Goal: Task Accomplishment & Management: Manage account settings

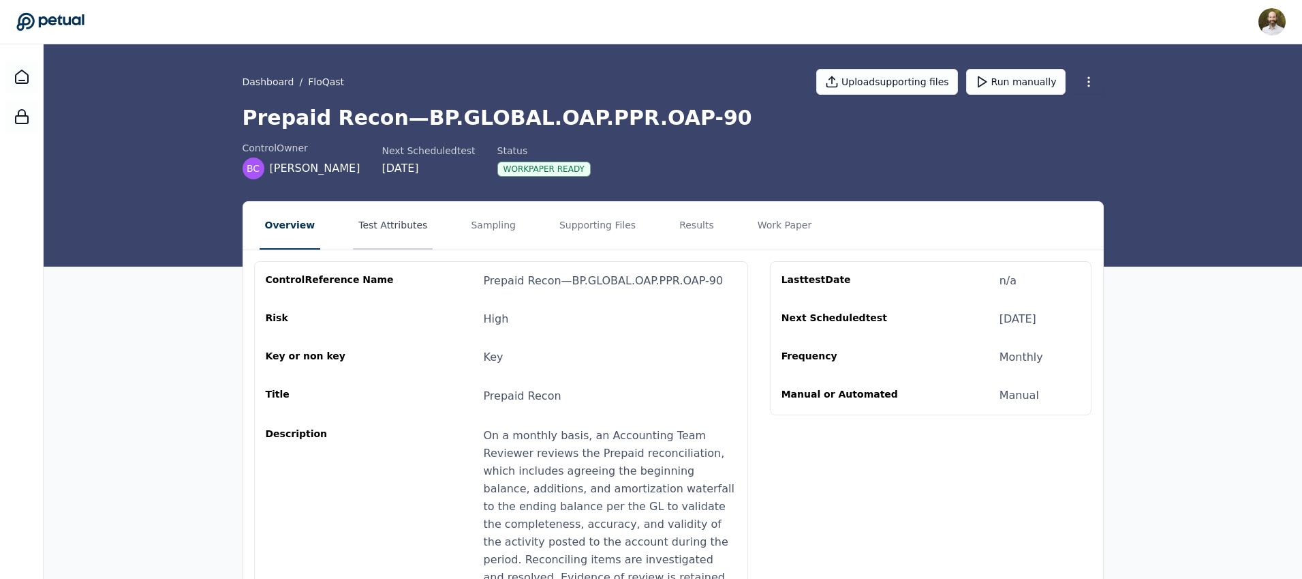
click at [407, 221] on button "Test Attributes" at bounding box center [393, 226] width 80 height 48
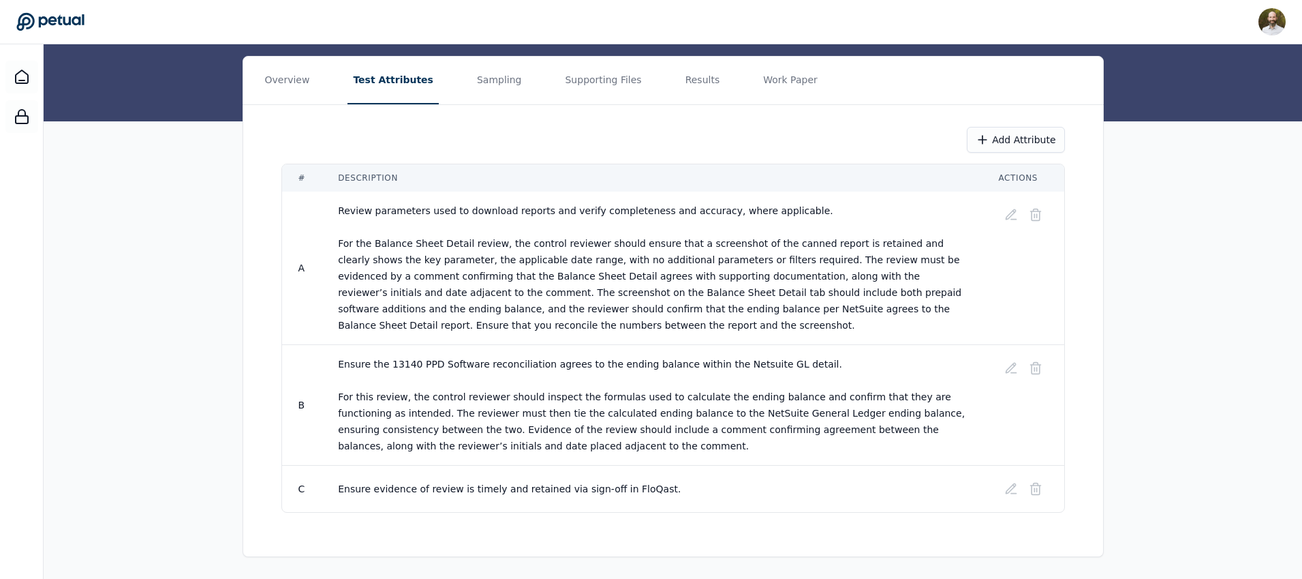
scroll to position [136, 0]
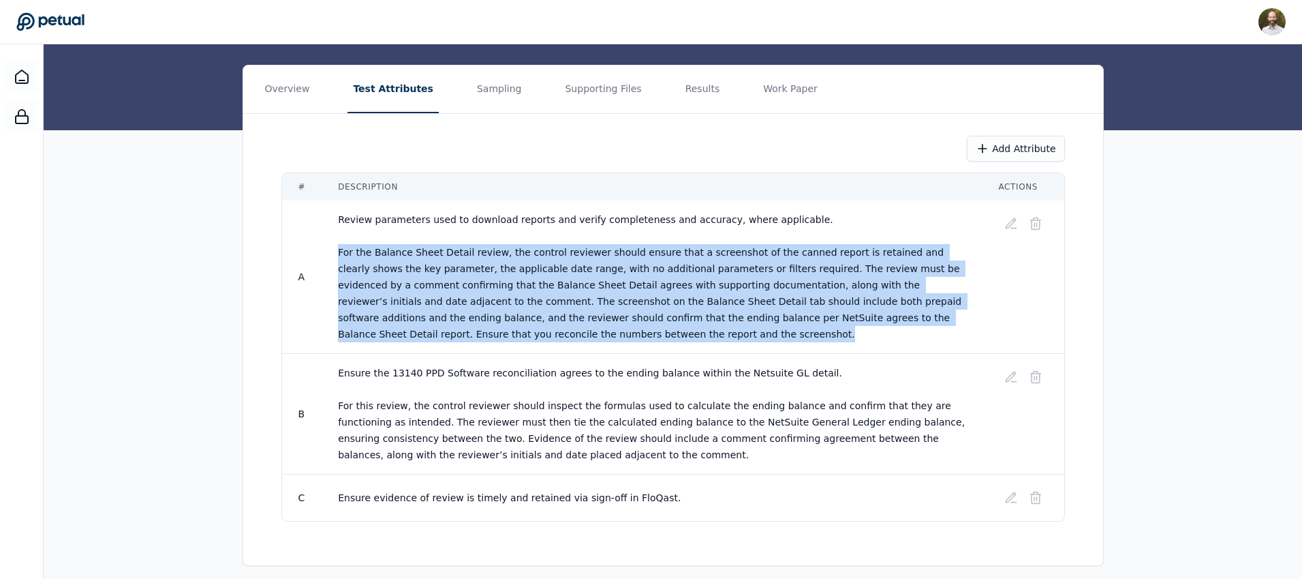
drag, startPoint x: 336, startPoint y: 249, endPoint x: 523, endPoint y: 328, distance: 203.4
click at [523, 328] on td "Review parameters used to download reports and verify completeness and accuracy…" at bounding box center [652, 276] width 660 height 153
copy span "For the Balance Sheet Detail review, the control reviewer should ensure that a …"
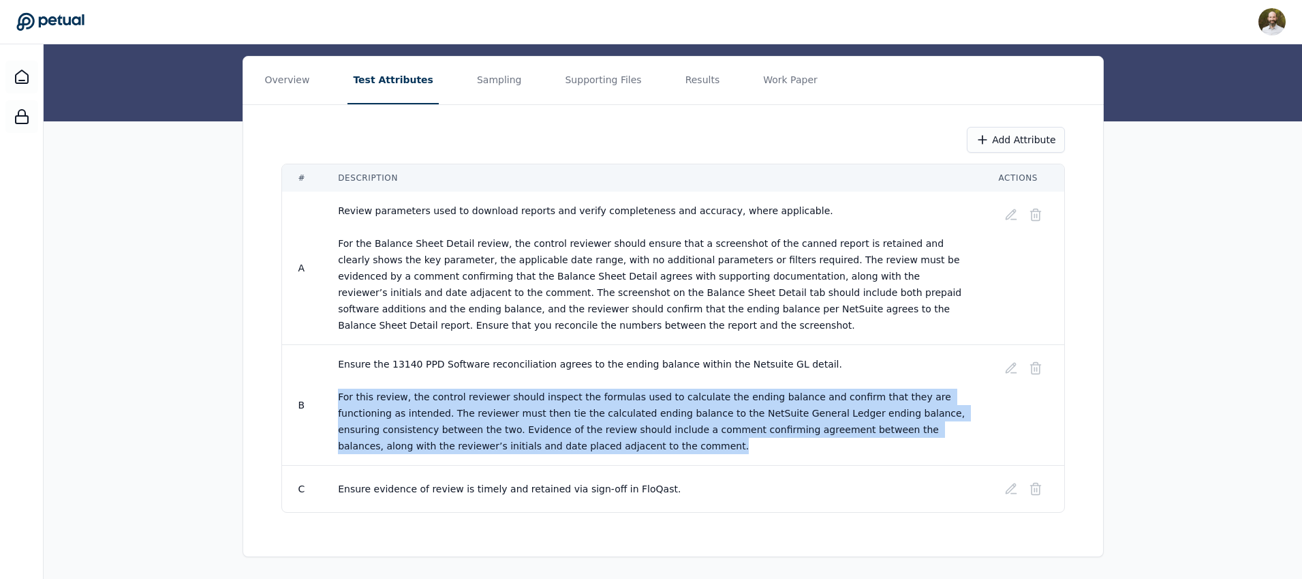
drag, startPoint x: 337, startPoint y: 396, endPoint x: 566, endPoint y: 444, distance: 234.6
click at [566, 444] on td "Ensure the 13140 PPD Software reconciliation agrees to the ending balance withi…" at bounding box center [652, 405] width 660 height 121
copy span "For this review, the control reviewer should inspect the formulas used to calcu…"
click at [62, 22] on icon at bounding box center [50, 21] width 68 height 19
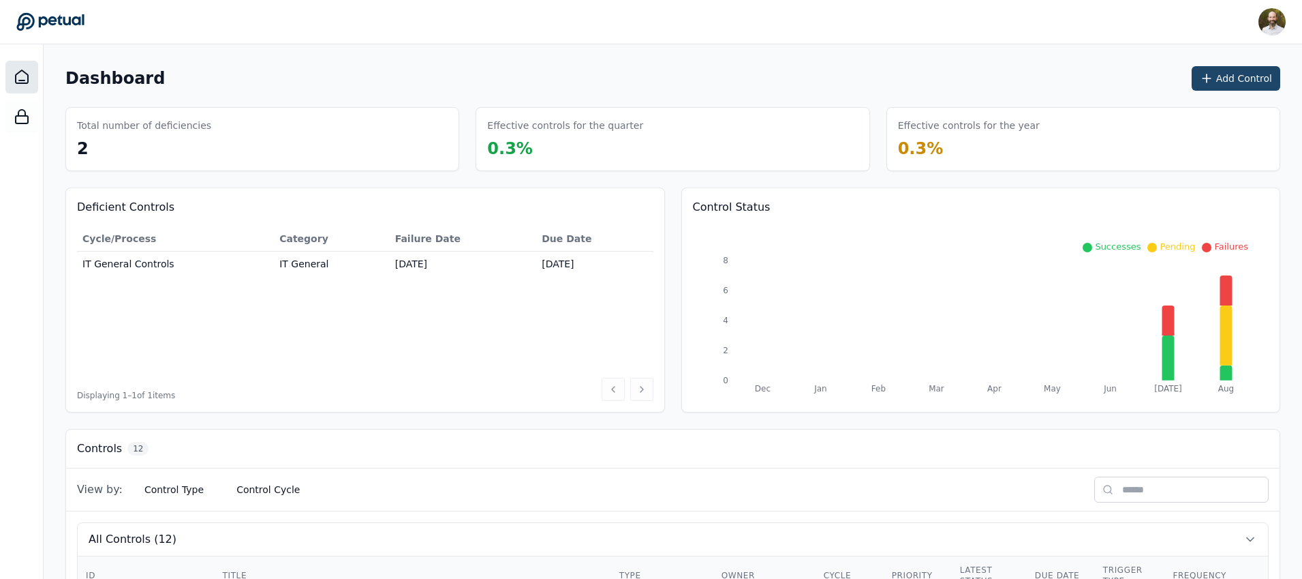
click at [1239, 76] on button "Add Control" at bounding box center [1236, 78] width 89 height 25
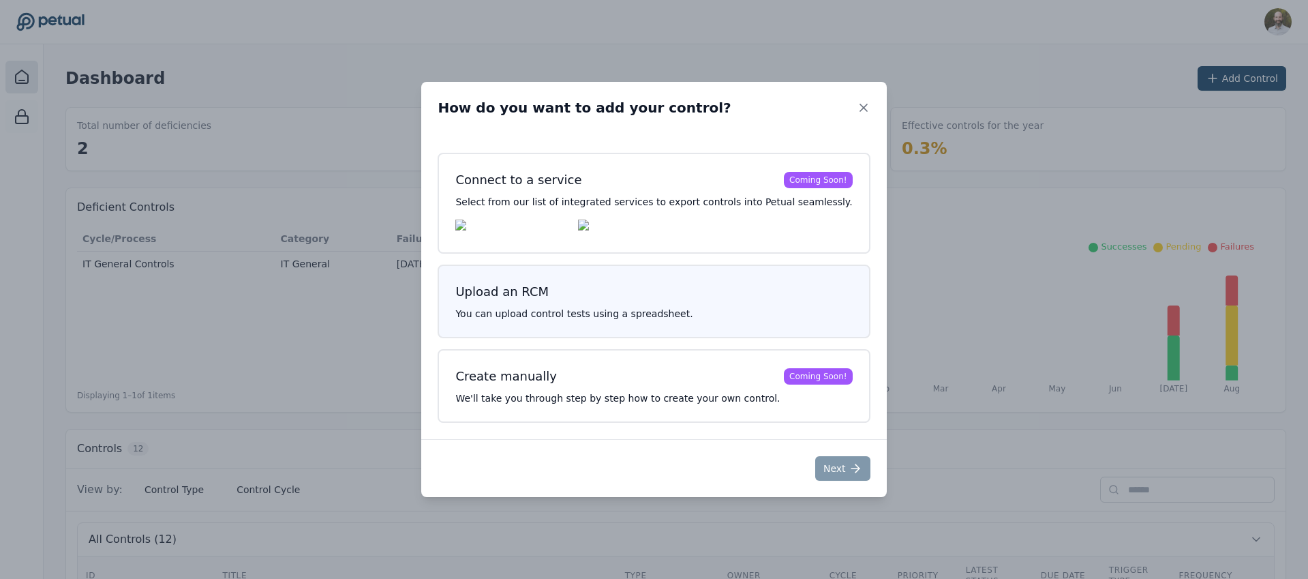
click at [692, 298] on h3 "Upload an RCM" at bounding box center [653, 291] width 397 height 19
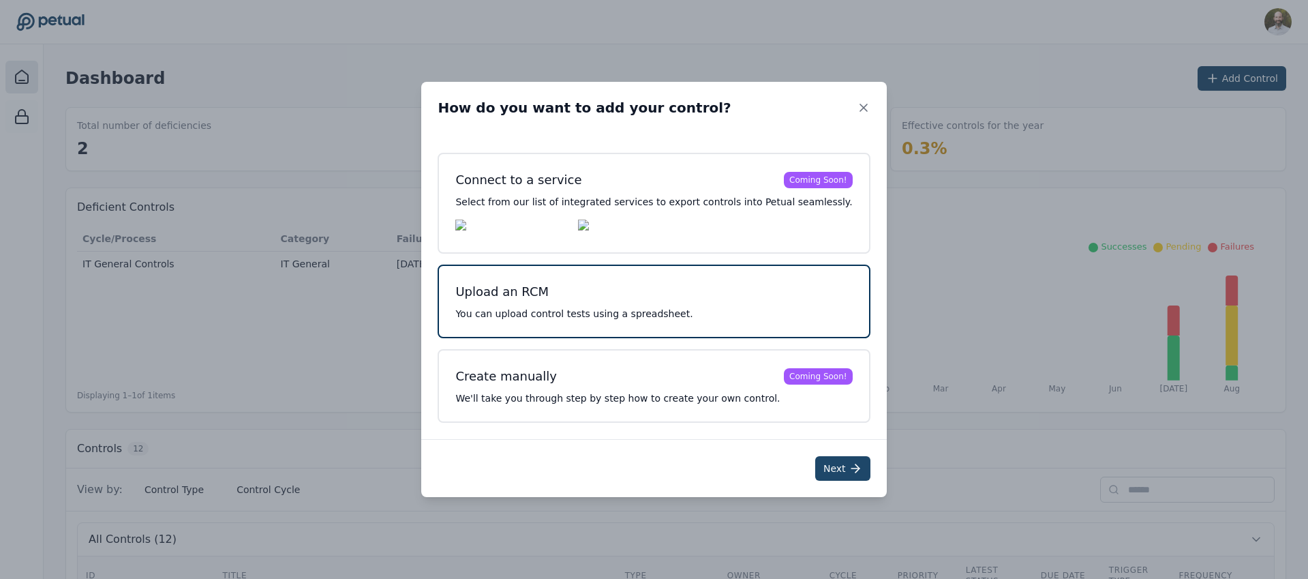
click at [827, 467] on button "Next" at bounding box center [842, 468] width 55 height 25
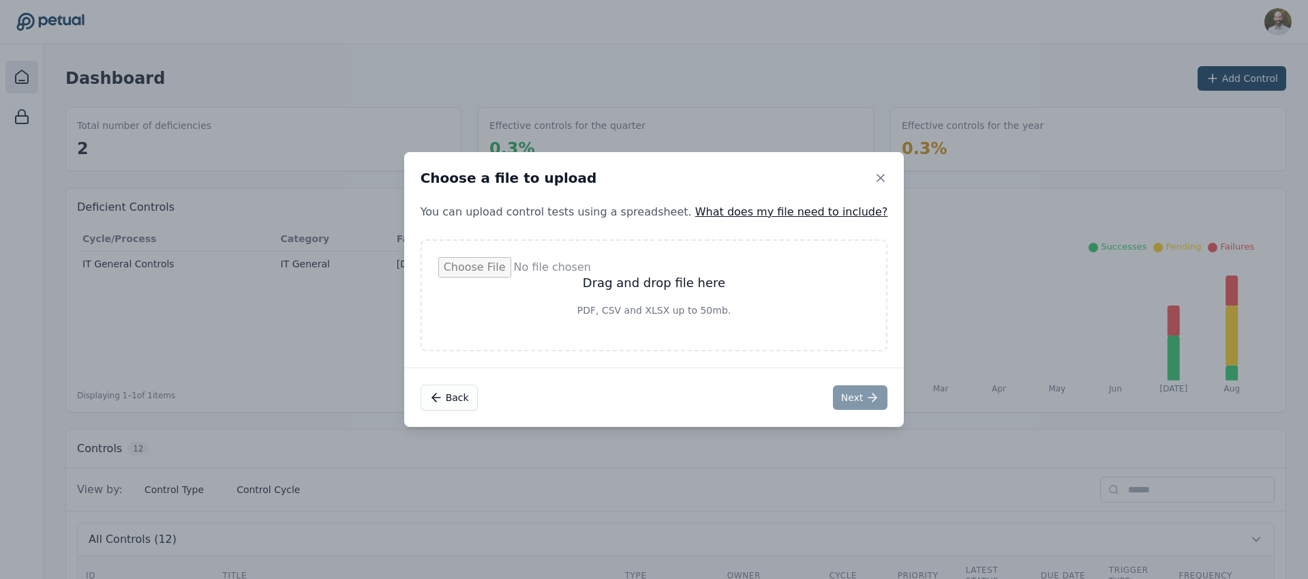
click at [650, 288] on input "file" at bounding box center [654, 295] width 432 height 76
type input "**********"
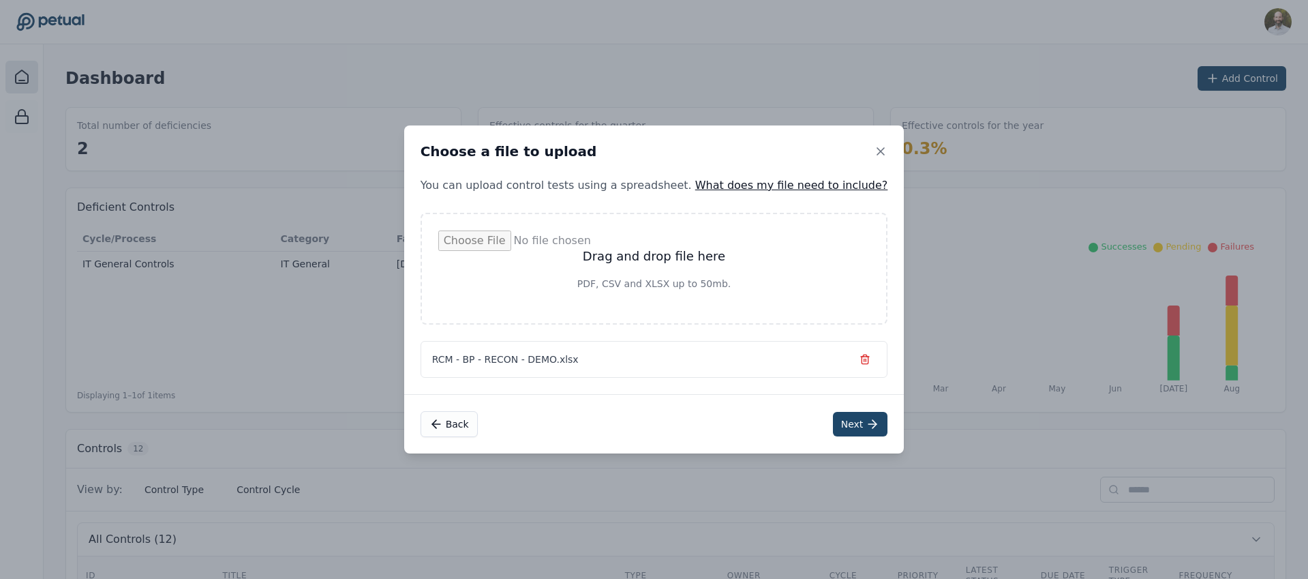
click at [841, 422] on button "Next" at bounding box center [860, 424] width 55 height 25
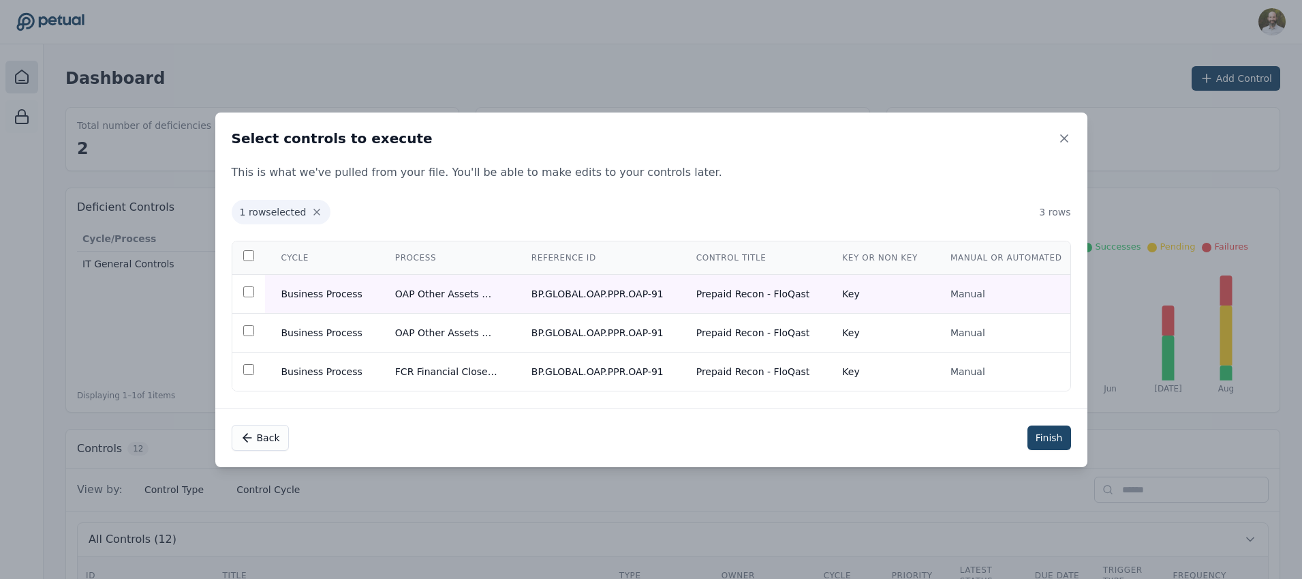
click at [1056, 438] on button "Finish" at bounding box center [1050, 437] width 44 height 25
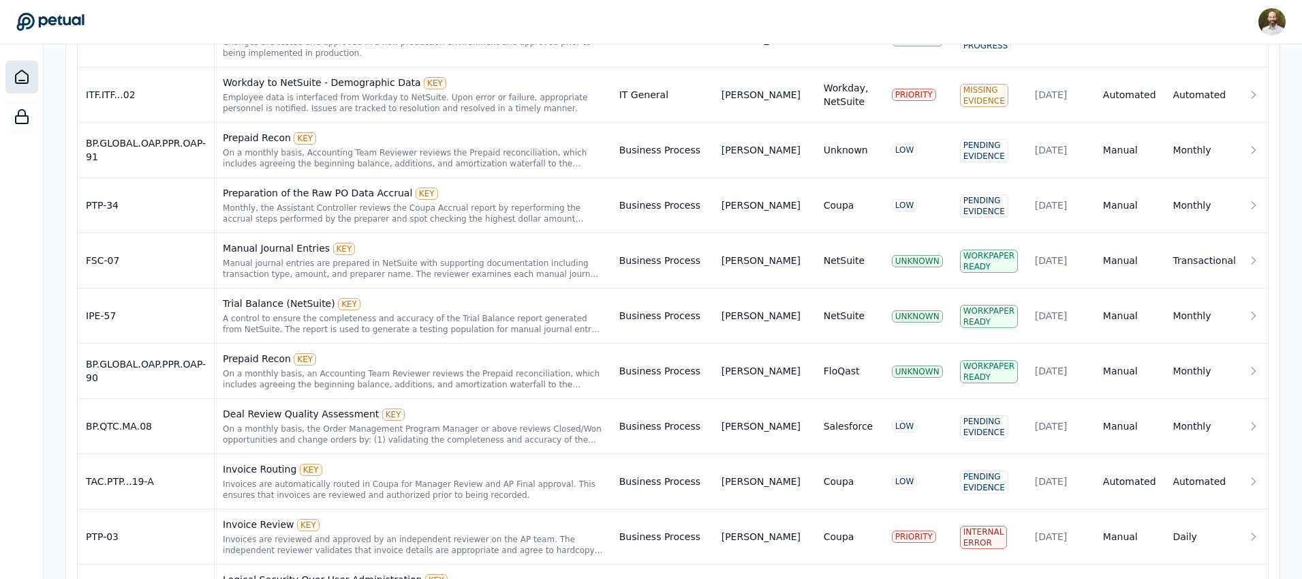
scroll to position [628, 0]
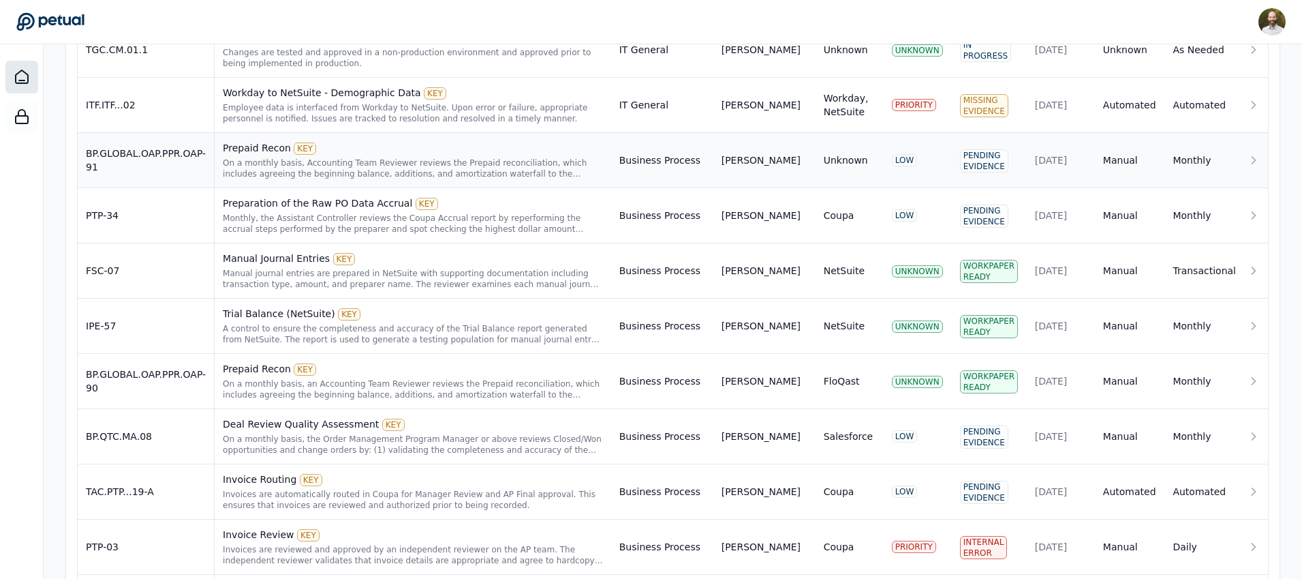
click at [431, 151] on div "Prepaid Recon KEY" at bounding box center [413, 148] width 380 height 14
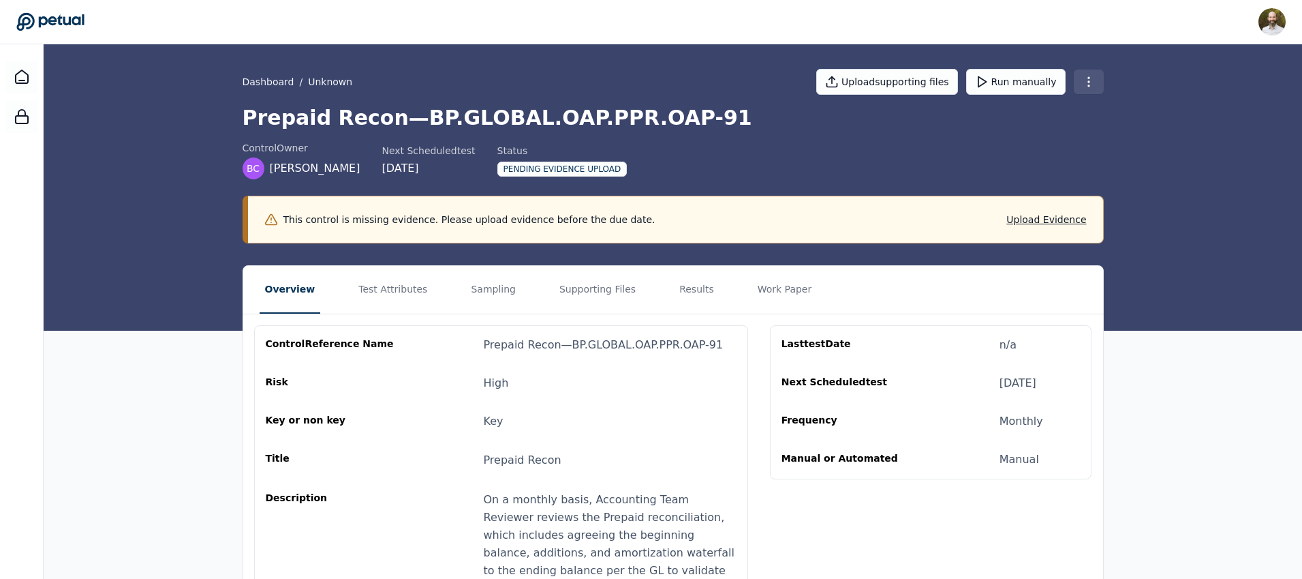
click at [1095, 81] on html "[PERSON_NAME] [PERSON_NAME][EMAIL_ADDRESS][PERSON_NAME] Sign out Dashboard / Un…" at bounding box center [651, 422] width 1302 height 845
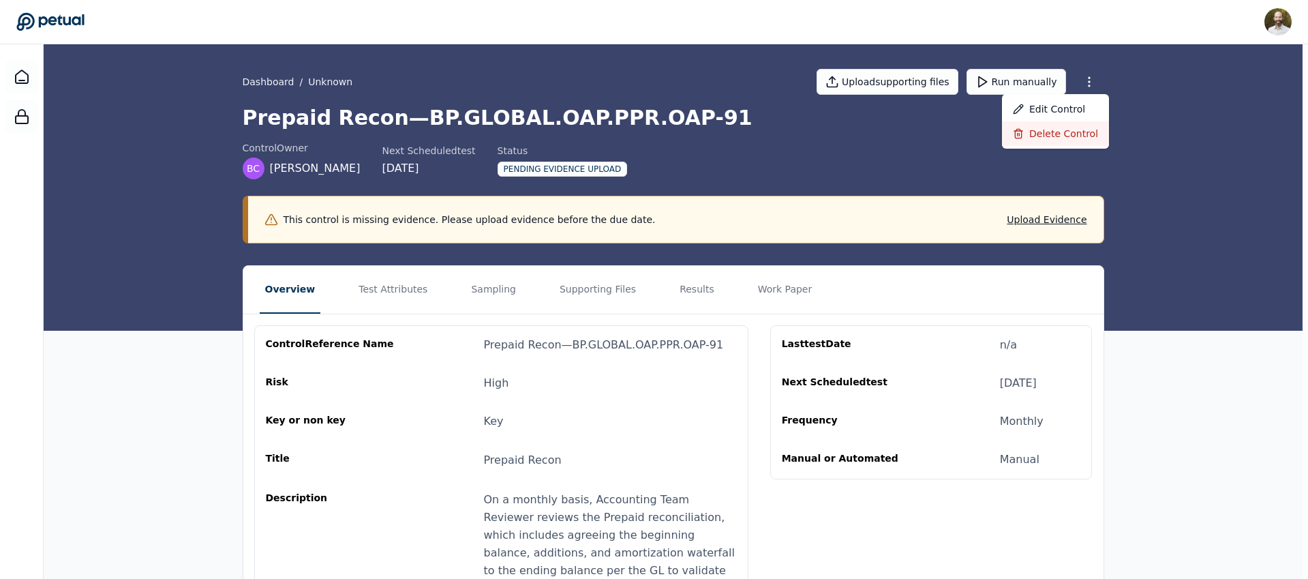
click at [1058, 140] on div "Delete control" at bounding box center [1055, 133] width 107 height 25
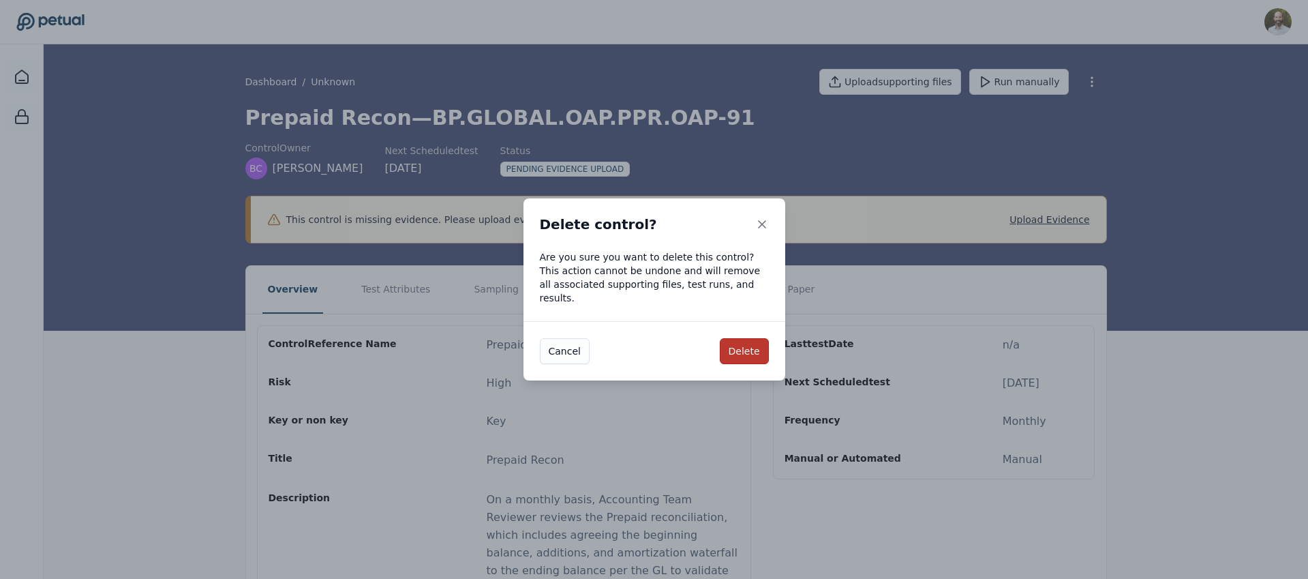
click at [732, 347] on button "Delete" at bounding box center [744, 351] width 49 height 26
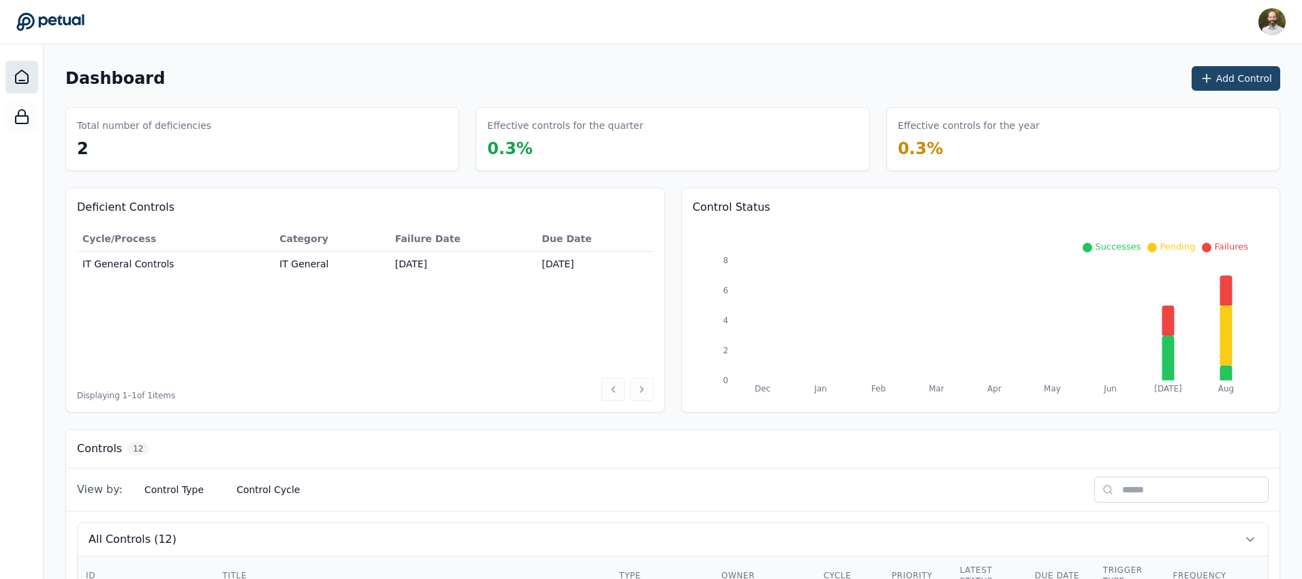
click at [1229, 86] on button "Add Control" at bounding box center [1236, 78] width 89 height 25
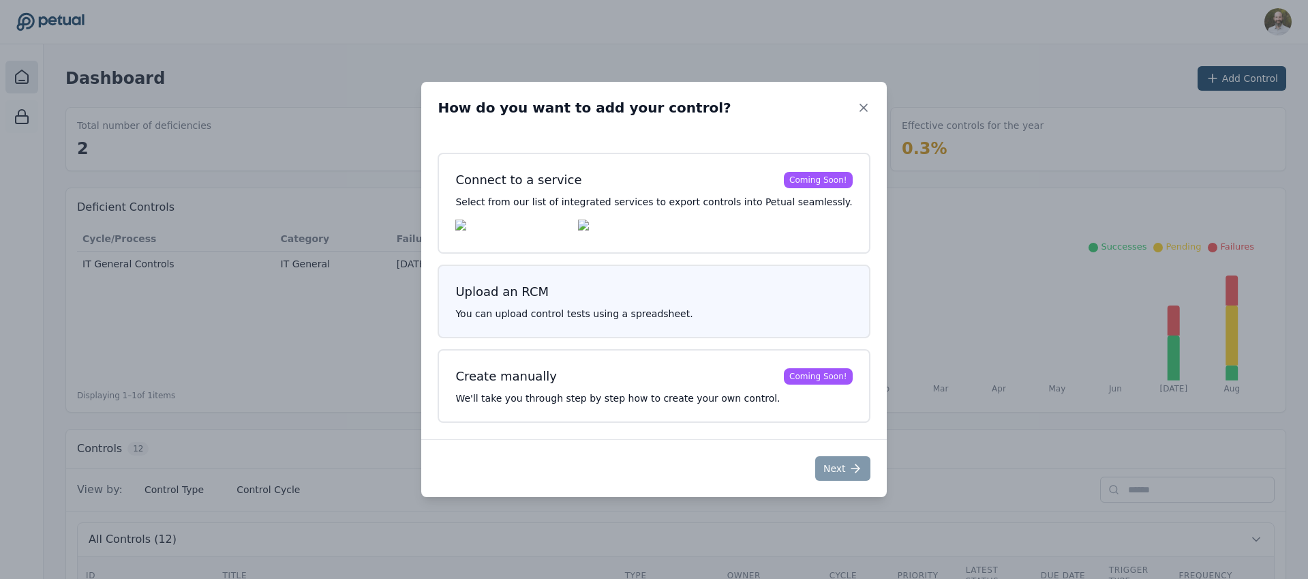
click at [737, 276] on div "Upload an RCM You can upload control tests using a spreadsheet." at bounding box center [654, 301] width 432 height 74
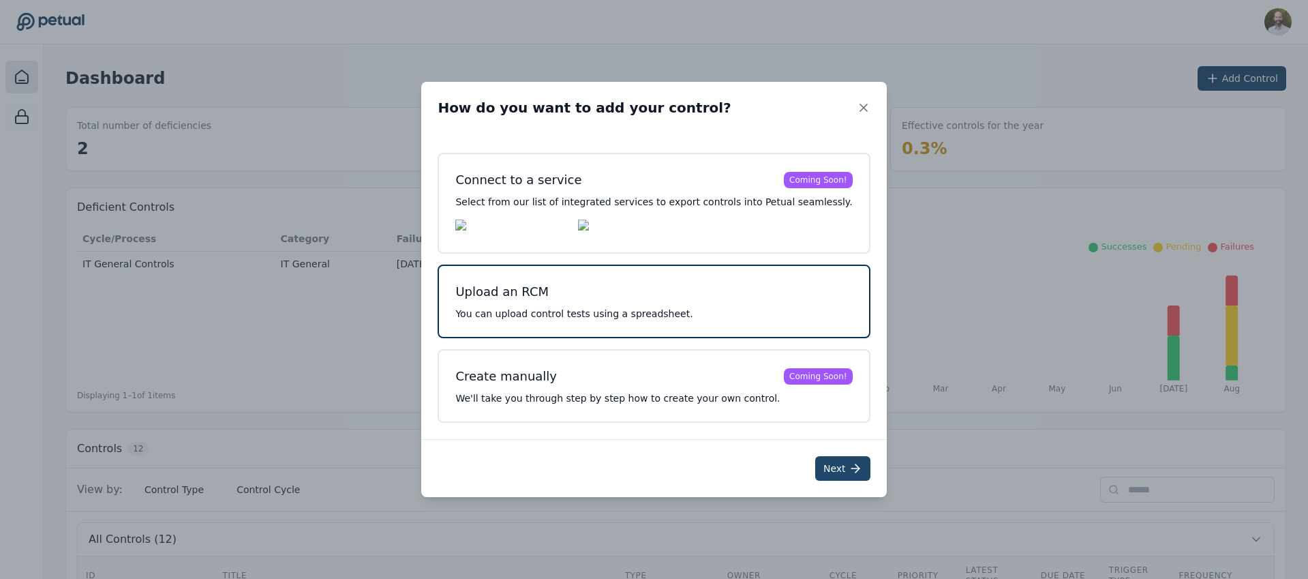
click at [848, 475] on icon at bounding box center [855, 468] width 14 height 14
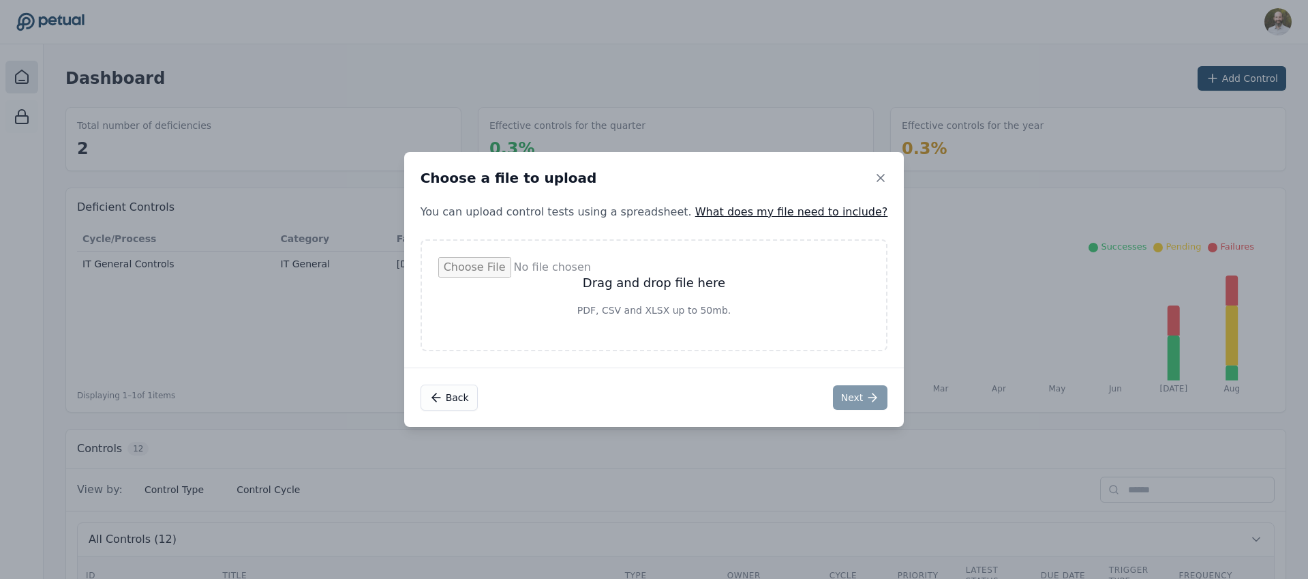
click at [652, 286] on input "file" at bounding box center [654, 295] width 432 height 76
click at [874, 173] on icon at bounding box center [881, 178] width 14 height 14
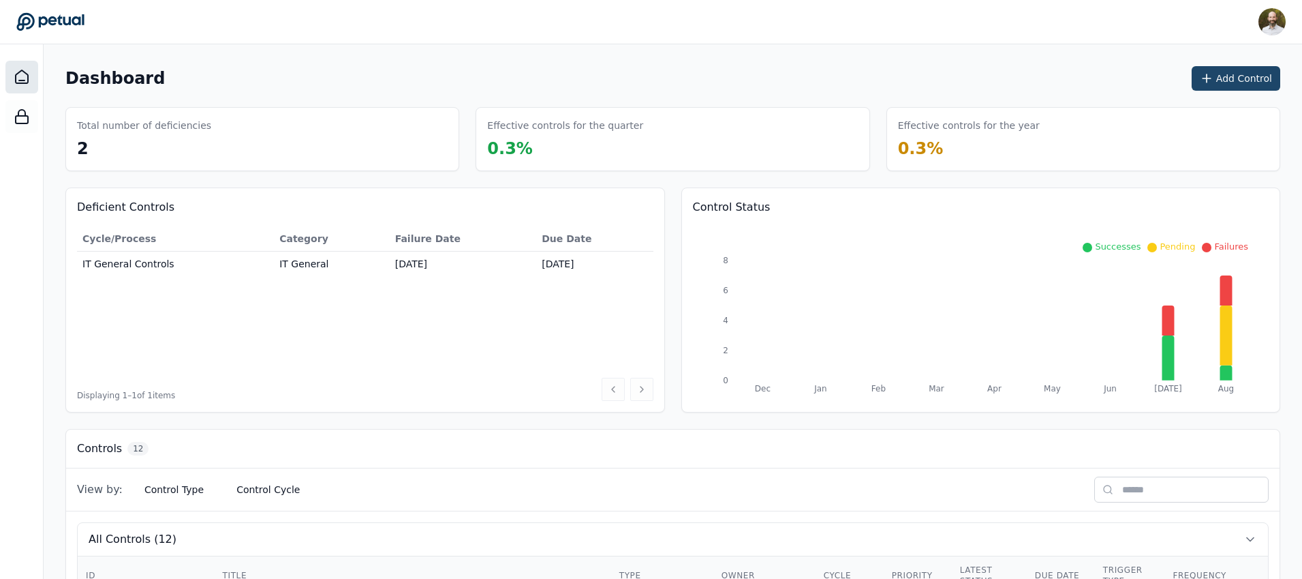
click at [1228, 77] on button "Add Control" at bounding box center [1236, 78] width 89 height 25
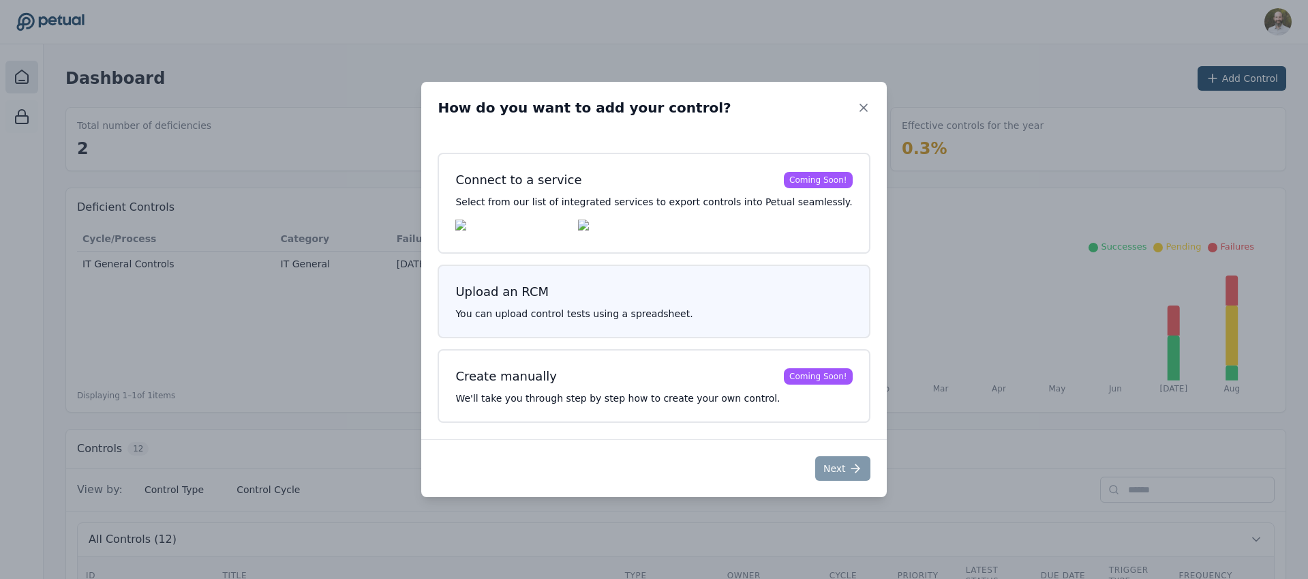
click at [722, 298] on h3 "Upload an RCM" at bounding box center [653, 291] width 397 height 19
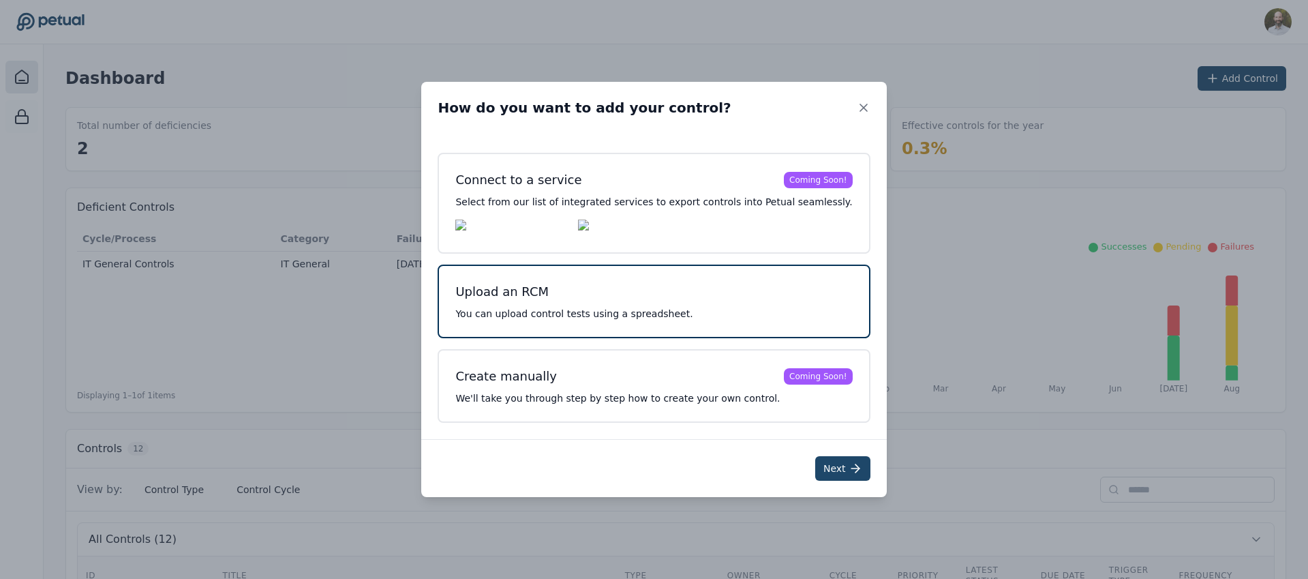
click at [827, 471] on button "Next" at bounding box center [842, 468] width 55 height 25
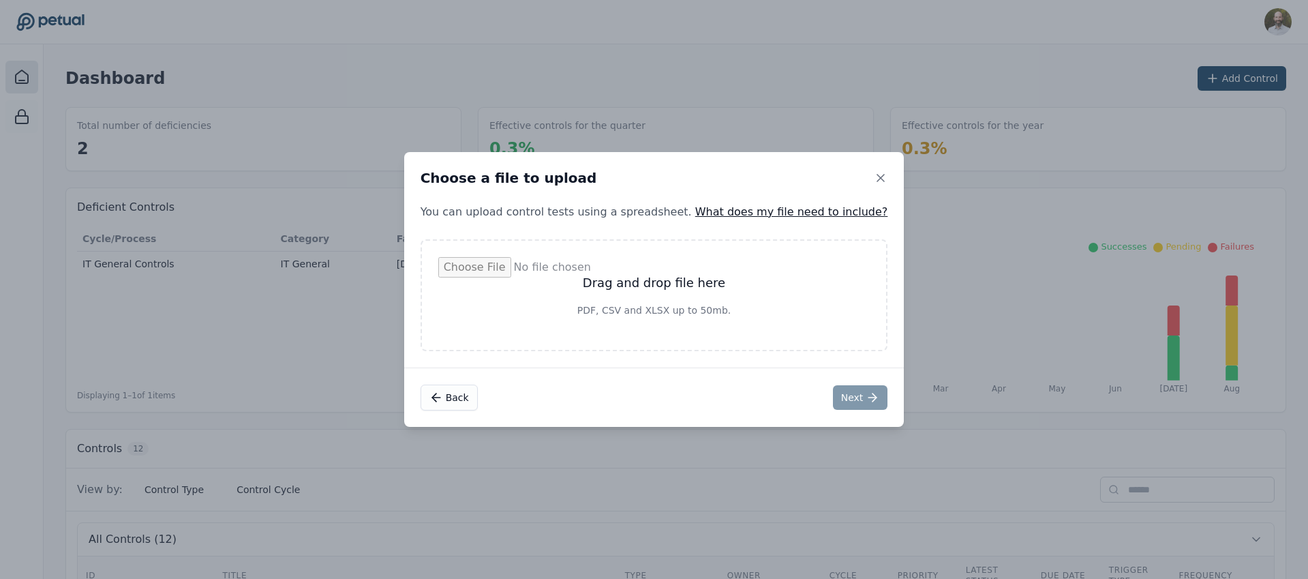
click at [737, 307] on input "file" at bounding box center [654, 295] width 432 height 76
type input "**********"
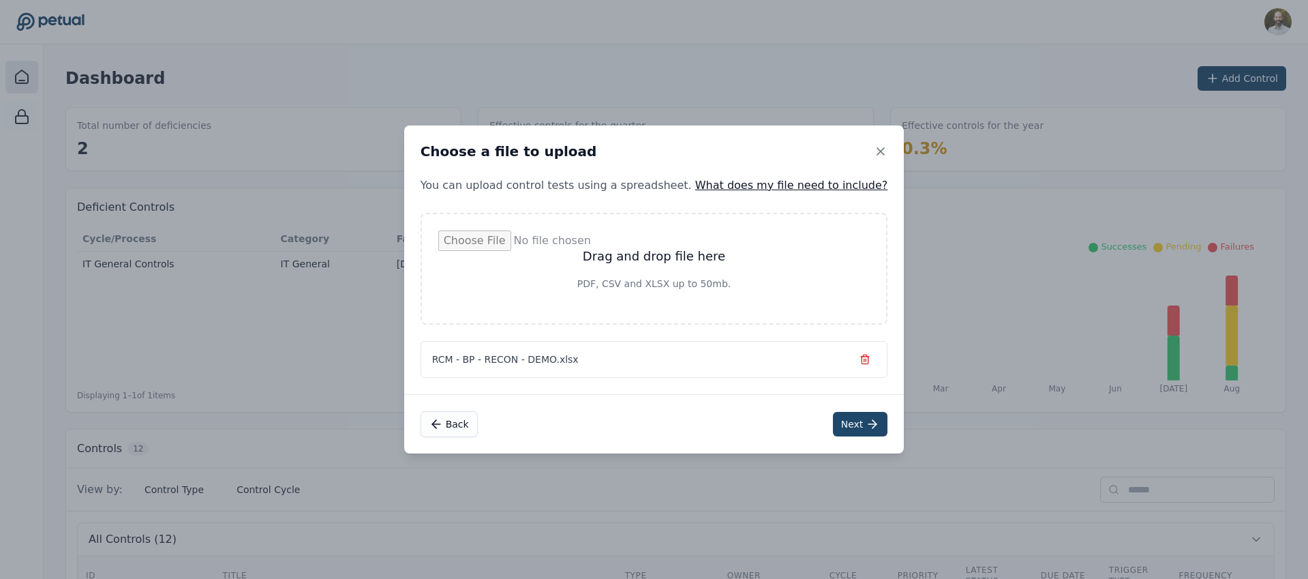
click at [841, 422] on button "Next" at bounding box center [860, 424] width 55 height 25
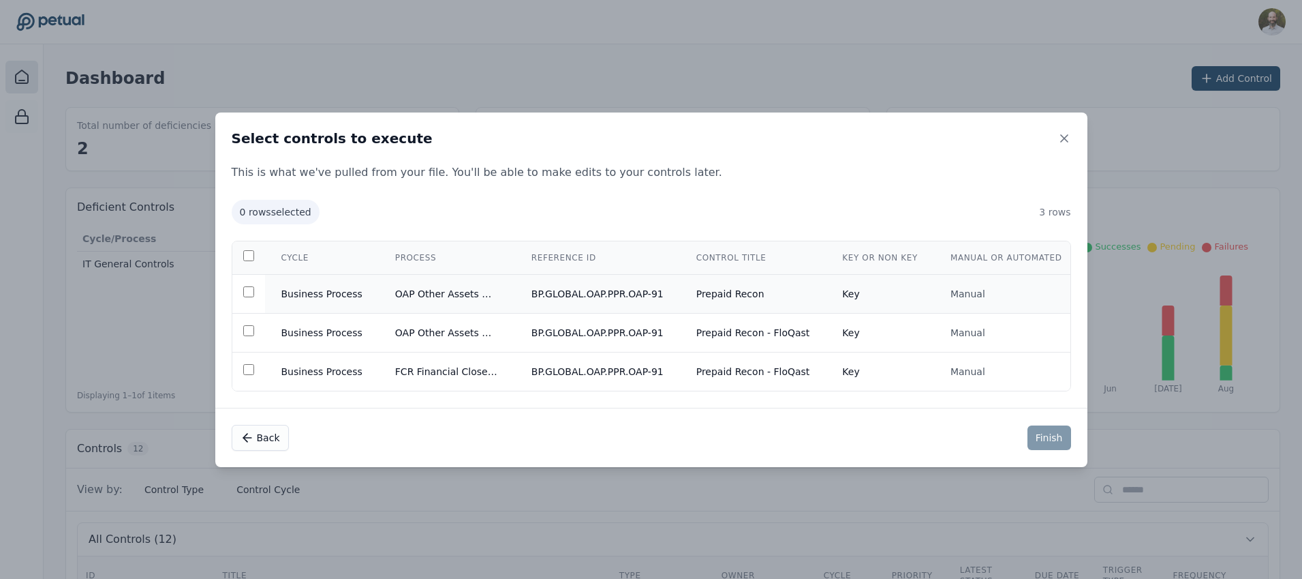
click at [254, 285] on td at bounding box center [248, 293] width 33 height 39
click at [1046, 433] on button "Finish" at bounding box center [1050, 437] width 44 height 25
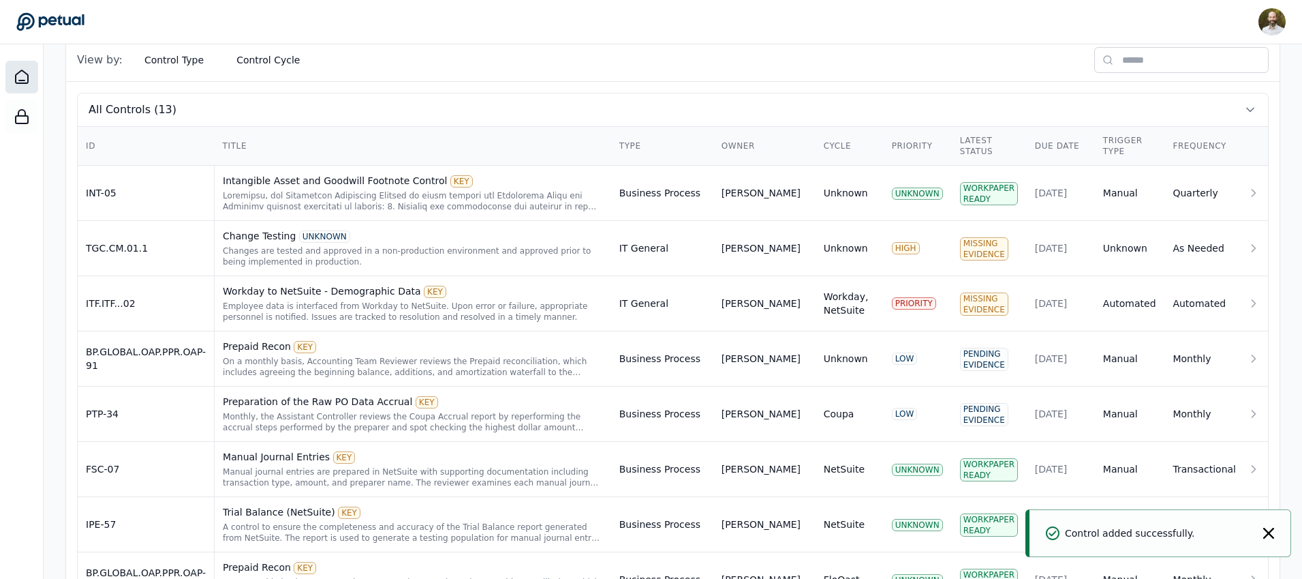
scroll to position [455, 0]
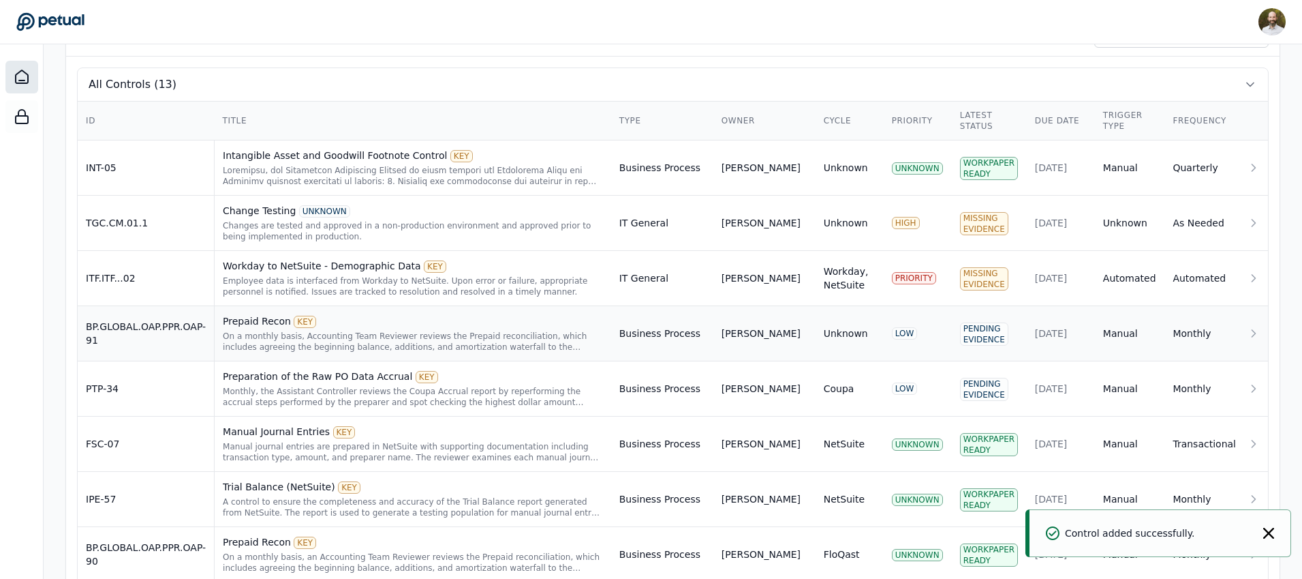
click at [448, 334] on div "On a monthly basis, Accounting Team Reviewer reviews the Prepaid reconciliation…" at bounding box center [413, 342] width 380 height 22
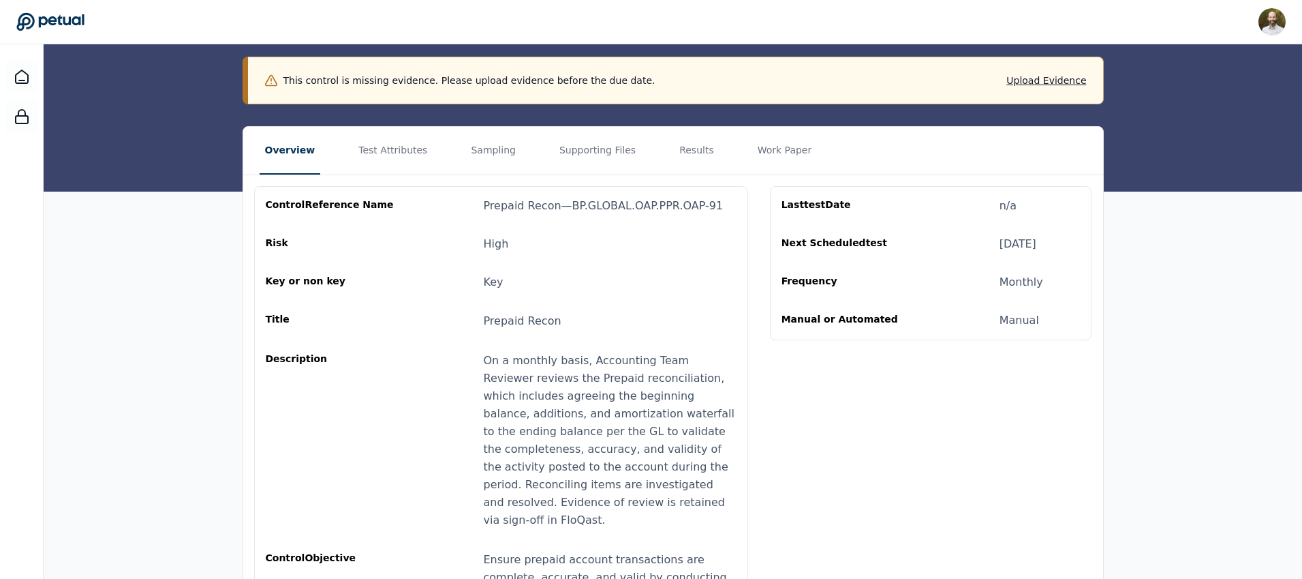
scroll to position [141, 0]
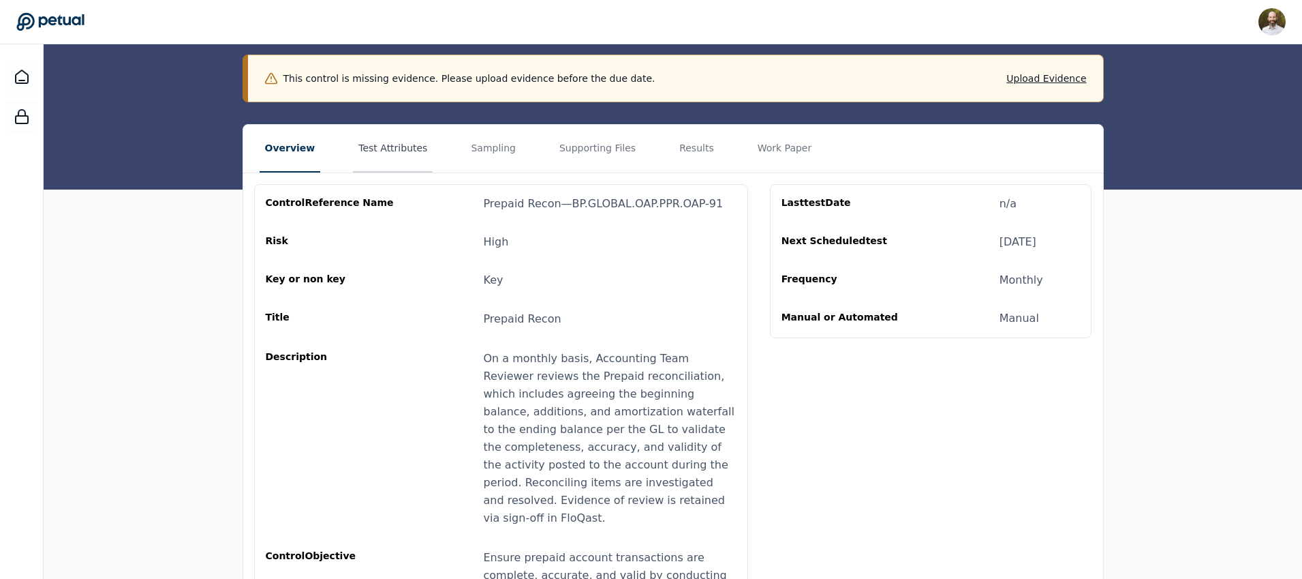
click at [399, 144] on button "Test Attributes" at bounding box center [393, 149] width 80 height 48
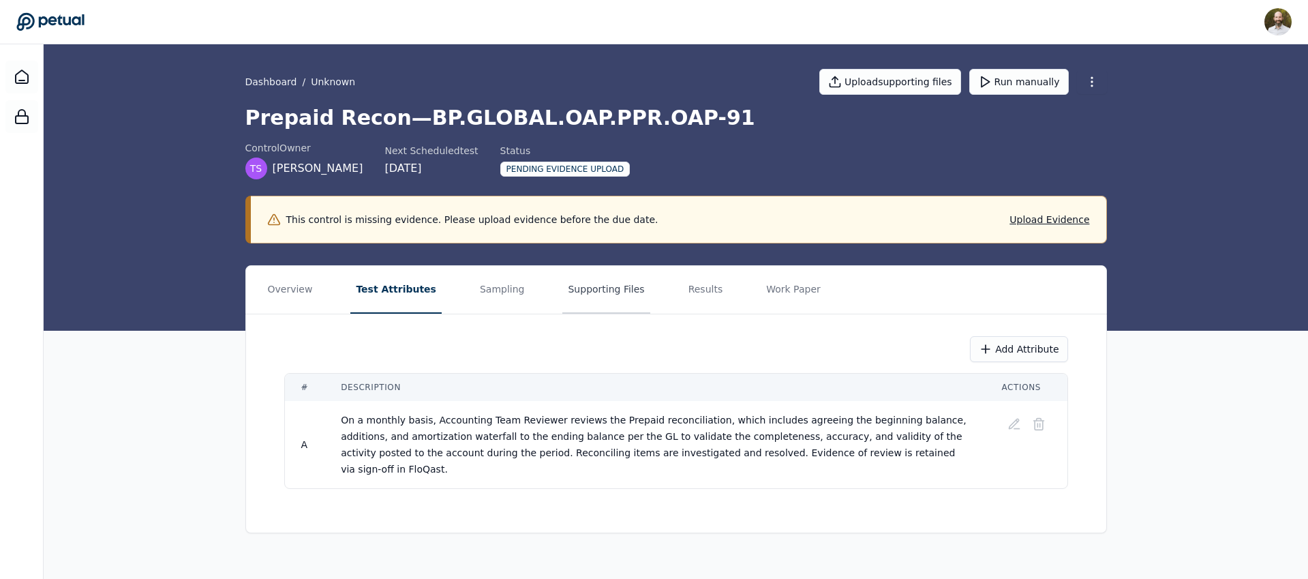
click at [596, 287] on button "Supporting Files" at bounding box center [605, 290] width 87 height 48
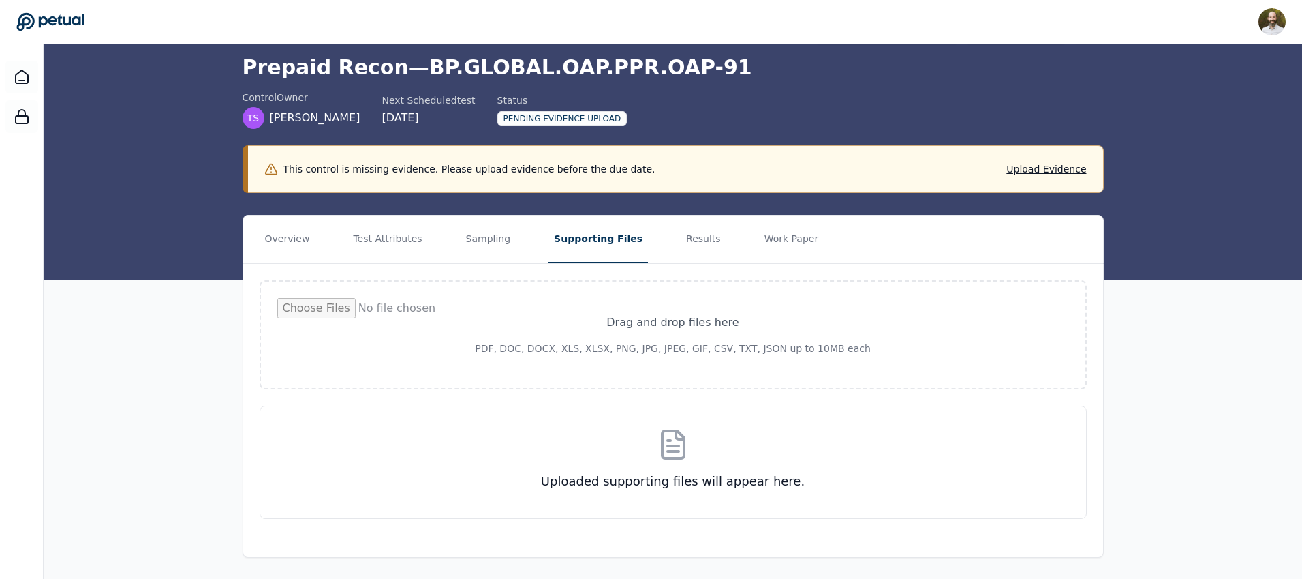
scroll to position [51, 0]
click at [671, 342] on input "file" at bounding box center [673, 334] width 792 height 74
type input "**********"
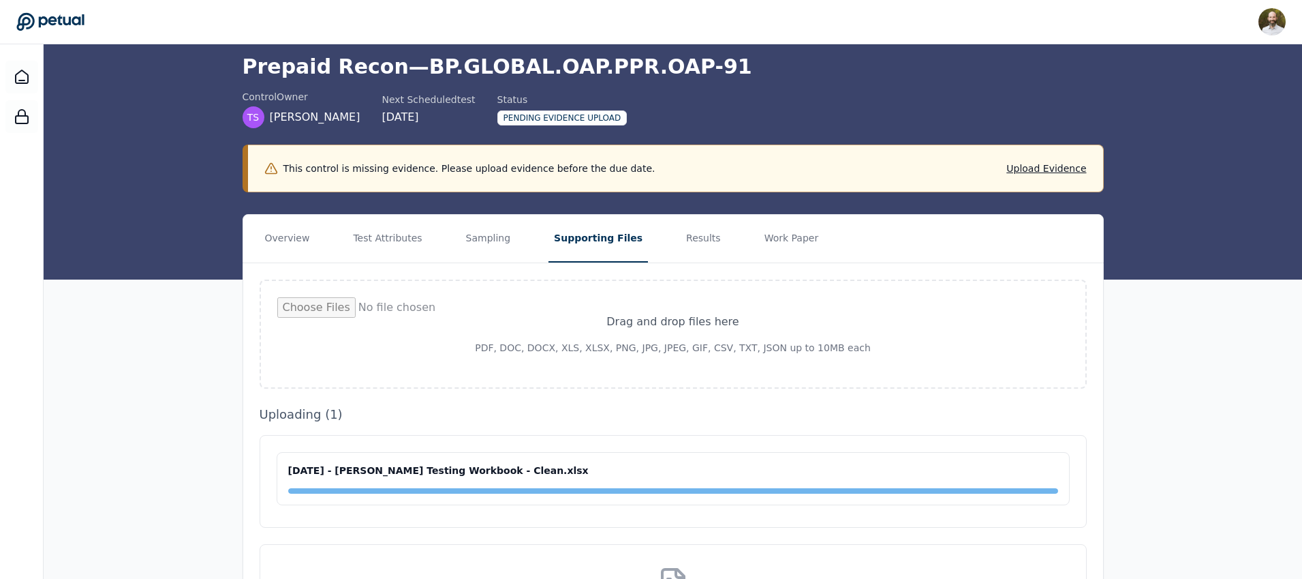
scroll to position [0, 0]
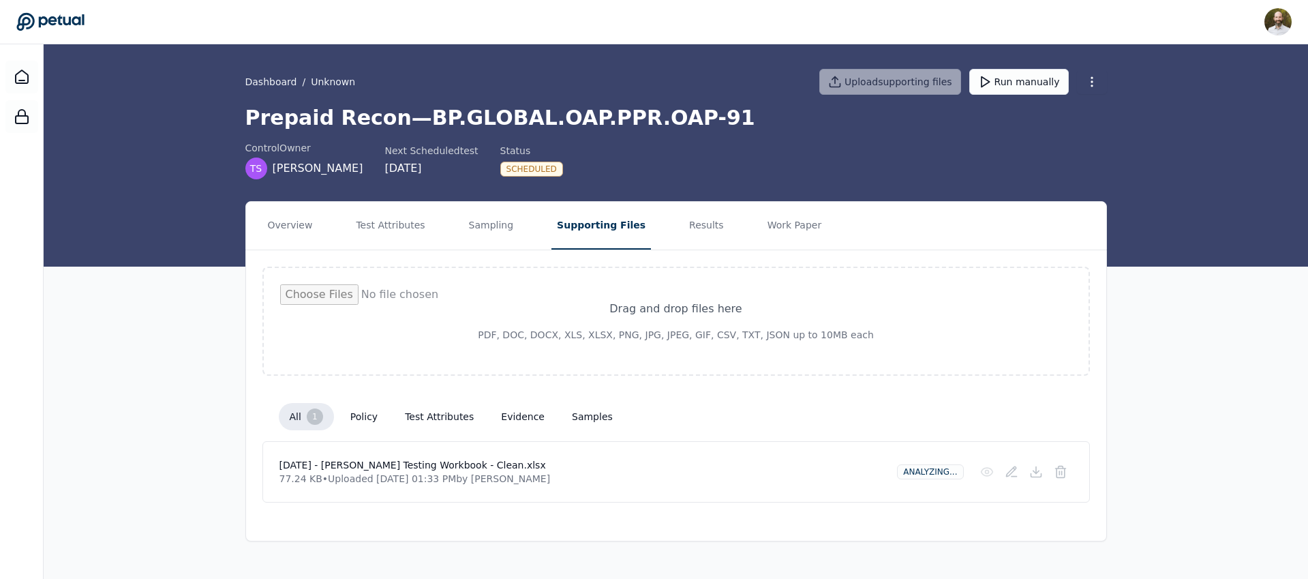
click at [666, 311] on input "file" at bounding box center [676, 321] width 792 height 74
type input "**********"
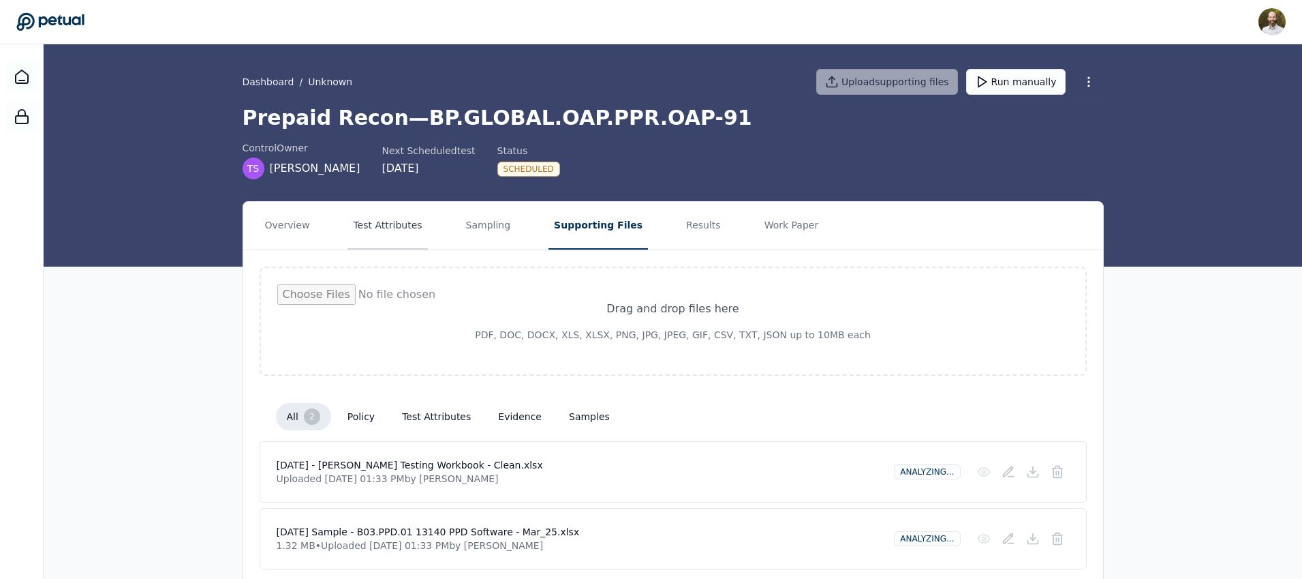
click at [400, 223] on button "Test Attributes" at bounding box center [388, 226] width 80 height 48
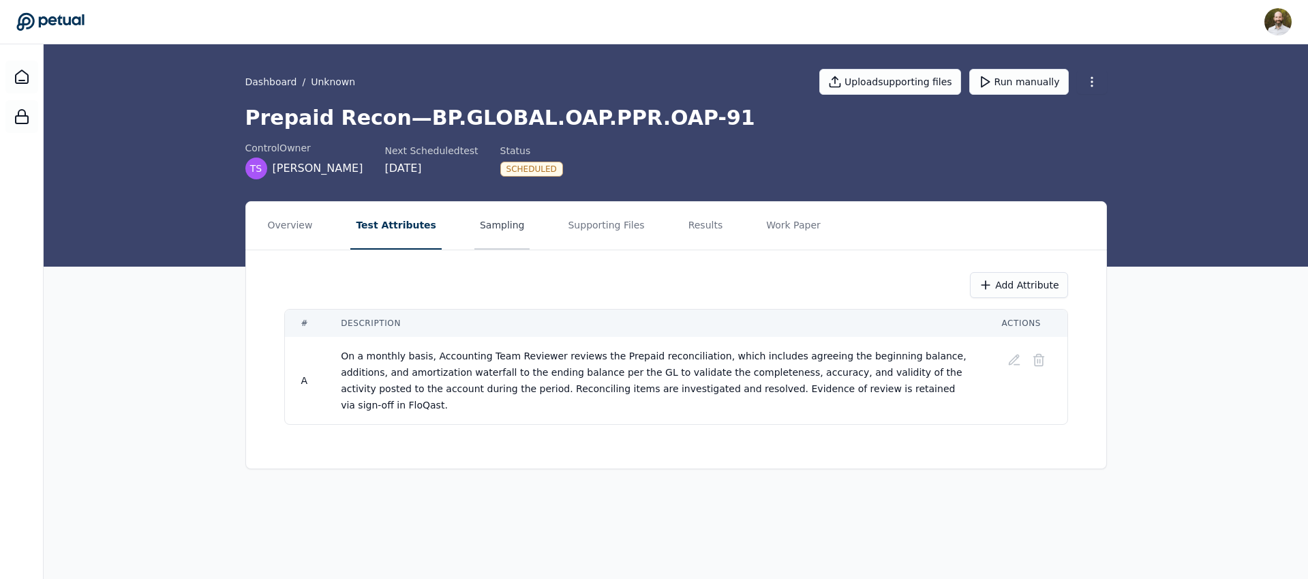
click at [482, 222] on button "Sampling" at bounding box center [502, 226] width 56 height 48
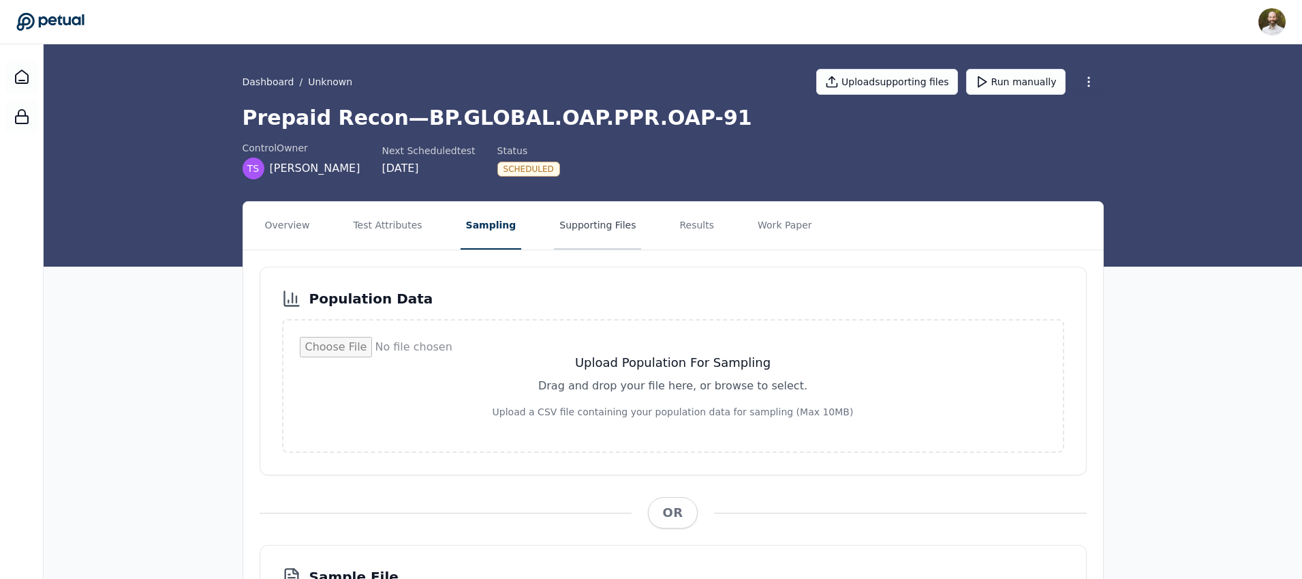
click at [575, 221] on button "Supporting Files" at bounding box center [597, 226] width 87 height 48
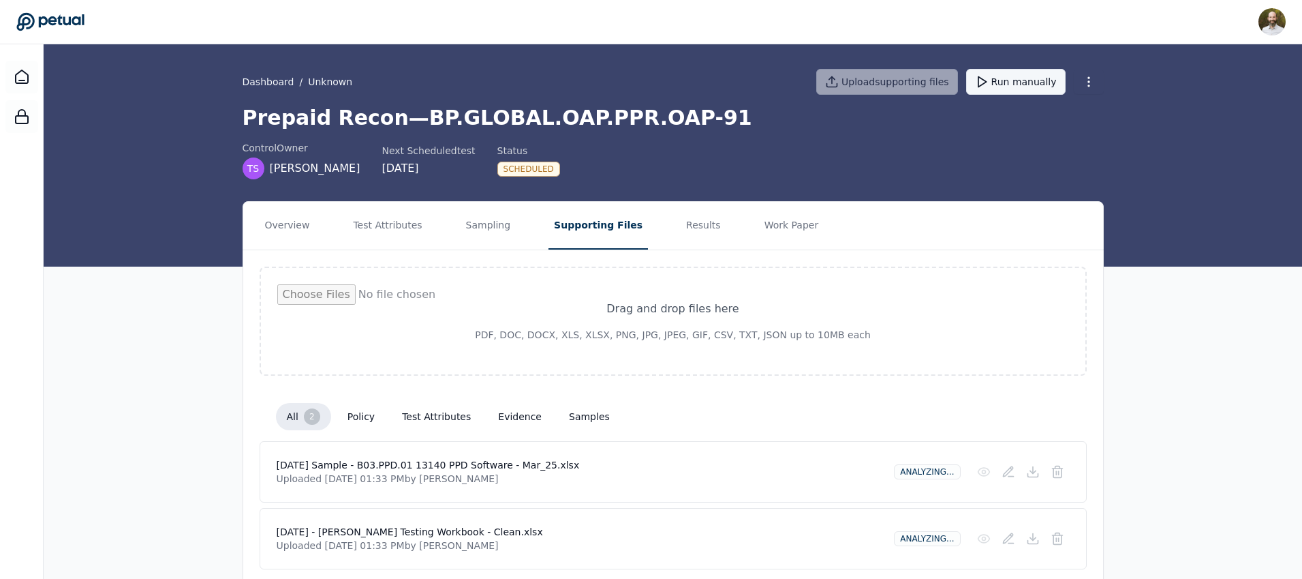
click at [1021, 78] on button "Run manually" at bounding box center [1015, 82] width 99 height 26
click at [379, 224] on button "Test Attributes" at bounding box center [388, 226] width 80 height 48
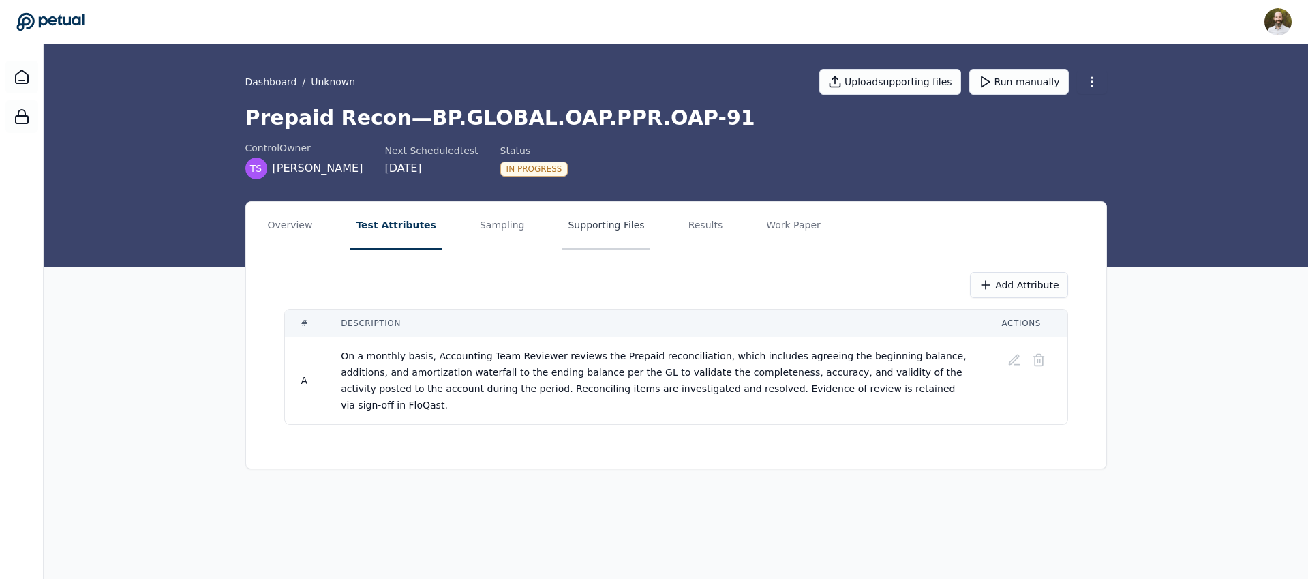
click at [585, 226] on button "Supporting Files" at bounding box center [605, 226] width 87 height 48
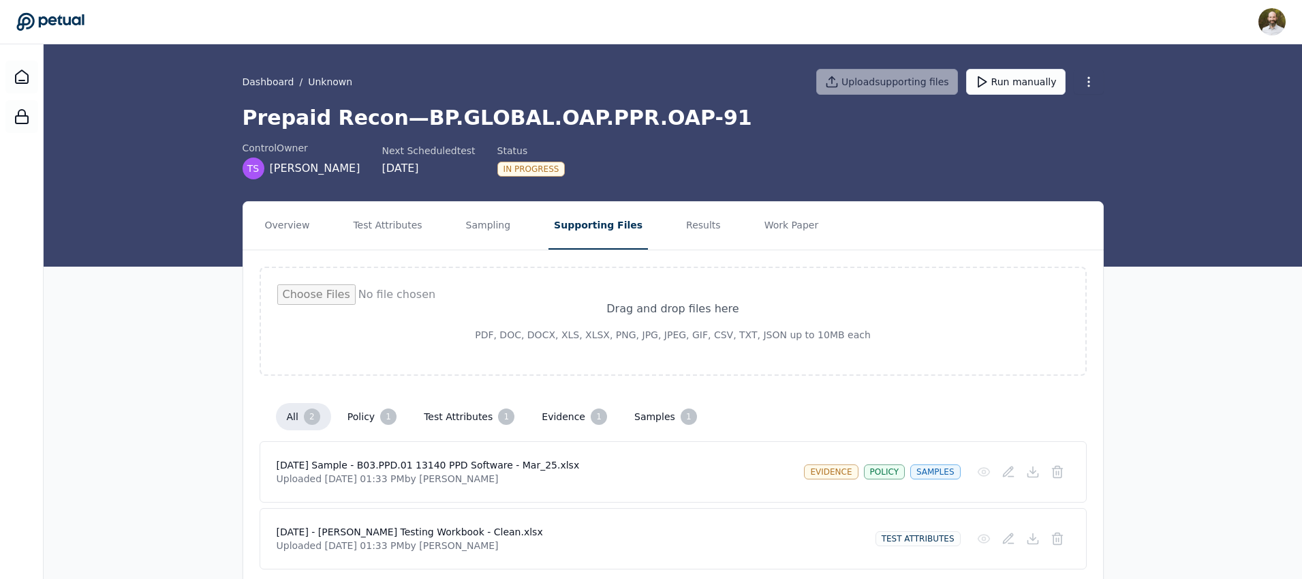
scroll to position [51, 0]
click at [691, 223] on button "Results" at bounding box center [704, 226] width 46 height 48
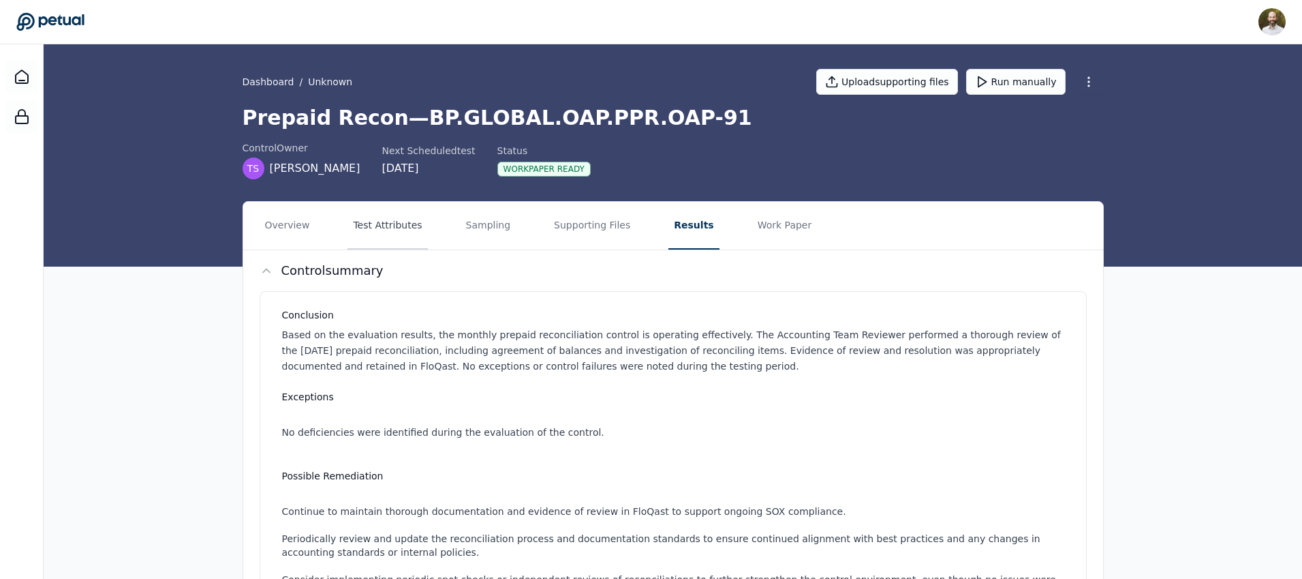
click at [398, 217] on button "Test Attributes" at bounding box center [388, 226] width 80 height 48
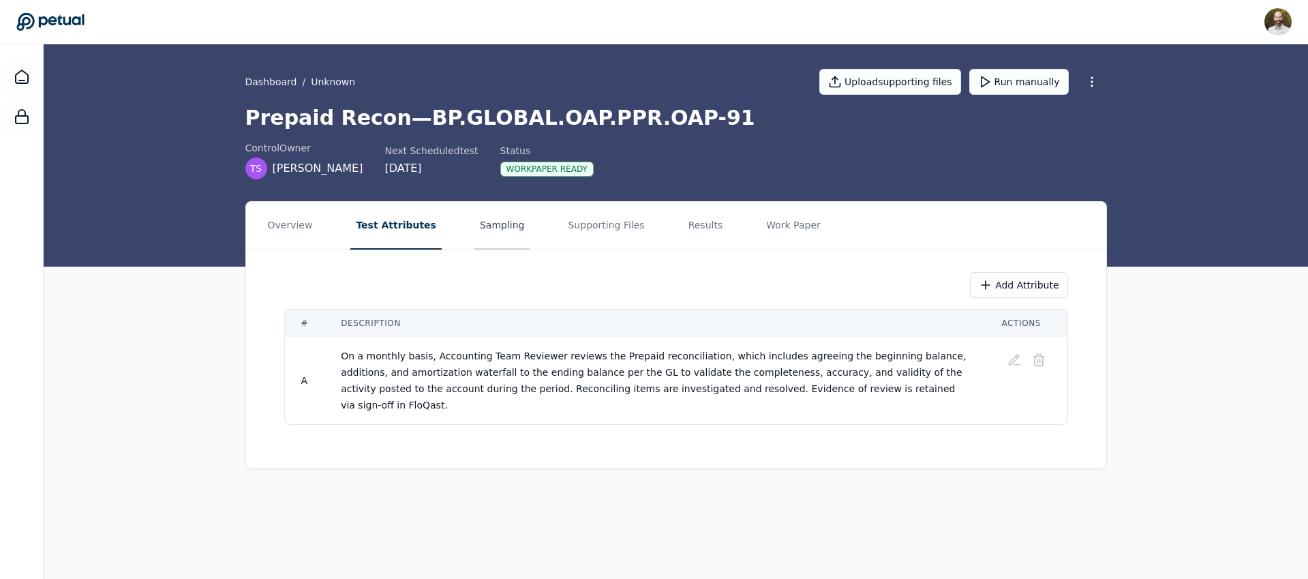
click at [481, 226] on button "Sampling" at bounding box center [502, 226] width 56 height 48
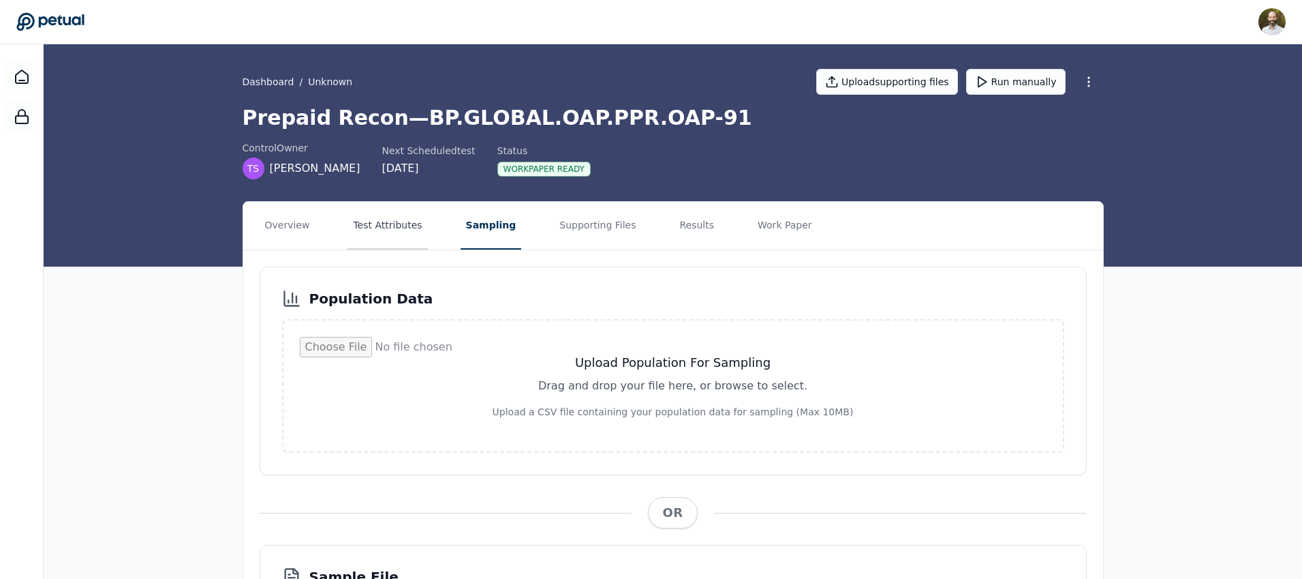
click at [382, 222] on button "Test Attributes" at bounding box center [388, 226] width 80 height 48
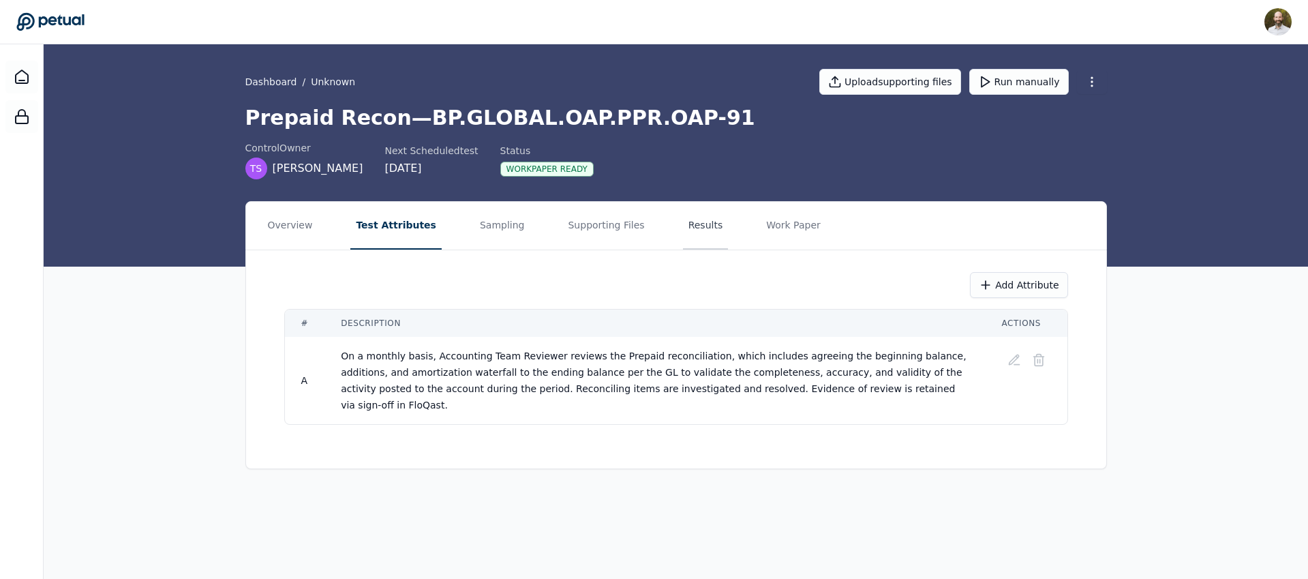
click at [684, 232] on button "Results" at bounding box center [706, 226] width 46 height 48
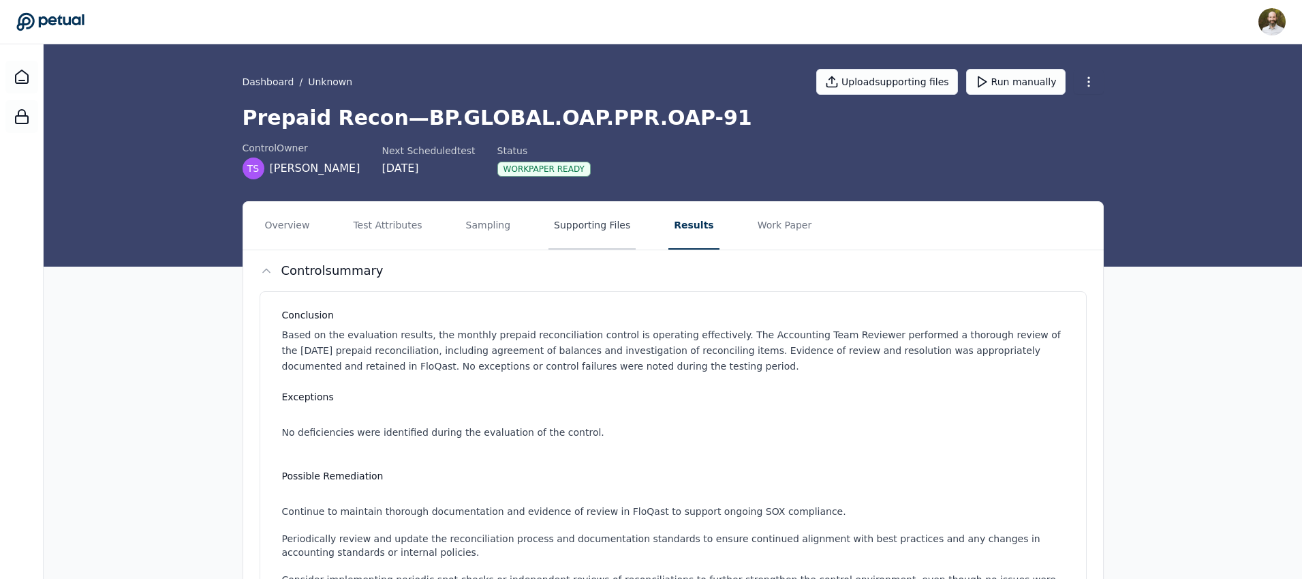
click at [580, 230] on button "Supporting Files" at bounding box center [592, 226] width 87 height 48
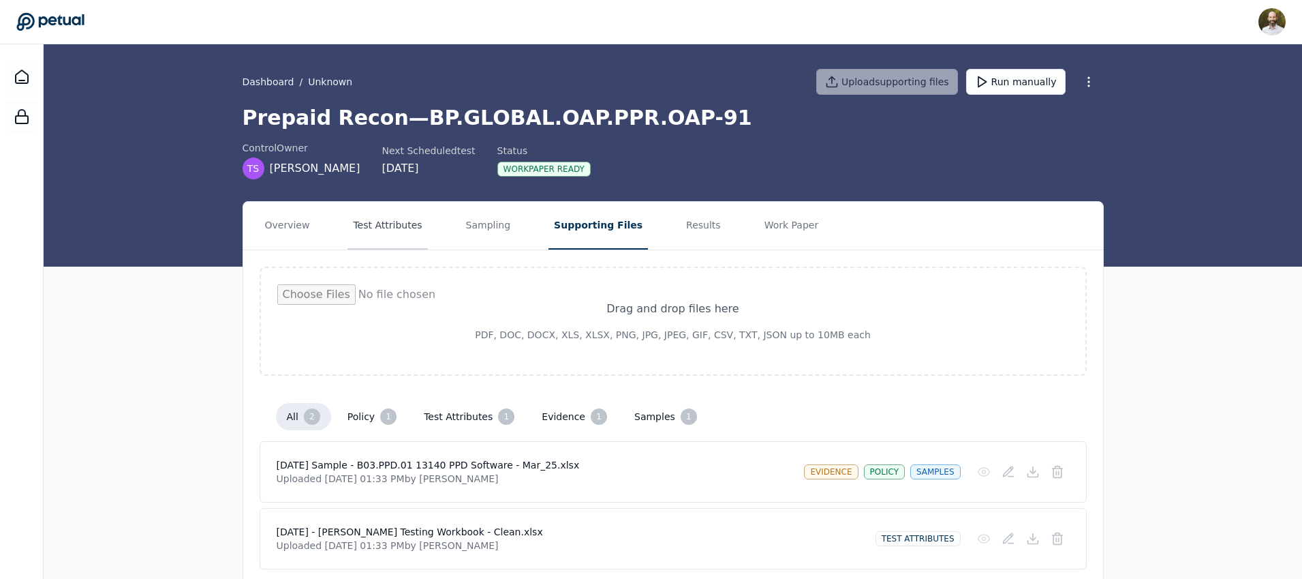
click at [399, 228] on button "Test Attributes" at bounding box center [388, 226] width 80 height 48
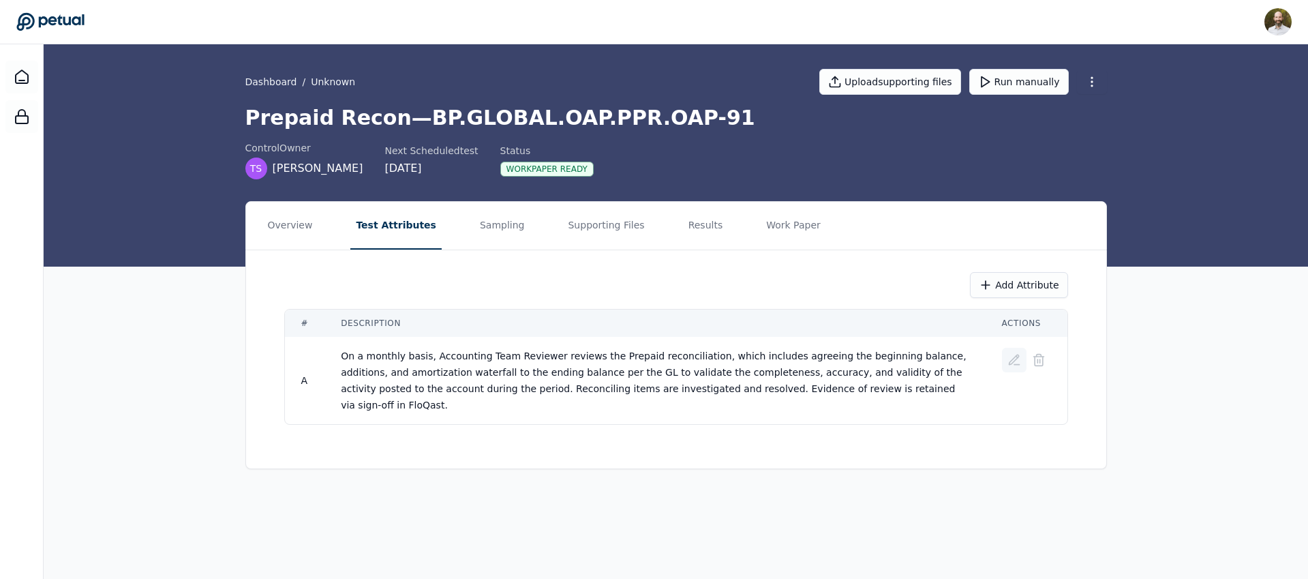
click at [1015, 359] on icon at bounding box center [1014, 360] width 10 height 10
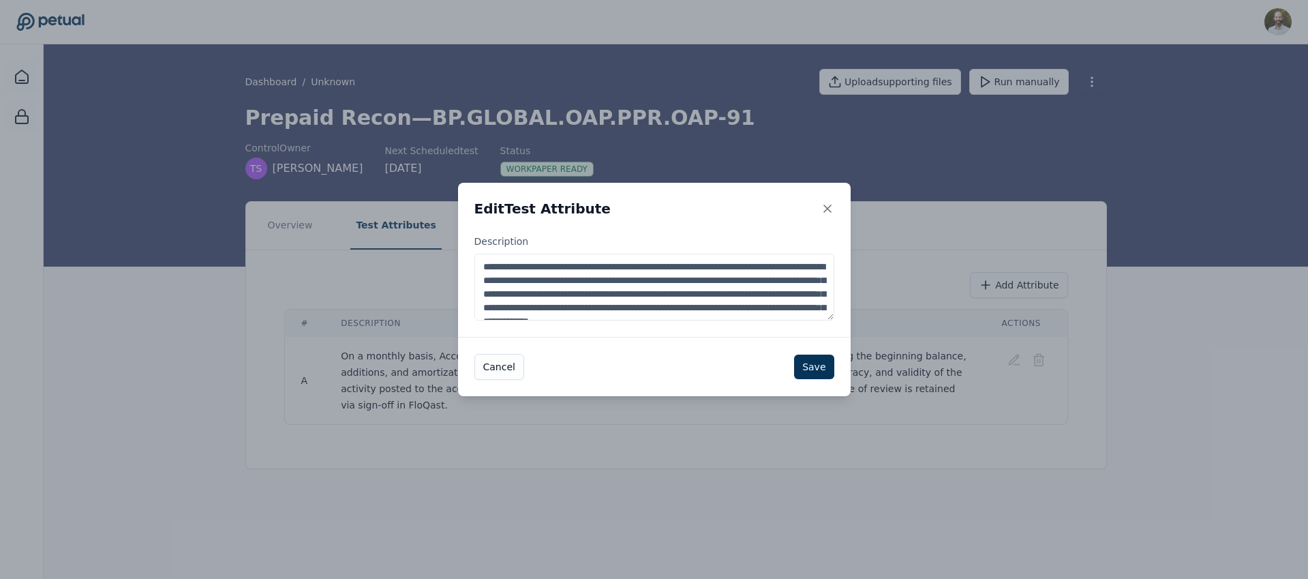
scroll to position [27, 0]
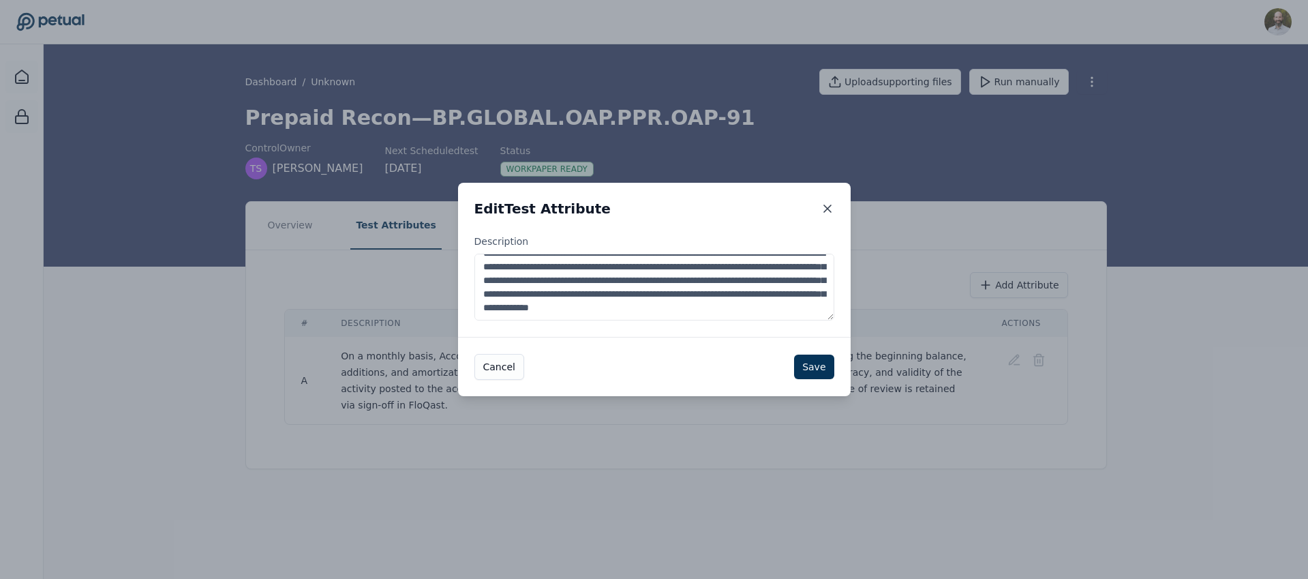
click at [831, 212] on icon at bounding box center [828, 209] width 14 height 14
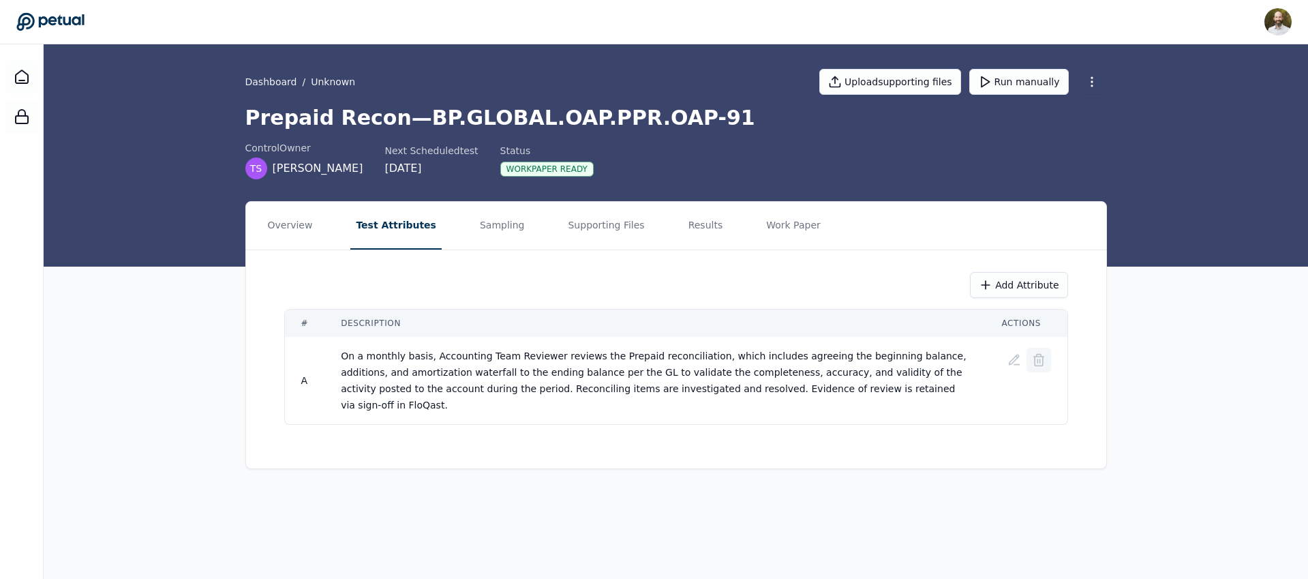
click at [1041, 364] on icon at bounding box center [1038, 360] width 8 height 9
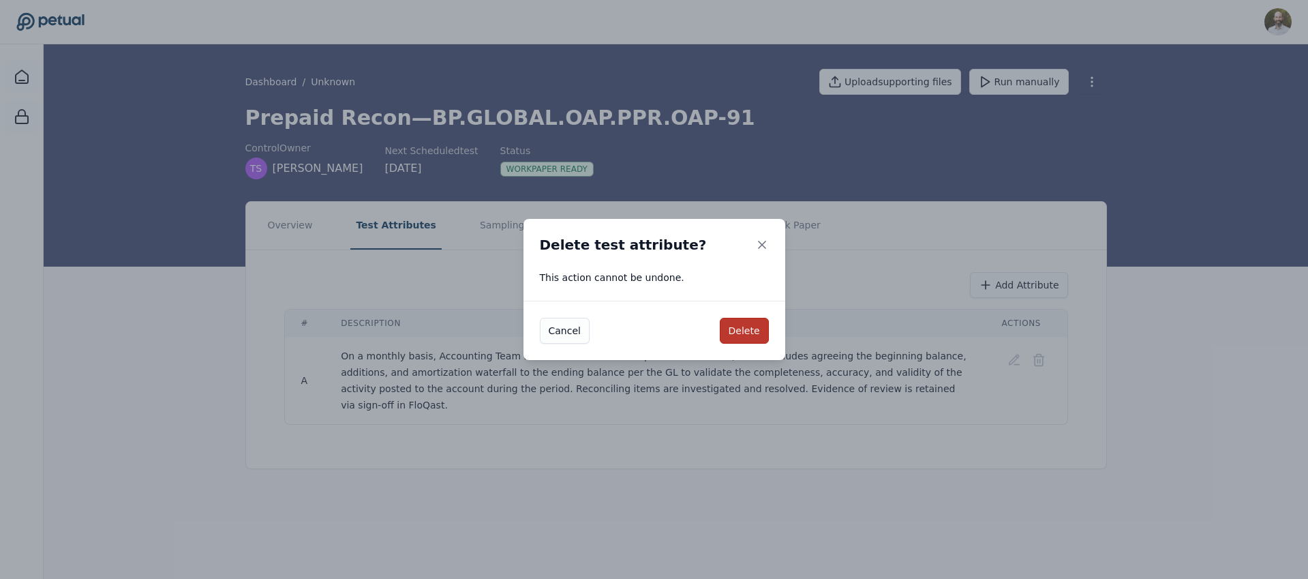
click at [747, 326] on button "Delete" at bounding box center [744, 331] width 49 height 26
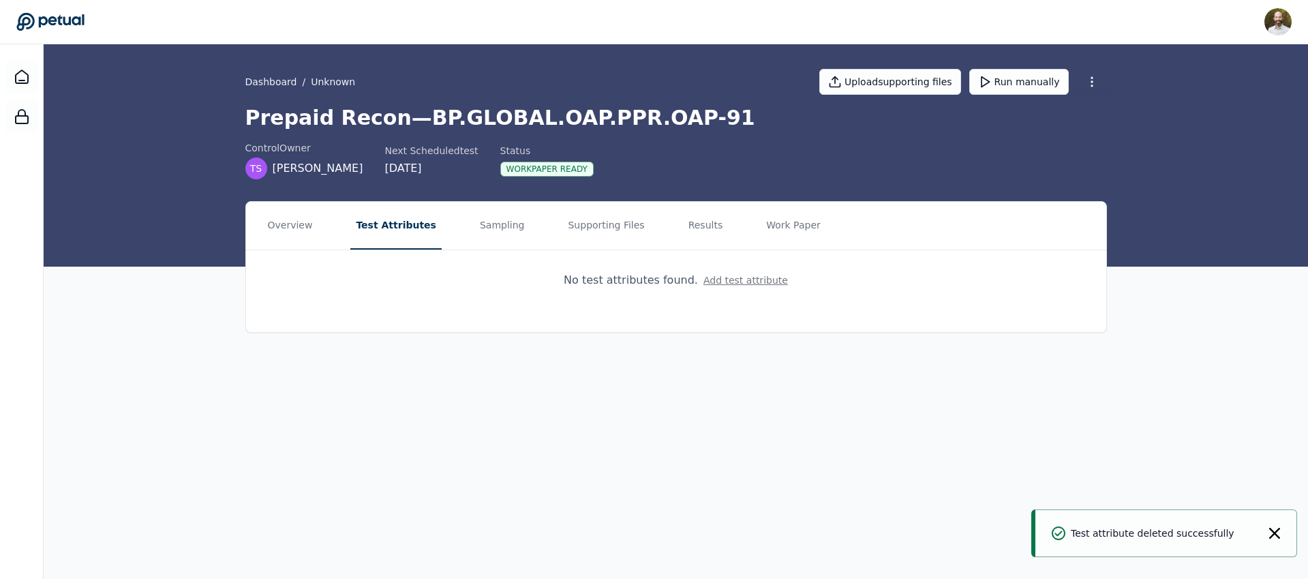
click at [741, 283] on button "Add test attribute" at bounding box center [745, 280] width 85 height 14
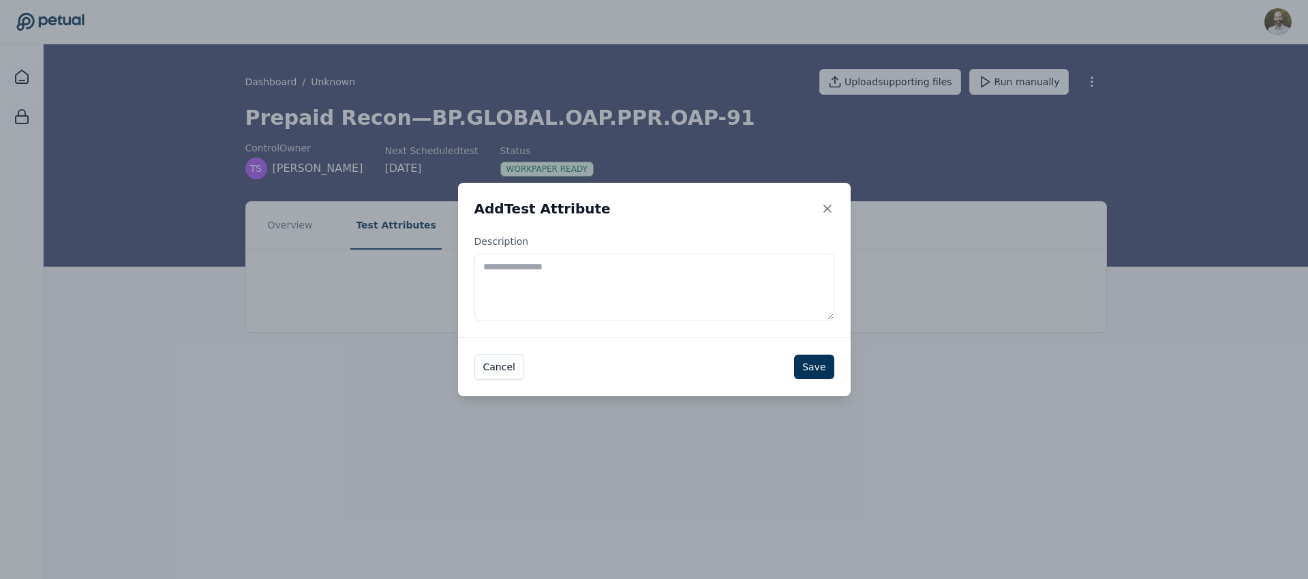
click at [525, 275] on textarea "Description" at bounding box center [654, 287] width 360 height 67
paste textarea "**********"
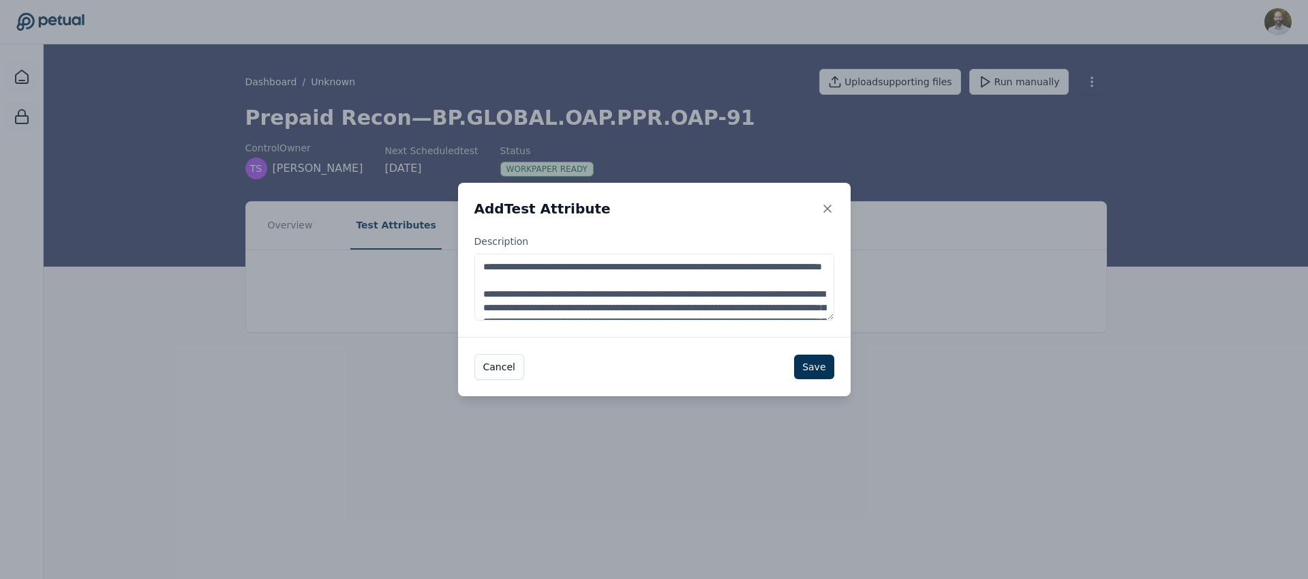
scroll to position [129, 0]
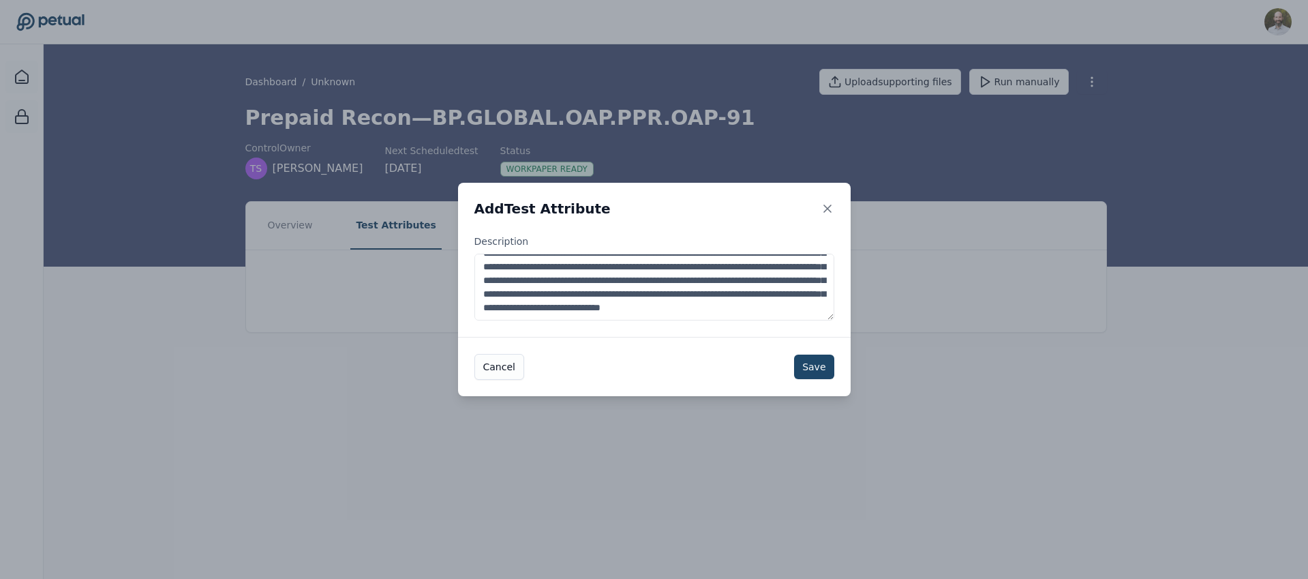
type textarea "**********"
click at [812, 358] on button "Save" at bounding box center [814, 366] width 40 height 25
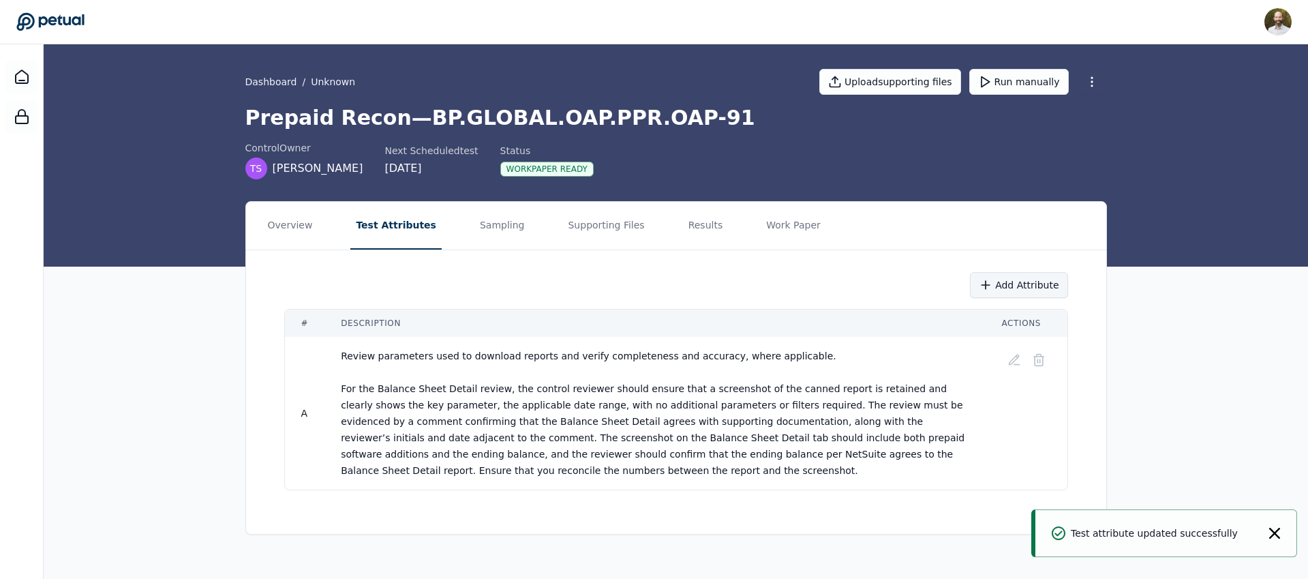
click at [1021, 284] on button "Add Attribute" at bounding box center [1018, 285] width 97 height 26
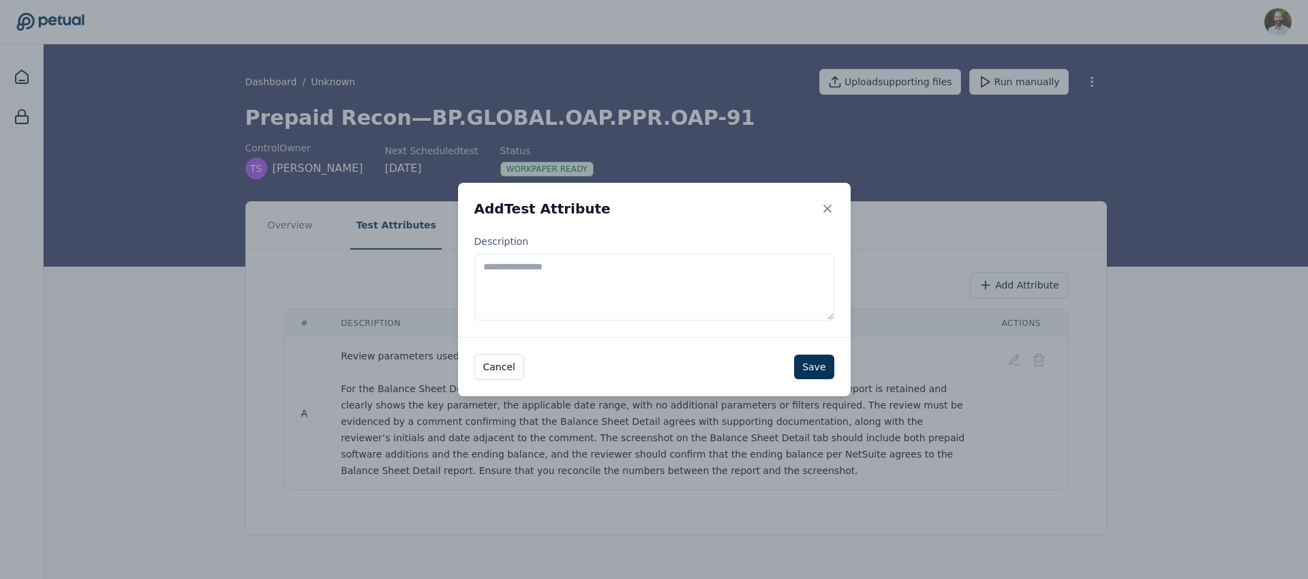
click at [508, 279] on textarea "Description" at bounding box center [654, 287] width 360 height 67
paste textarea "**********"
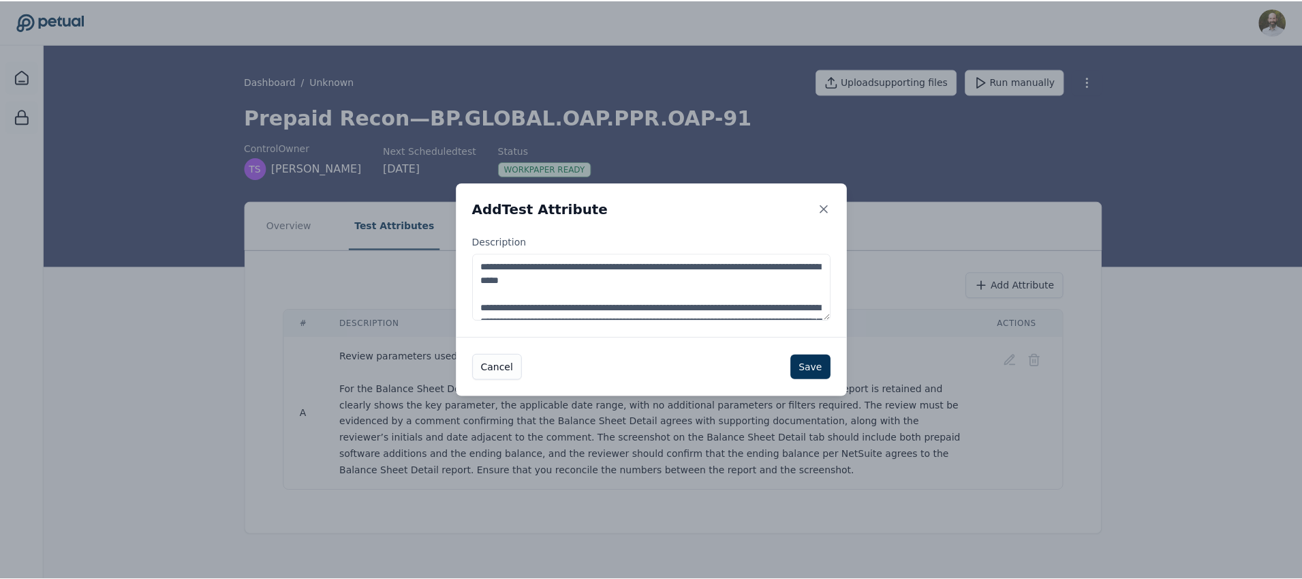
scroll to position [75, 0]
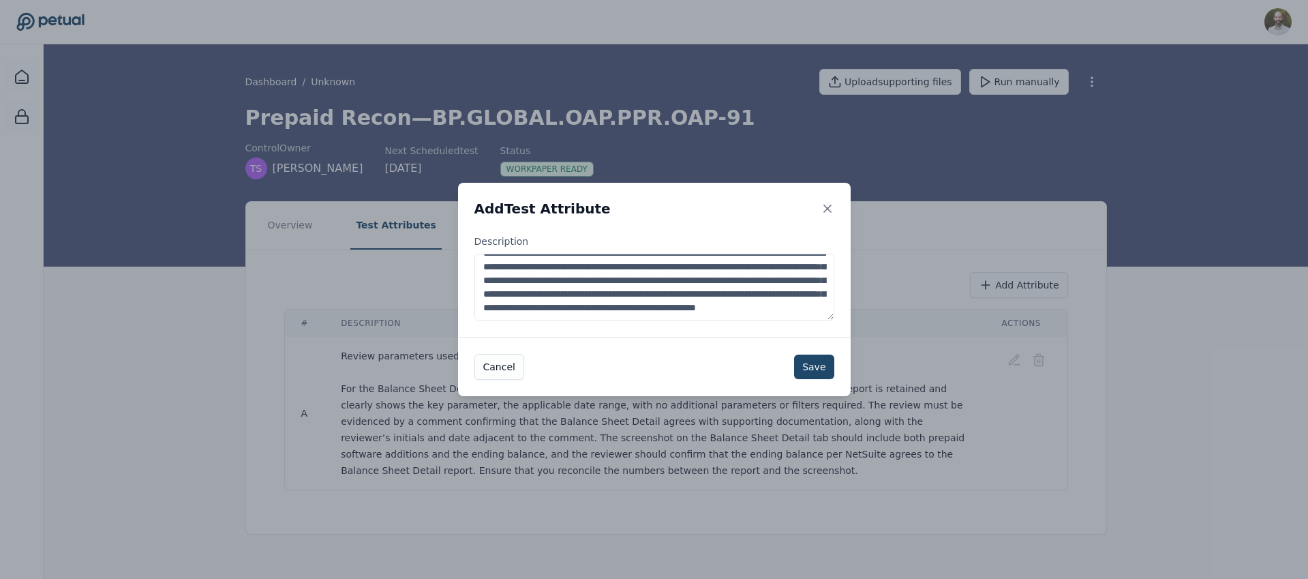
type textarea "**********"
click at [810, 369] on button "Save" at bounding box center [814, 366] width 40 height 25
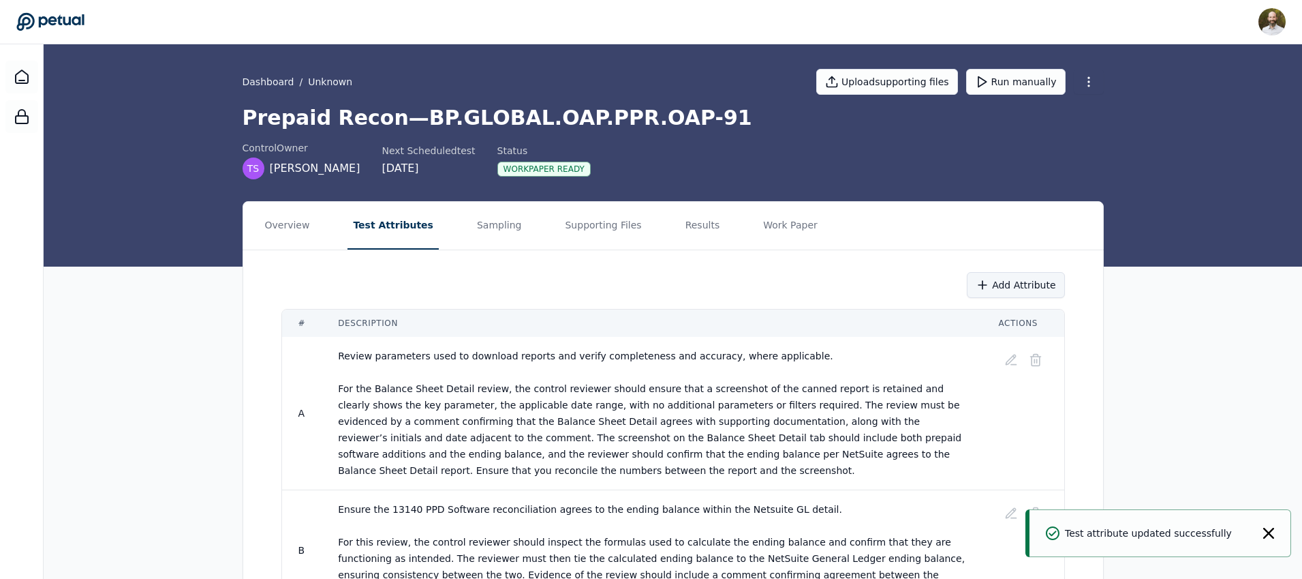
click at [1031, 286] on button "Add Attribute" at bounding box center [1015, 285] width 97 height 26
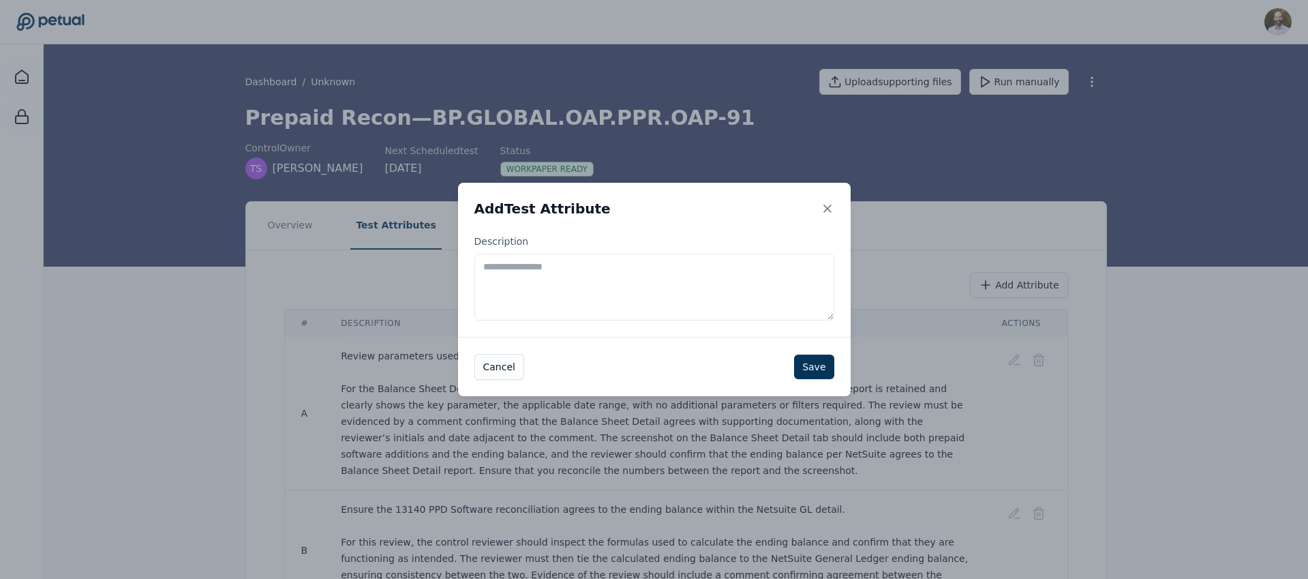
click at [571, 270] on textarea "Description" at bounding box center [654, 287] width 360 height 67
paste textarea "**********"
type textarea "**********"
click at [818, 360] on button "Save" at bounding box center [814, 366] width 40 height 25
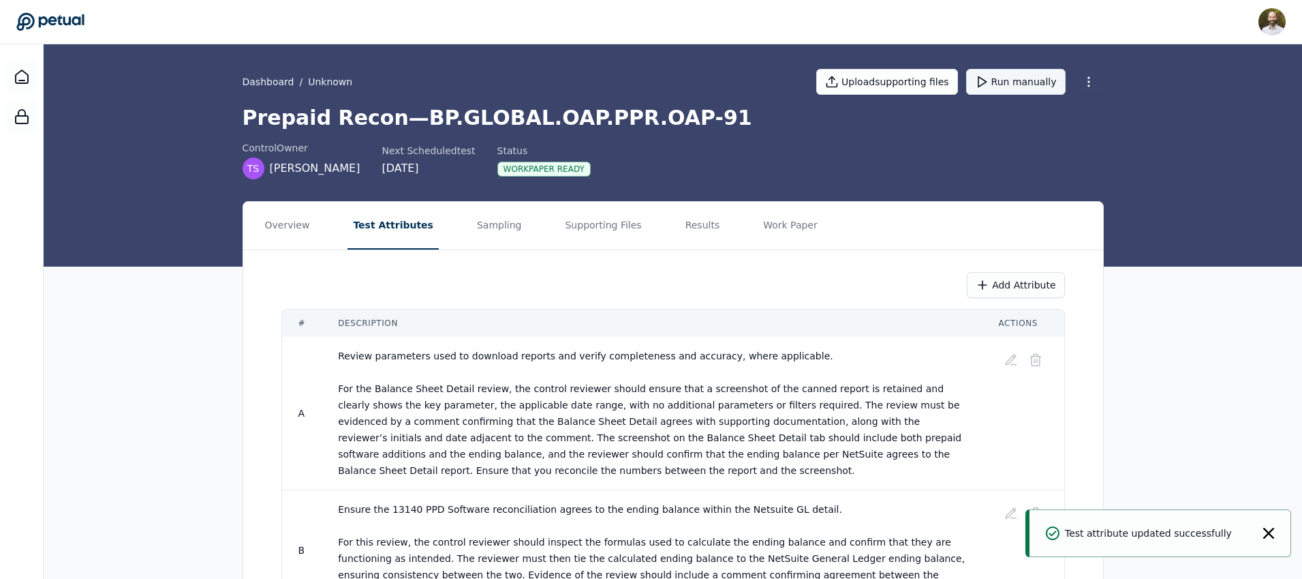
click at [1026, 77] on button "Run manually" at bounding box center [1015, 82] width 99 height 26
click at [680, 232] on button "Results" at bounding box center [703, 226] width 46 height 48
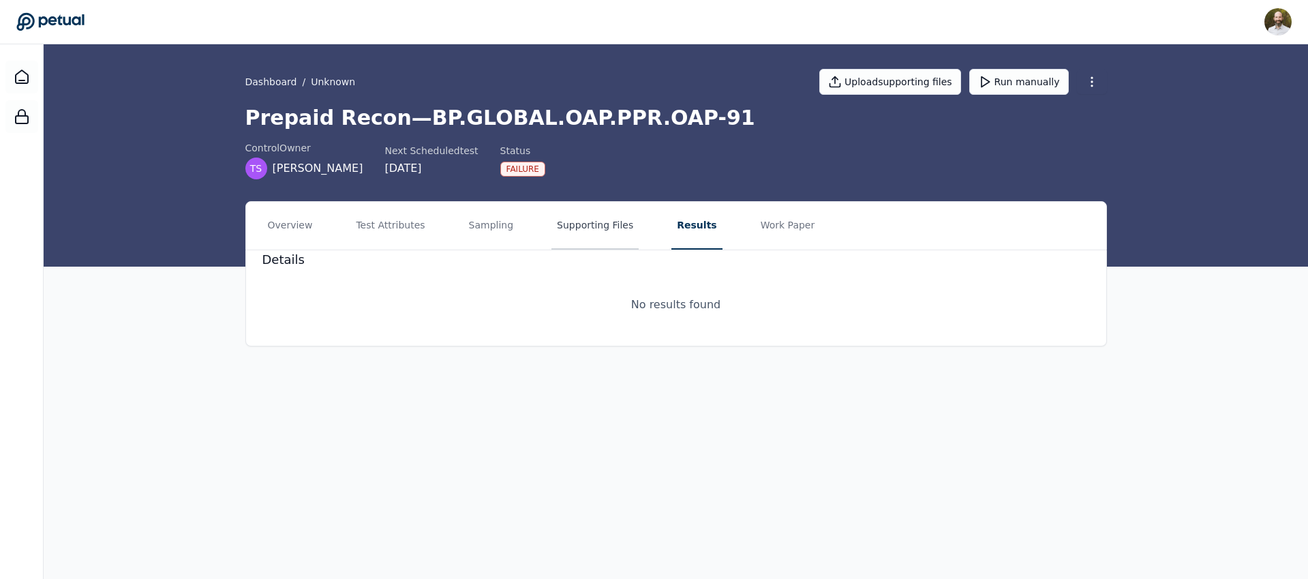
click at [595, 226] on button "Supporting Files" at bounding box center [594, 226] width 87 height 48
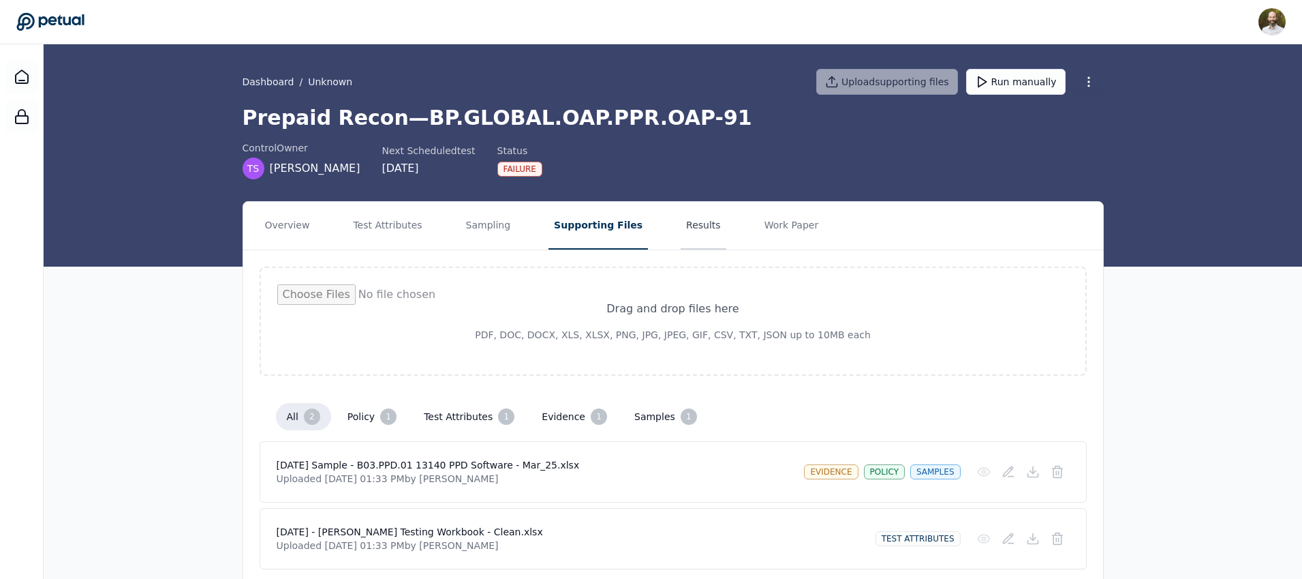
click at [681, 228] on button "Results" at bounding box center [704, 226] width 46 height 48
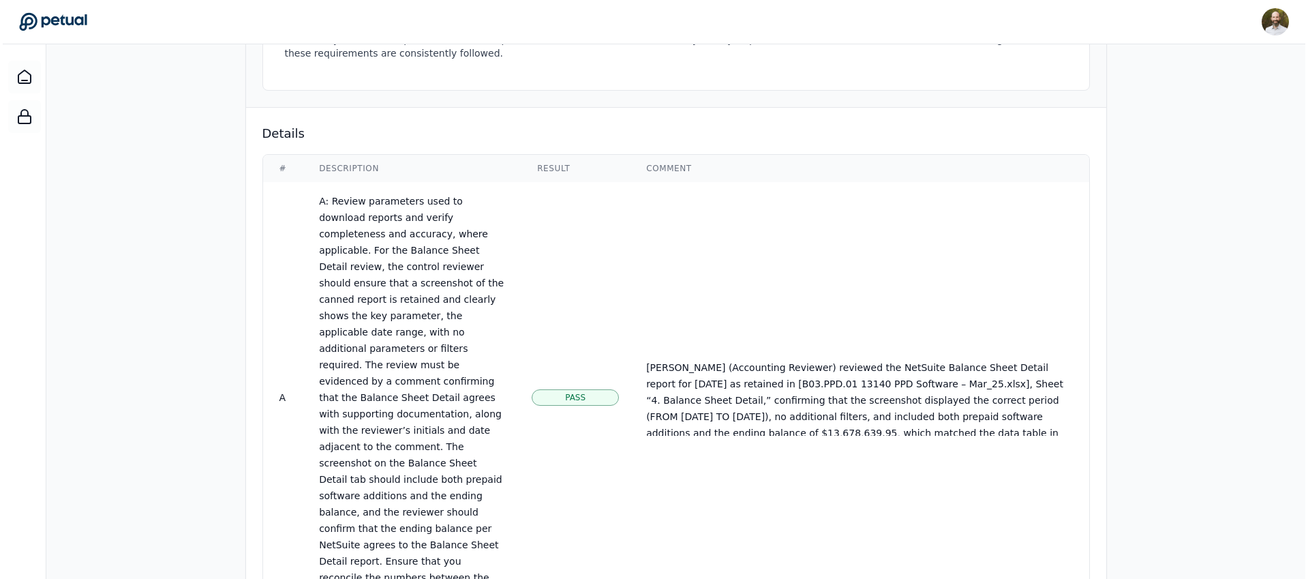
scroll to position [1201, 0]
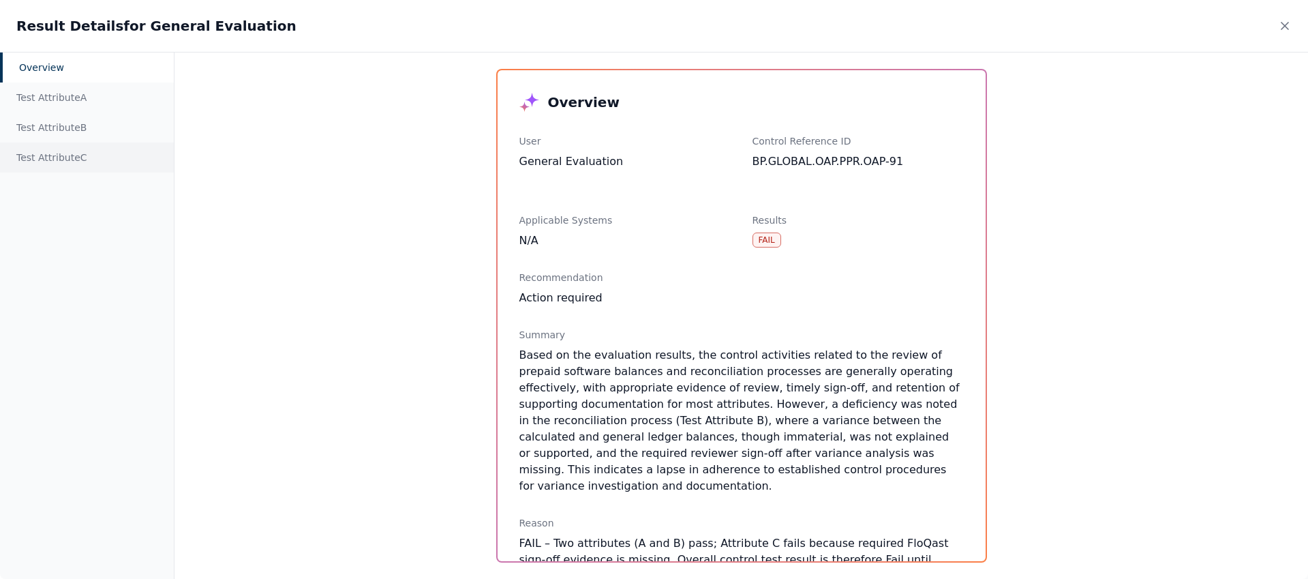
click at [60, 162] on div "Test Attribute C" at bounding box center [87, 157] width 174 height 30
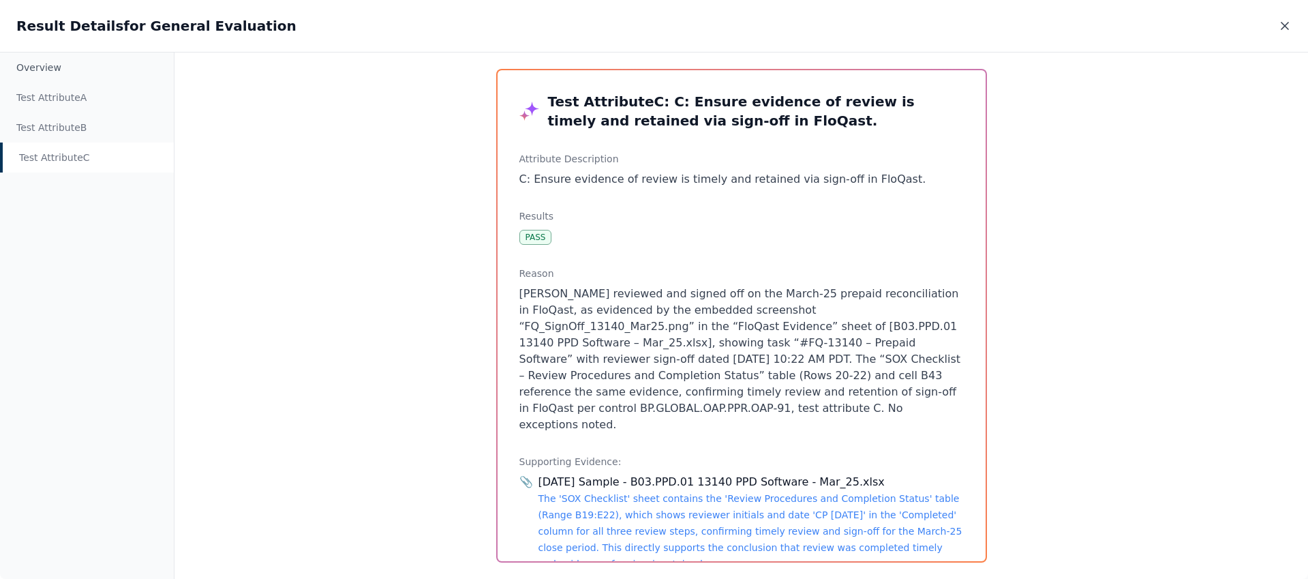
click at [1287, 25] on icon at bounding box center [1285, 26] width 14 height 14
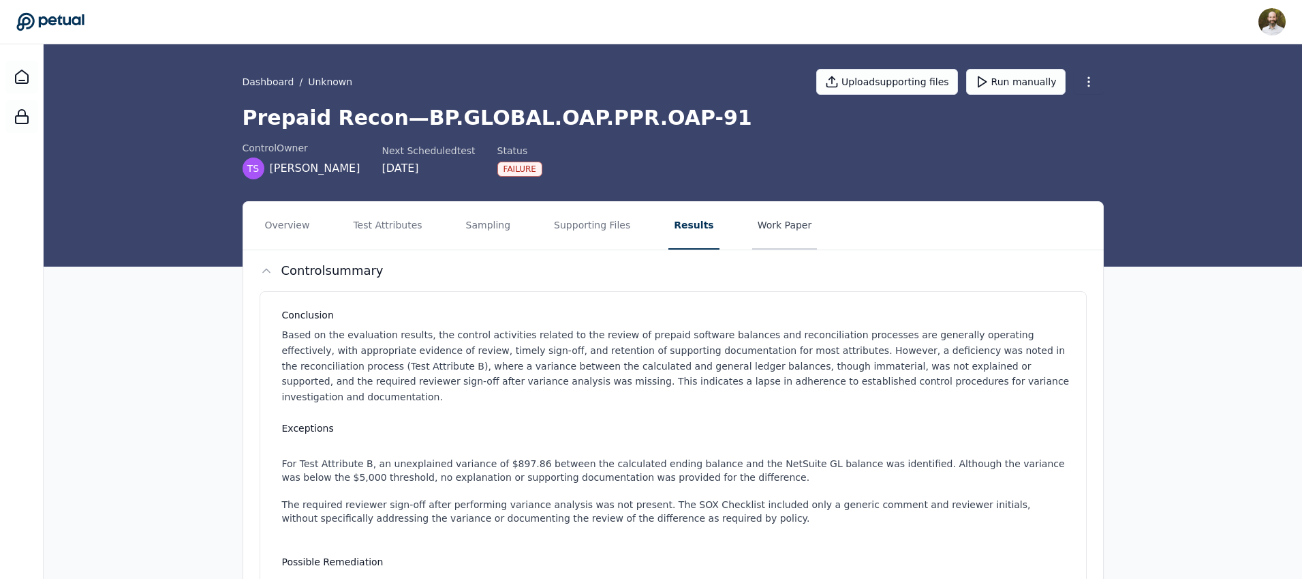
click at [772, 220] on button "Work Paper" at bounding box center [784, 226] width 65 height 48
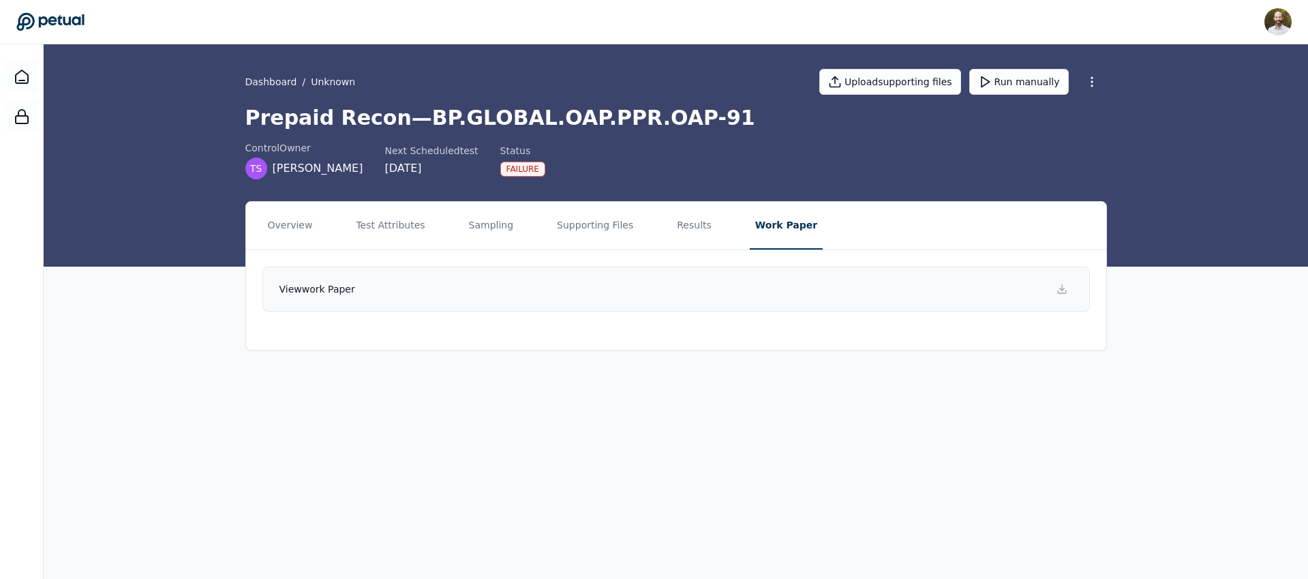
click at [548, 302] on link "View work paper" at bounding box center [675, 288] width 827 height 45
click at [394, 223] on button "Test Attributes" at bounding box center [390, 226] width 80 height 48
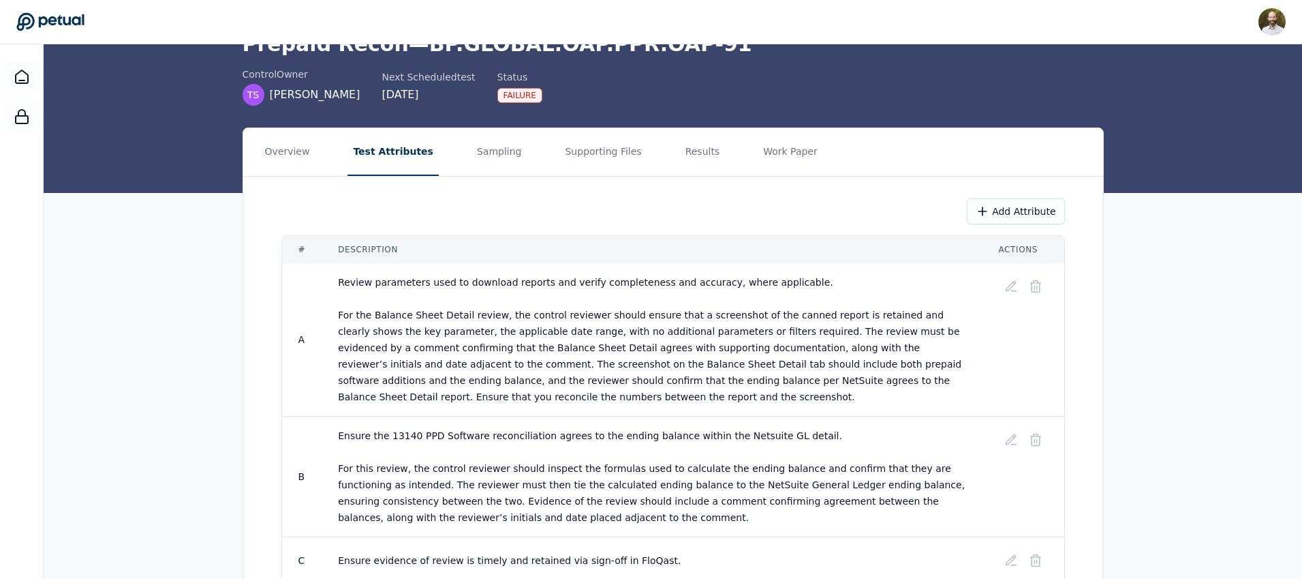
scroll to position [80, 0]
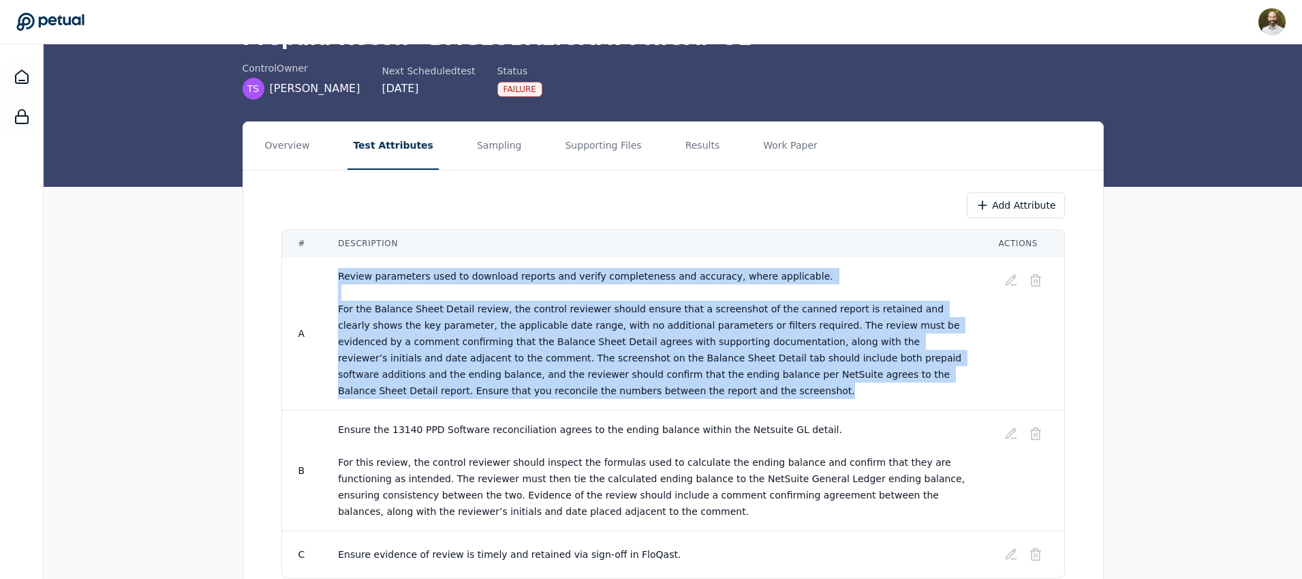
drag, startPoint x: 339, startPoint y: 274, endPoint x: 529, endPoint y: 401, distance: 228.5
click at [529, 401] on td "Review parameters used to download reports and verify completeness and accuracy…" at bounding box center [652, 333] width 660 height 153
copy span "Review parameters used to download reports and verify completeness and accuracy…"
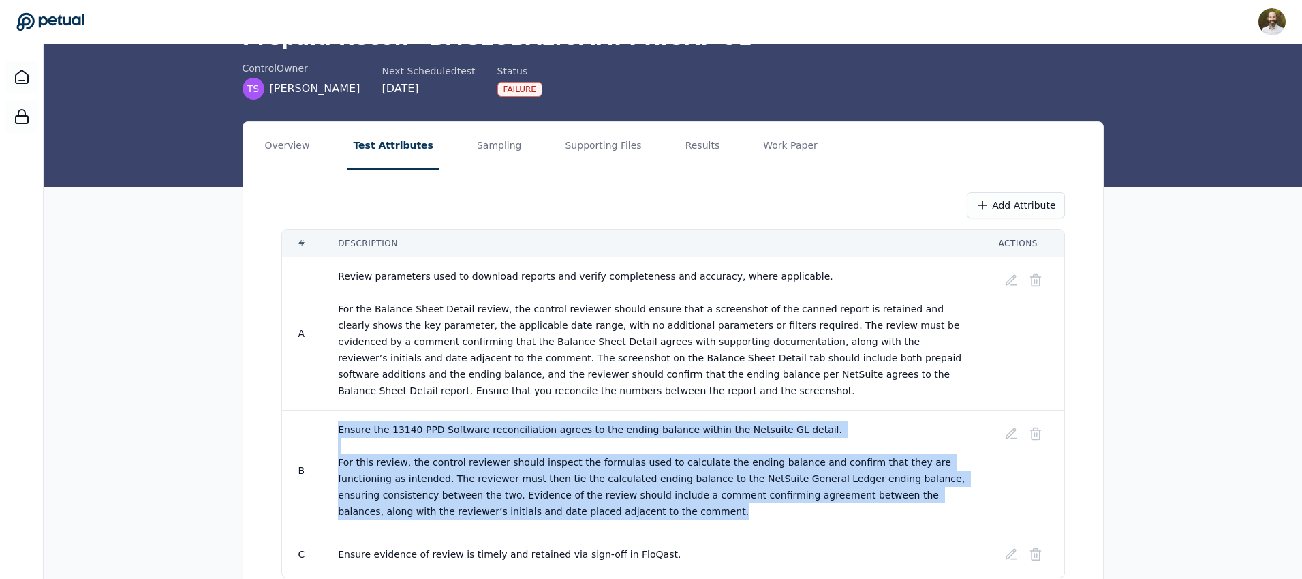
drag, startPoint x: 338, startPoint y: 429, endPoint x: 566, endPoint y: 510, distance: 241.4
click at [566, 510] on td "Ensure the 13140 PPD Software reconciliation agrees to the ending balance withi…" at bounding box center [652, 470] width 660 height 121
copy span "Ensure the 13140 PPD Software reconciliation agrees to the ending balance withi…"
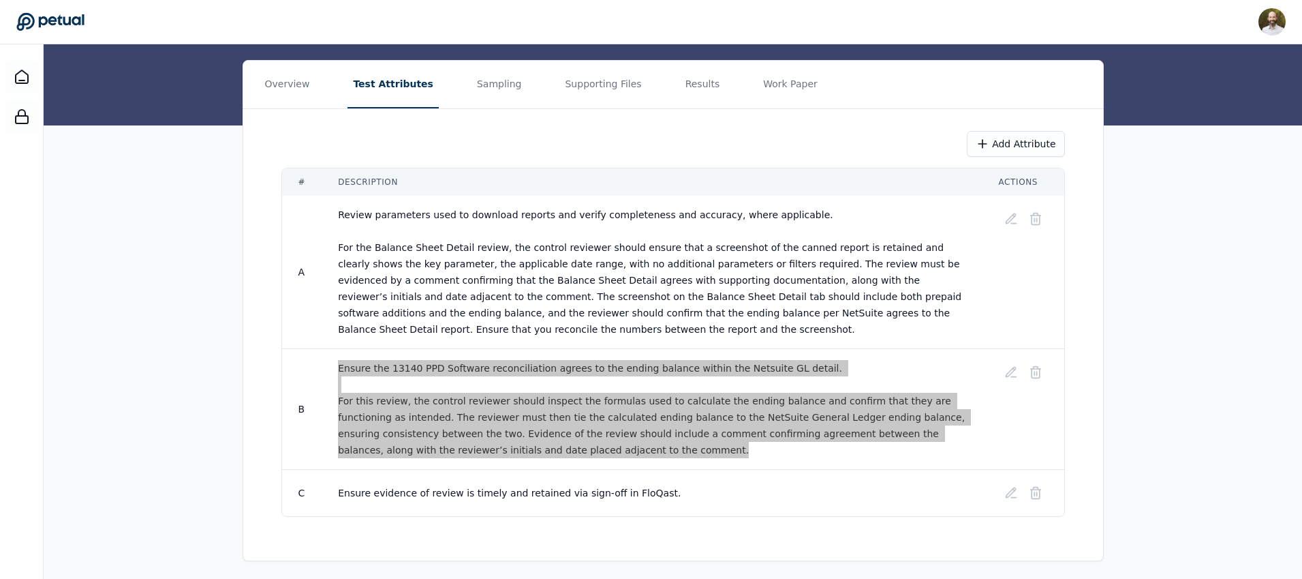
scroll to position [145, 0]
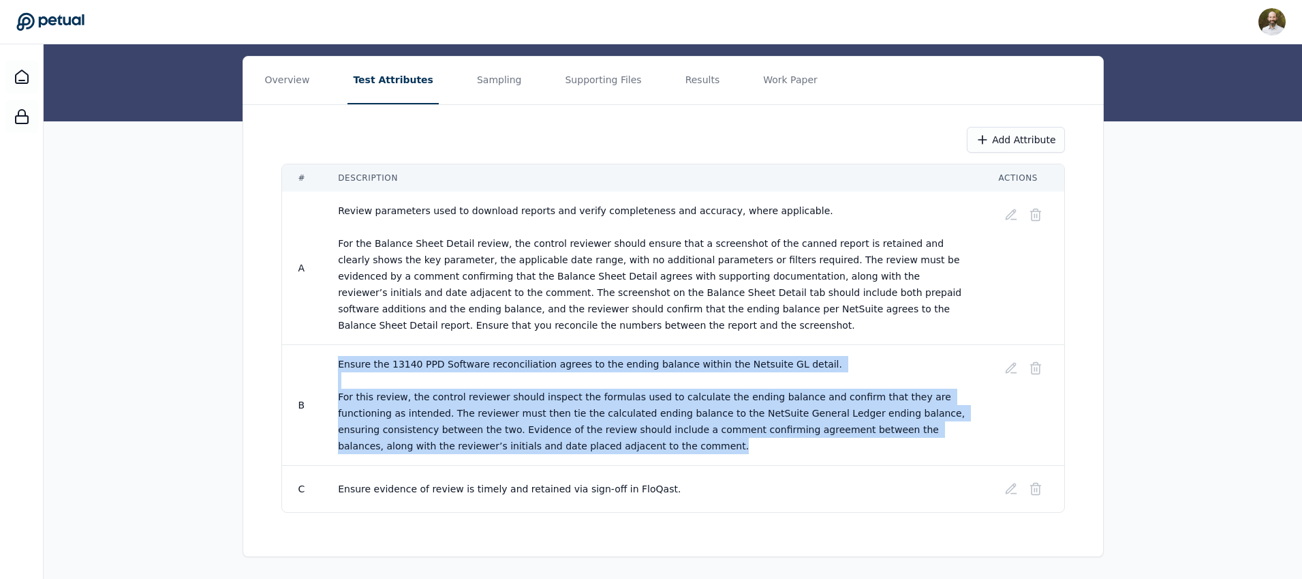
click at [442, 487] on span "Ensure evidence of review is timely and retained via sign-off in FloQast." at bounding box center [509, 488] width 343 height 11
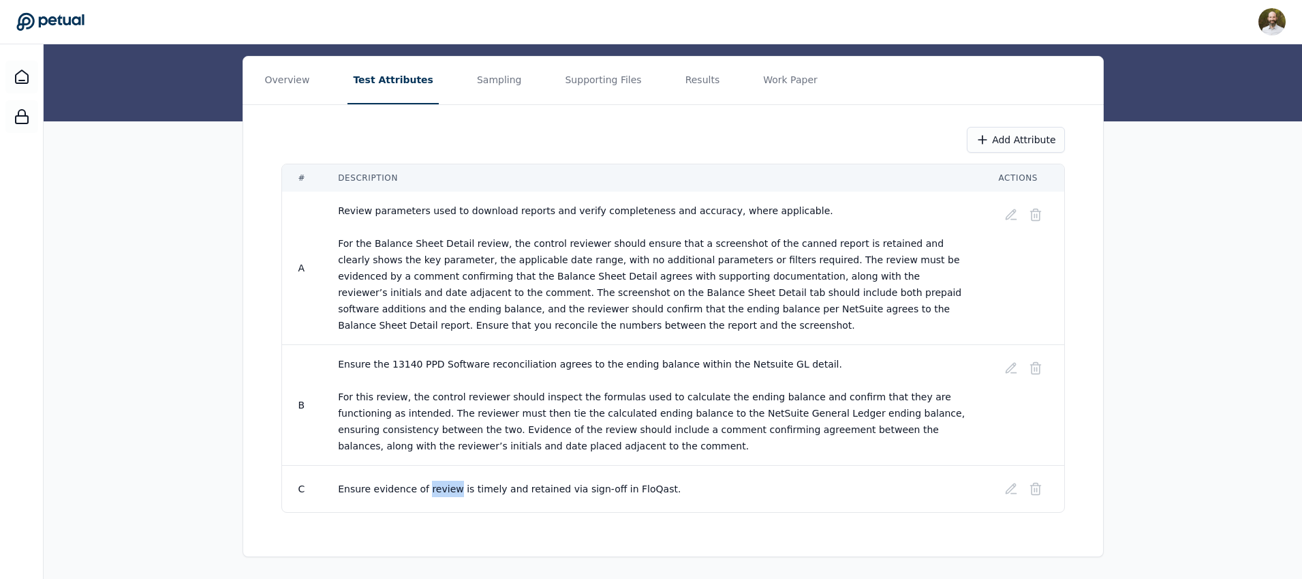
click at [442, 487] on span "Ensure evidence of review is timely and retained via sign-off in FloQast." at bounding box center [509, 488] width 343 height 11
copy tr "Ensure evidence of review is timely and retained via sign-off in FloQast."
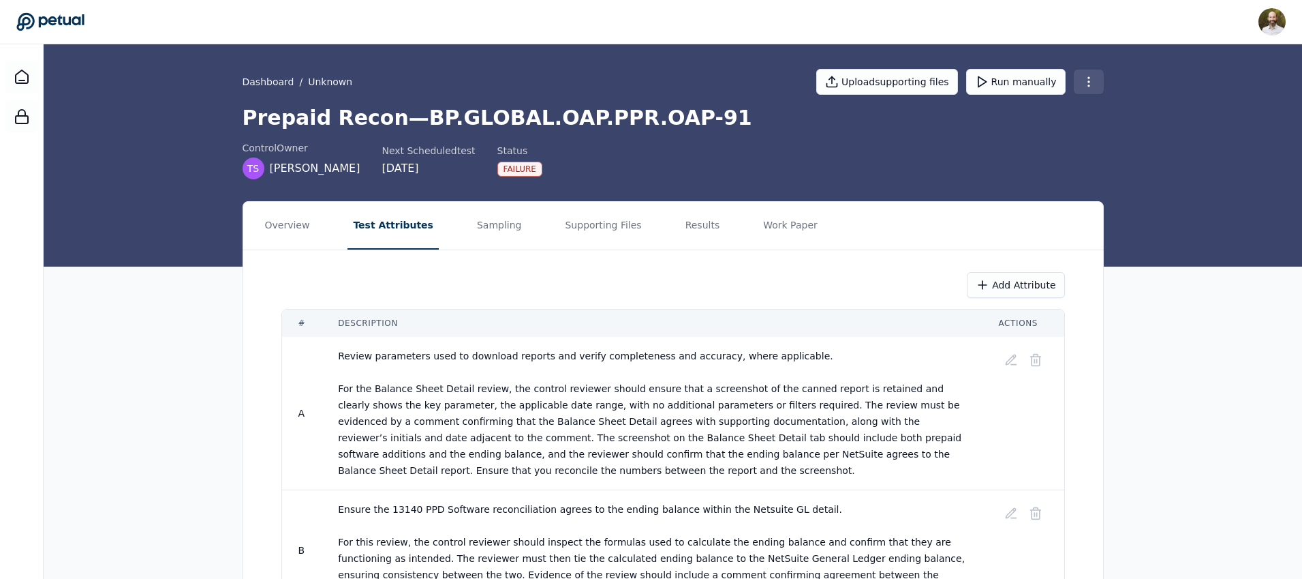
click at [1088, 82] on html "David Coulombe david.coulombe@petual.ai Sign out Dashboard / Unknown Upload sup…" at bounding box center [651, 362] width 1302 height 724
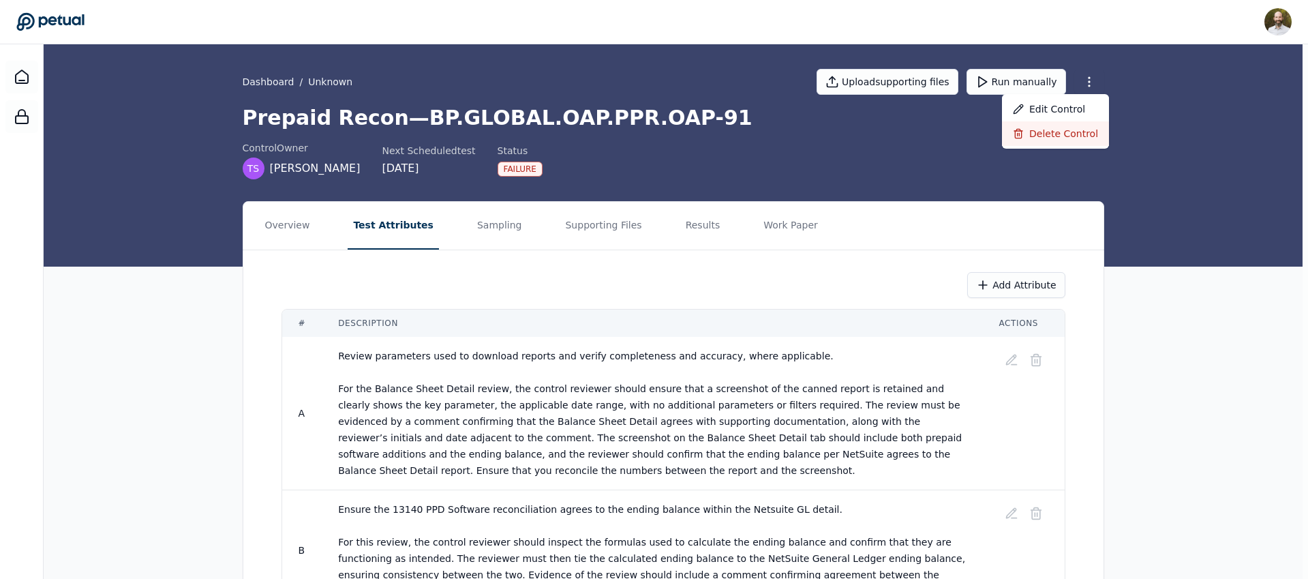
click at [1054, 133] on div "Delete control" at bounding box center [1055, 133] width 107 height 25
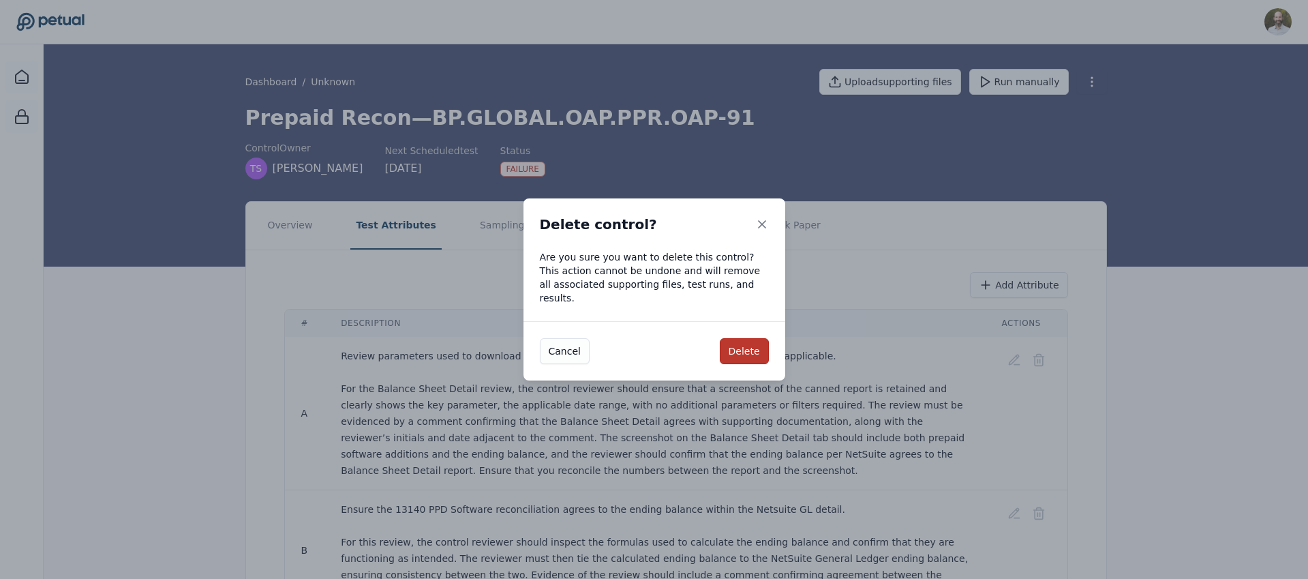
click at [747, 338] on button "Delete" at bounding box center [744, 351] width 49 height 26
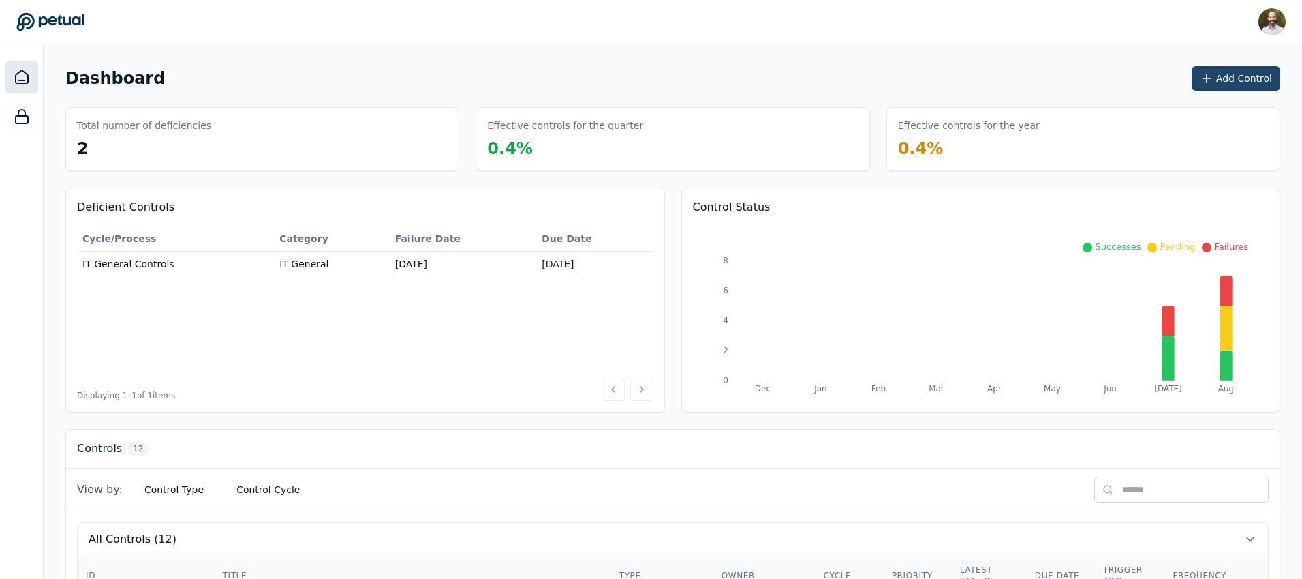
click at [1246, 76] on button "Add Control" at bounding box center [1236, 78] width 89 height 25
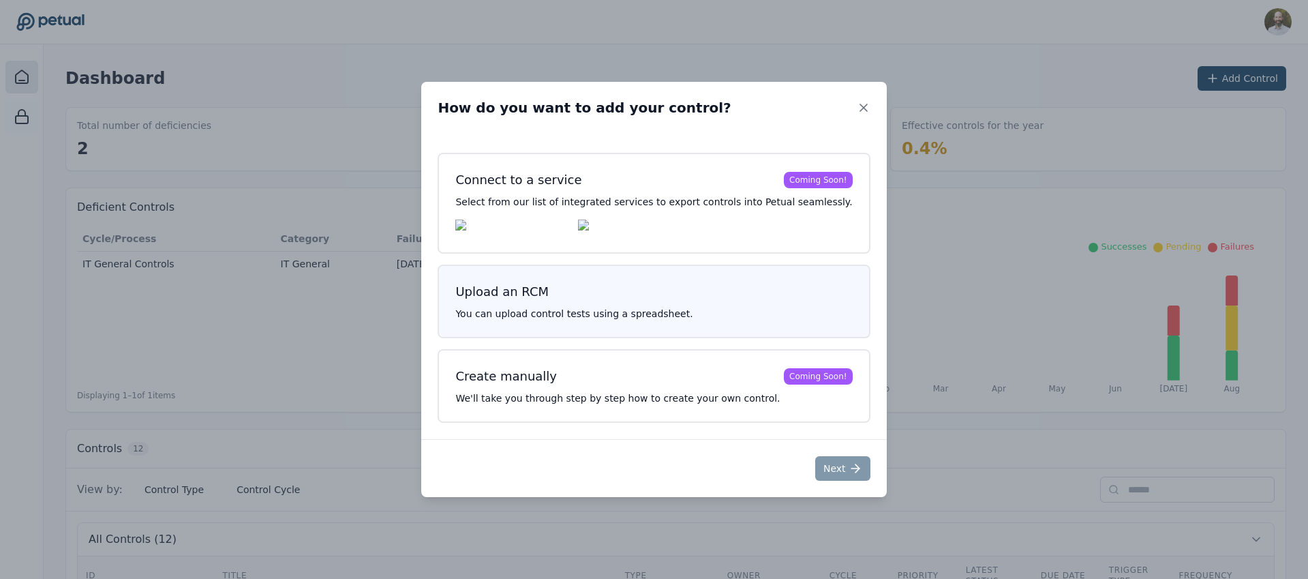
click at [663, 301] on h3 "Upload an RCM" at bounding box center [653, 291] width 397 height 19
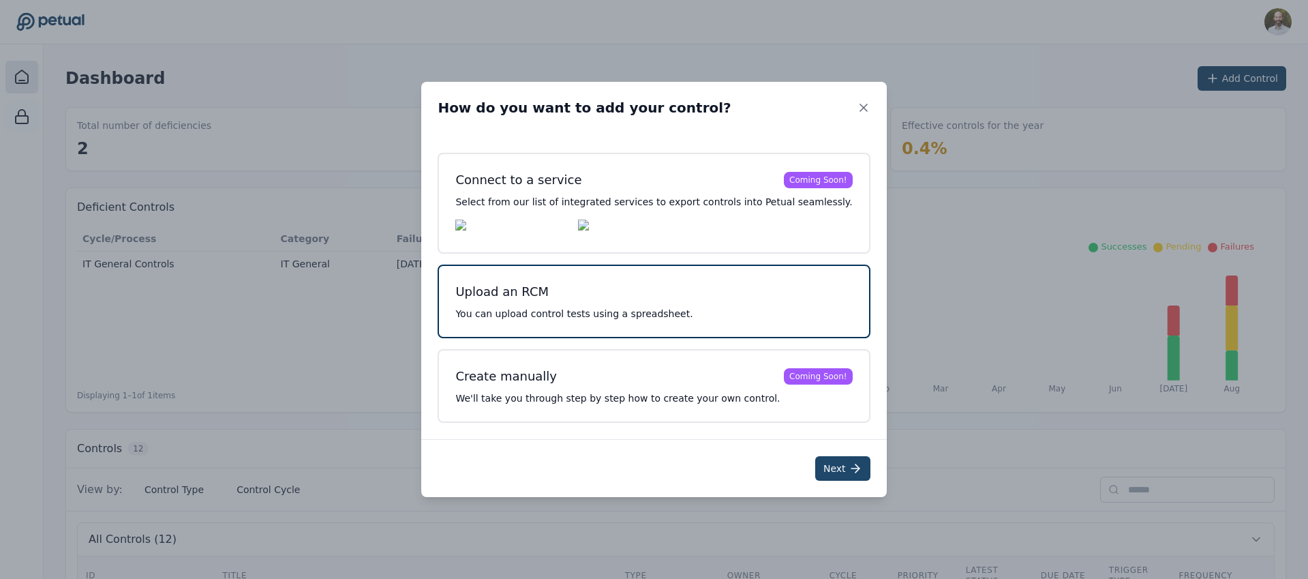
click at [817, 479] on button "Next" at bounding box center [842, 468] width 55 height 25
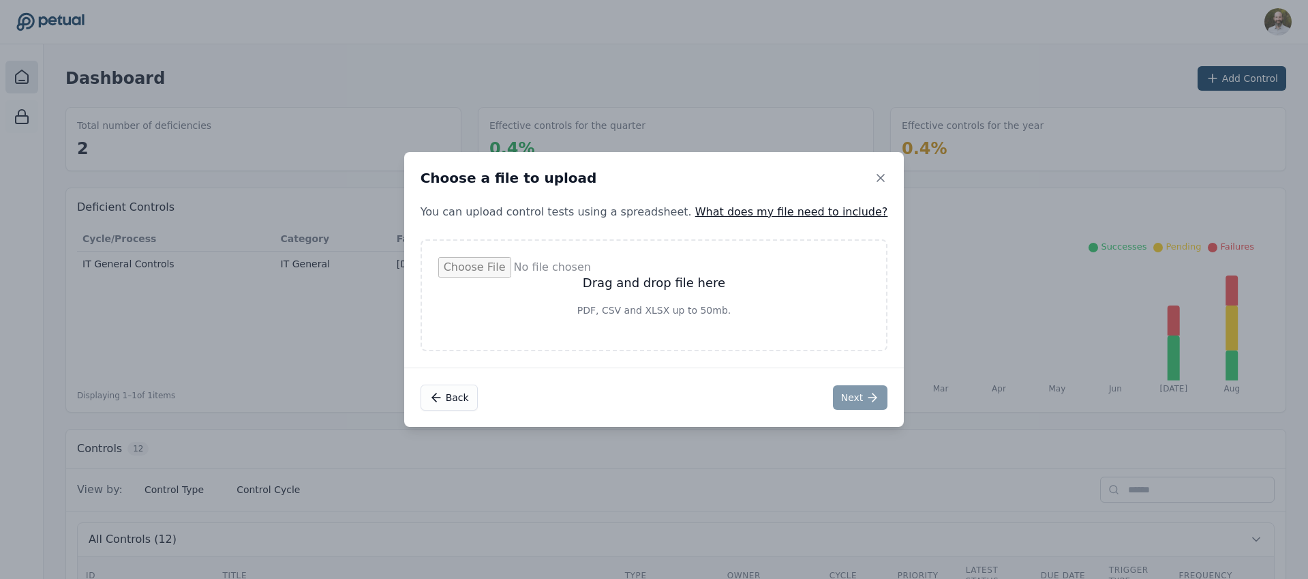
click at [707, 343] on div "Drag and drop file here PDF, CSV and XLSX up to 50mb." at bounding box center [653, 295] width 467 height 112
click at [666, 296] on input "file" at bounding box center [654, 295] width 432 height 76
type input "**********"
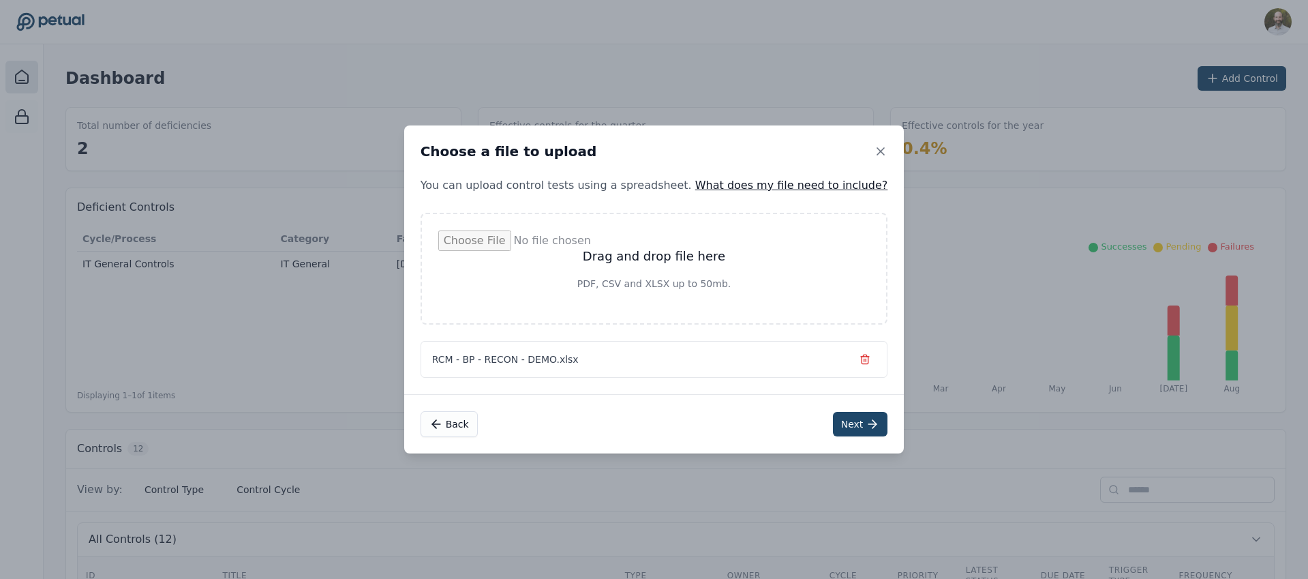
click at [840, 428] on button "Next" at bounding box center [860, 424] width 55 height 25
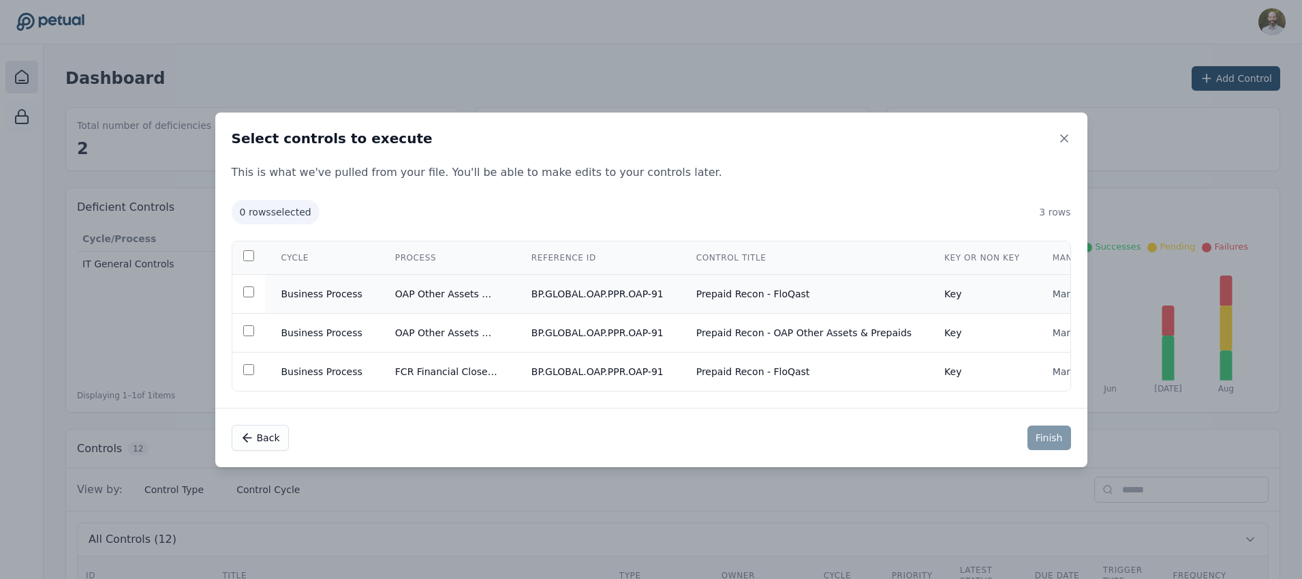
click at [731, 290] on td "Prepaid Recon - FloQast" at bounding box center [804, 293] width 248 height 39
click at [1057, 440] on button "Finish" at bounding box center [1050, 437] width 44 height 25
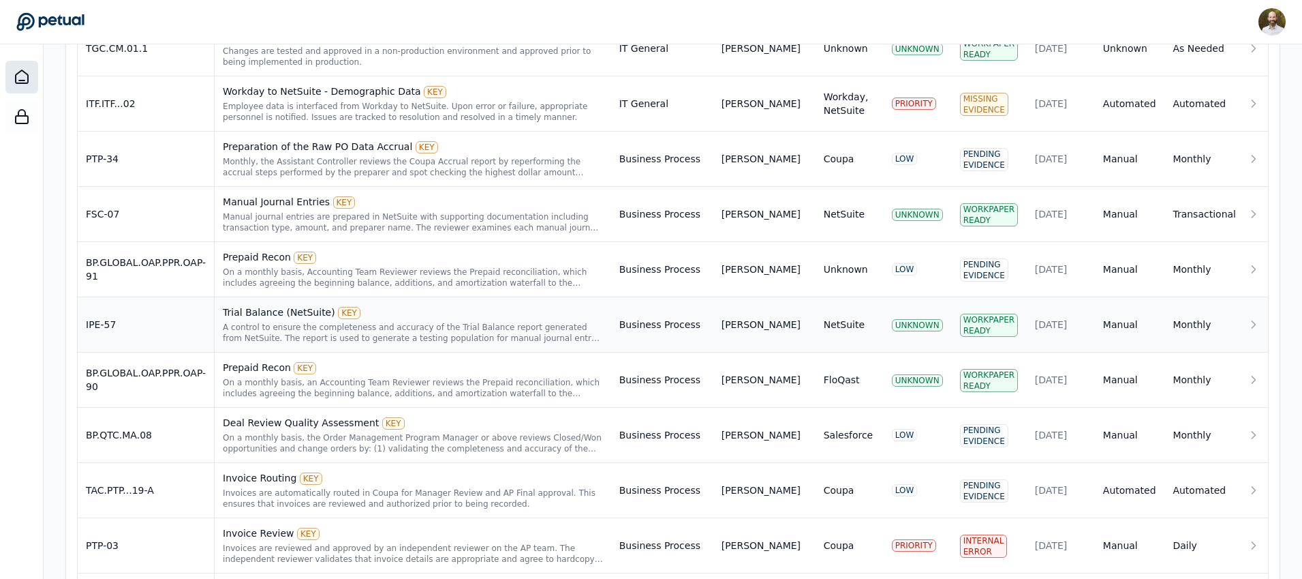
scroll to position [628, 0]
click at [368, 276] on div "On a monthly basis, Accounting Team Reviewer reviews the Prepaid reconciliation…" at bounding box center [413, 279] width 380 height 22
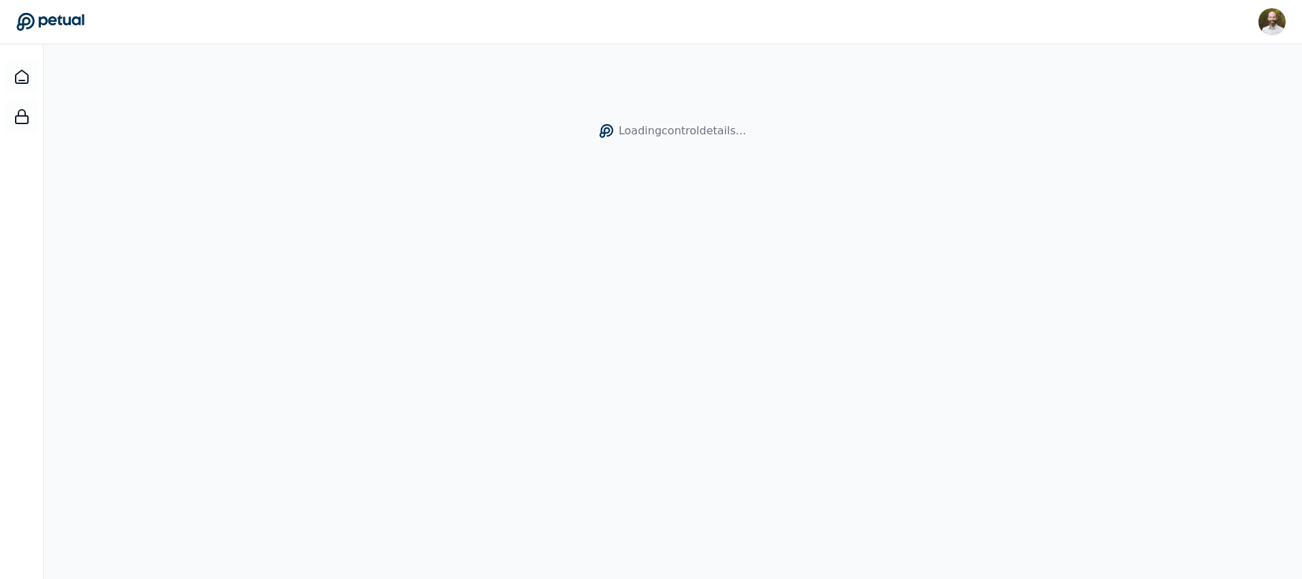
scroll to position [44, 0]
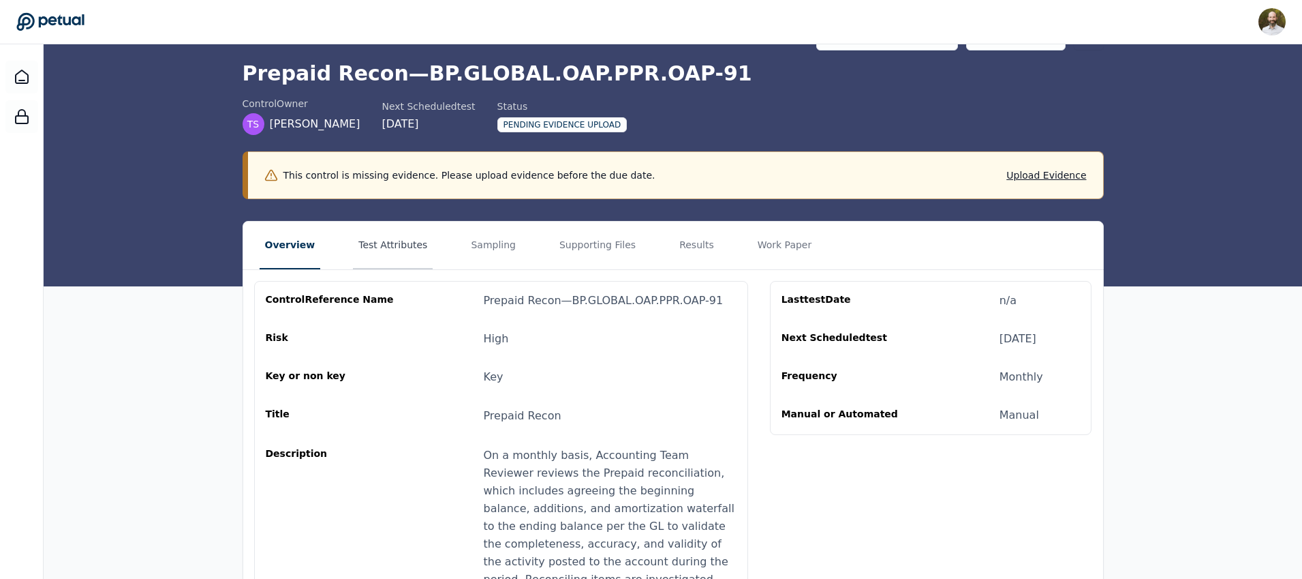
click at [390, 245] on button "Test Attributes" at bounding box center [393, 245] width 80 height 48
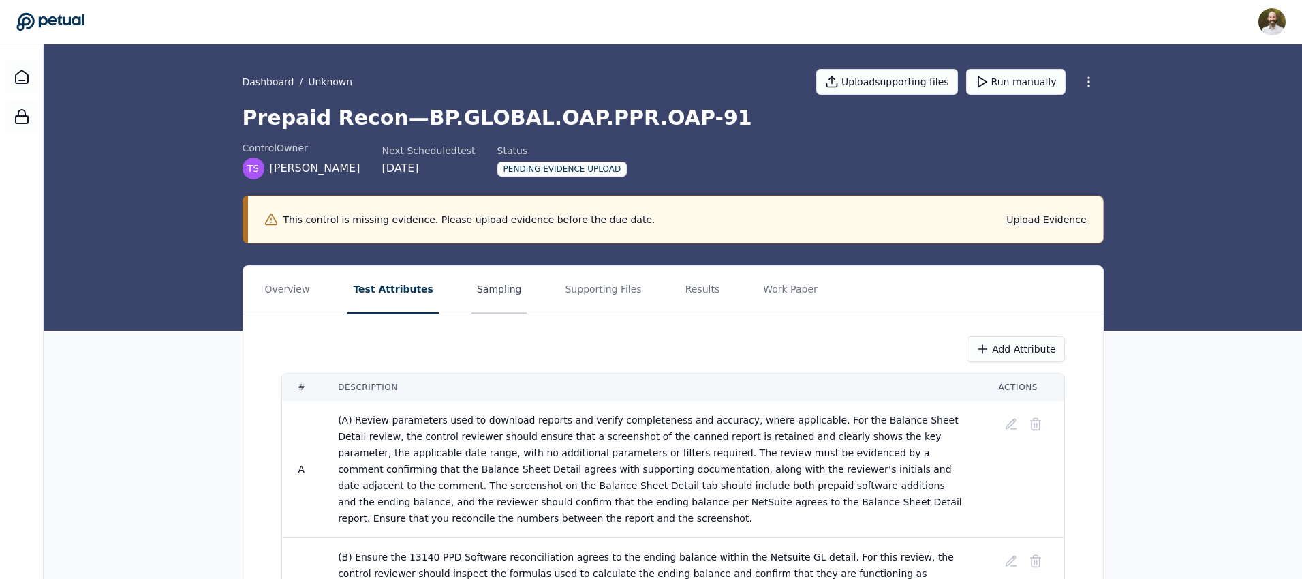
click at [485, 289] on button "Sampling" at bounding box center [500, 290] width 56 height 48
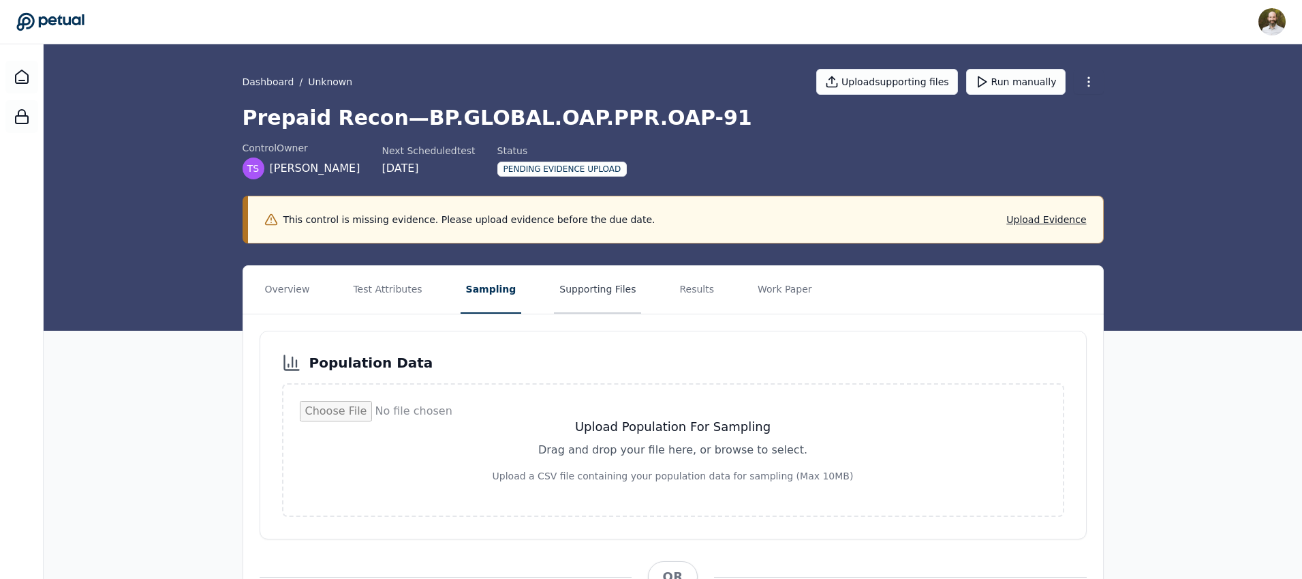
click at [589, 290] on button "Supporting Files" at bounding box center [597, 290] width 87 height 48
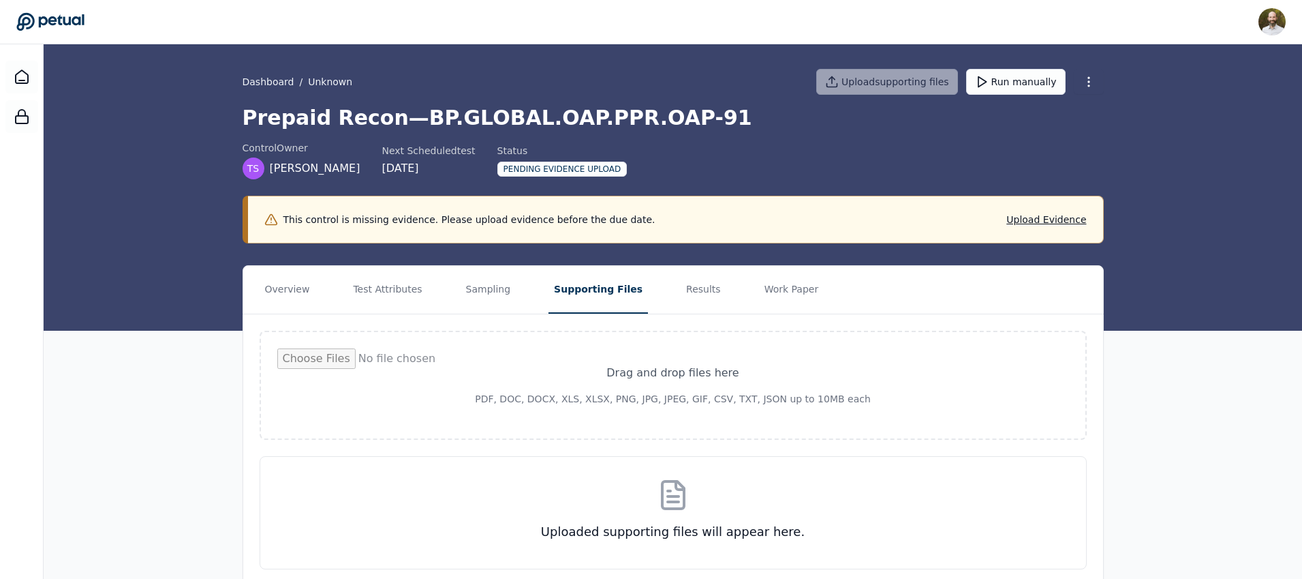
click at [682, 386] on input "file" at bounding box center [673, 385] width 792 height 74
type input "**********"
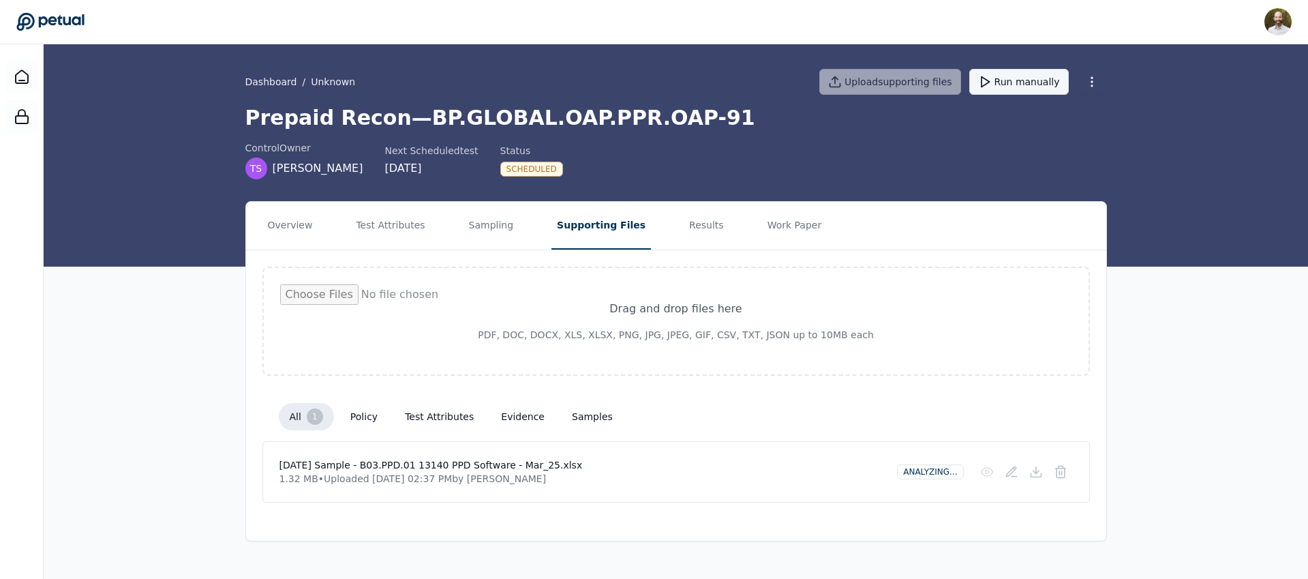
click at [1012, 87] on button "Run manually" at bounding box center [1018, 82] width 99 height 26
click at [692, 223] on button "Results" at bounding box center [707, 226] width 46 height 48
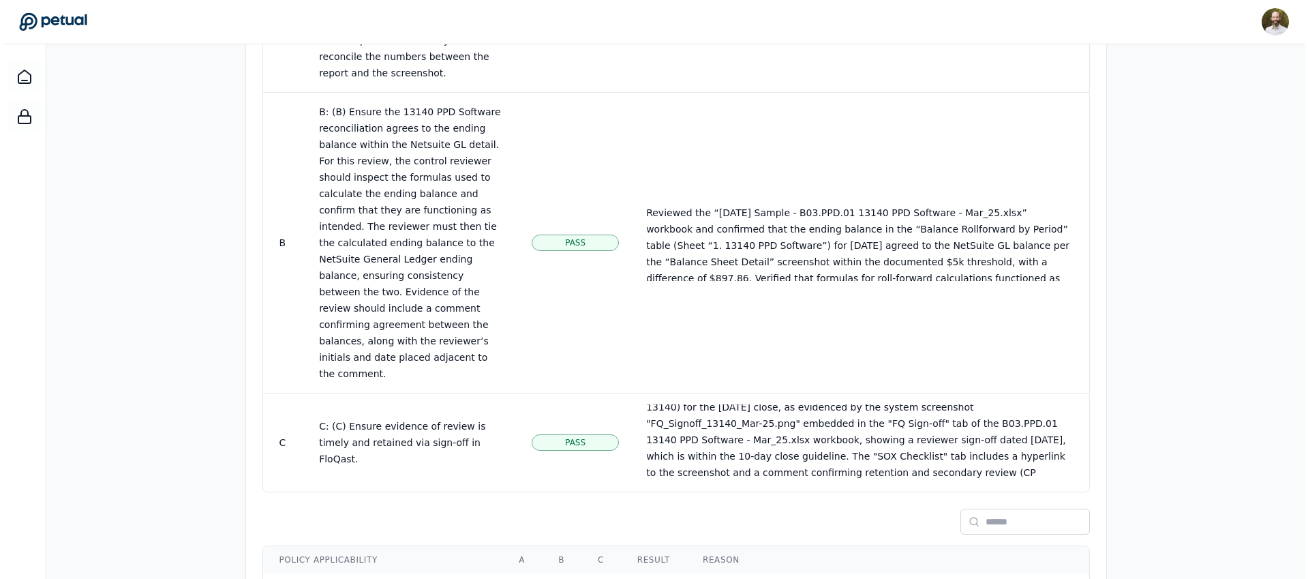
scroll to position [25, 0]
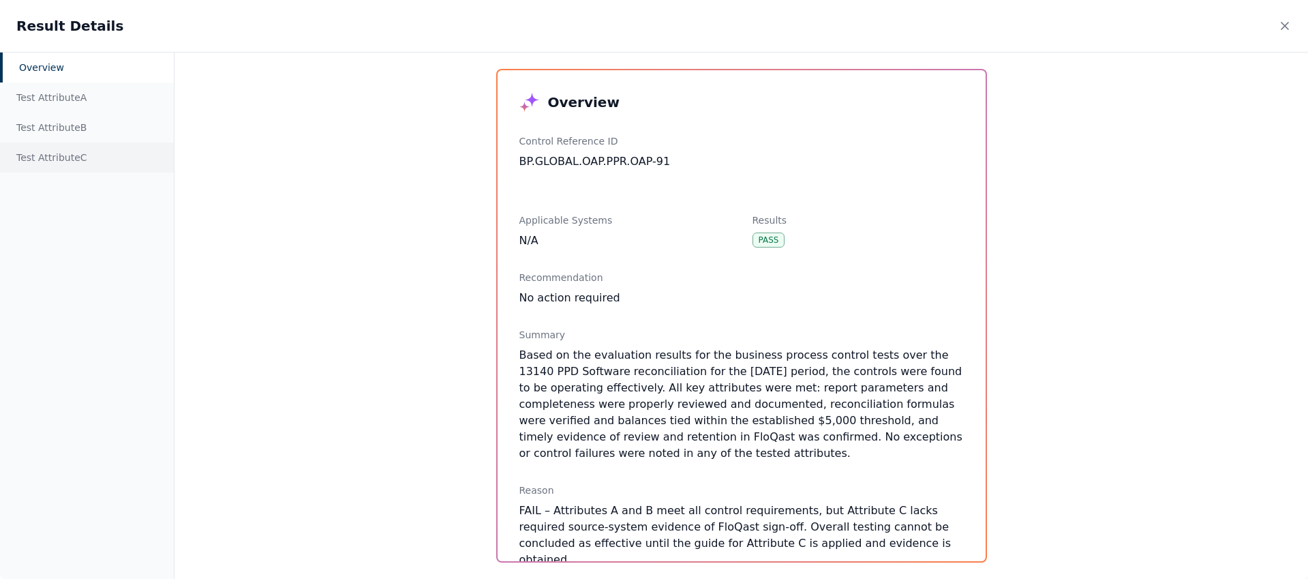
click at [84, 155] on div "Test Attribute C" at bounding box center [87, 157] width 174 height 30
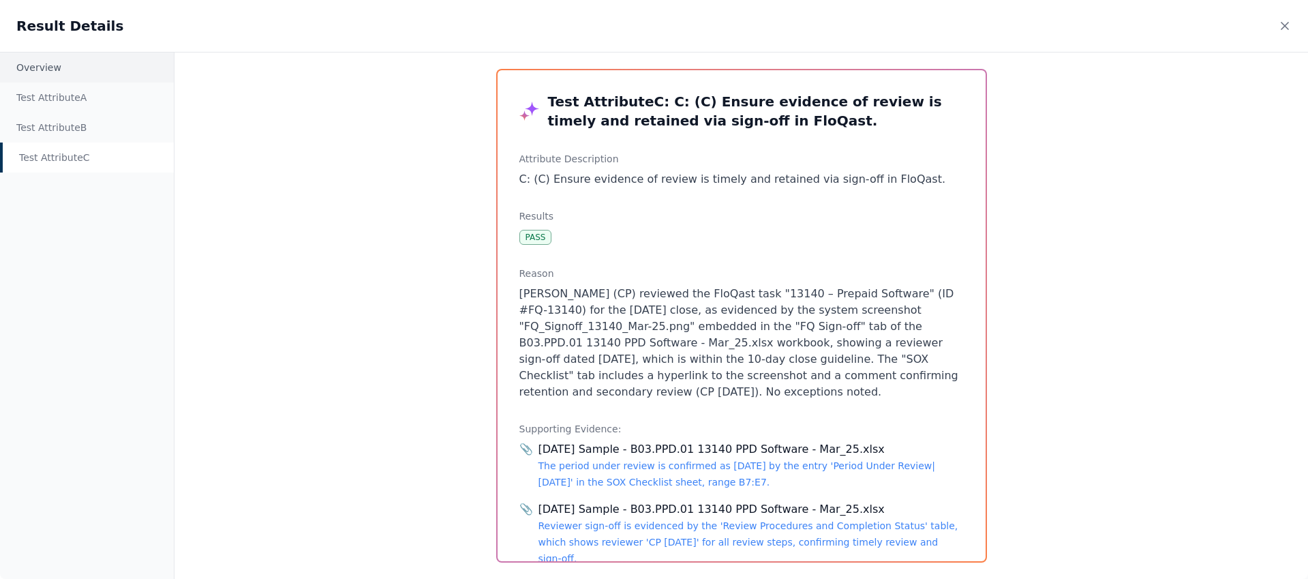
click at [60, 68] on div "Overview" at bounding box center [87, 67] width 174 height 30
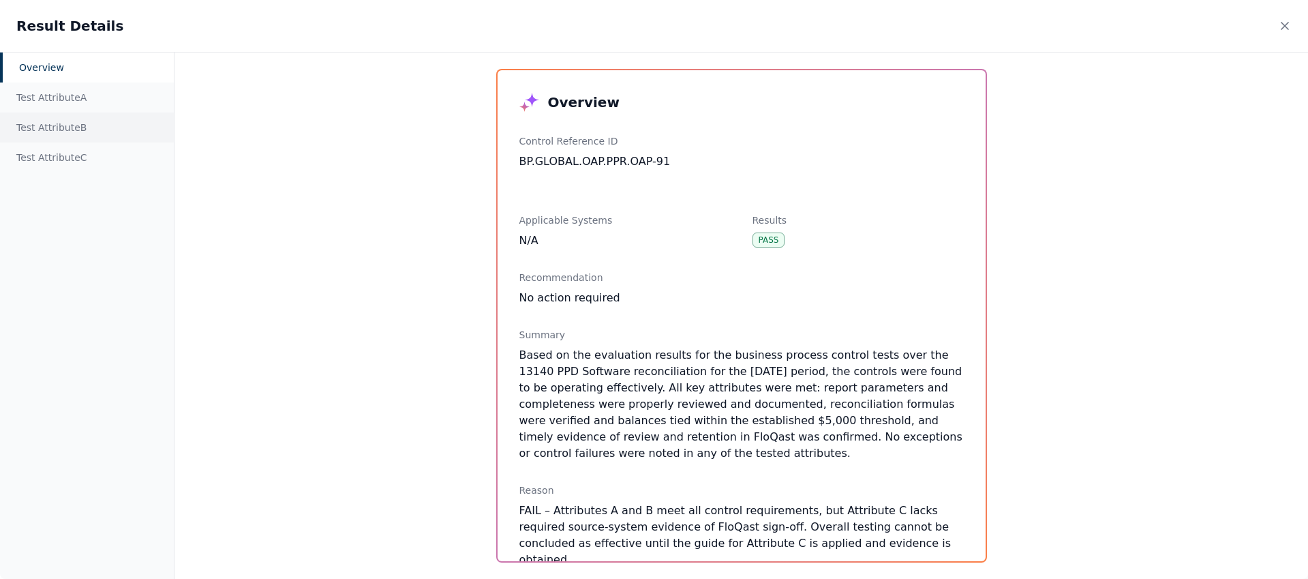
click at [80, 123] on div "Test Attribute B" at bounding box center [87, 127] width 174 height 30
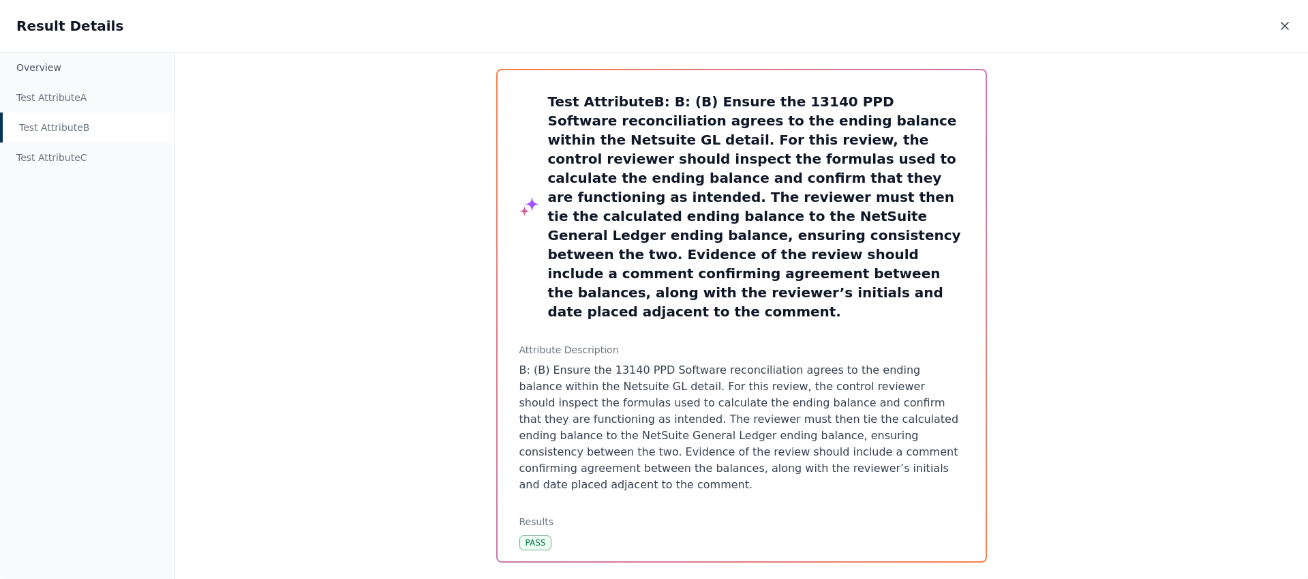
click at [1285, 30] on icon at bounding box center [1285, 26] width 14 height 14
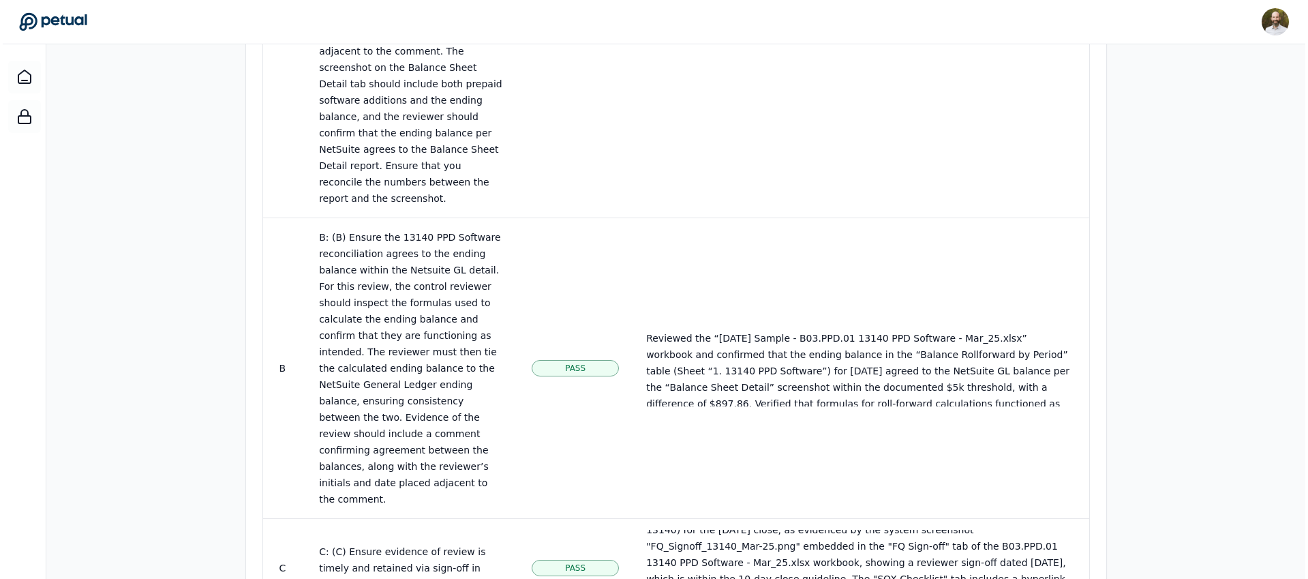
scroll to position [1109, 0]
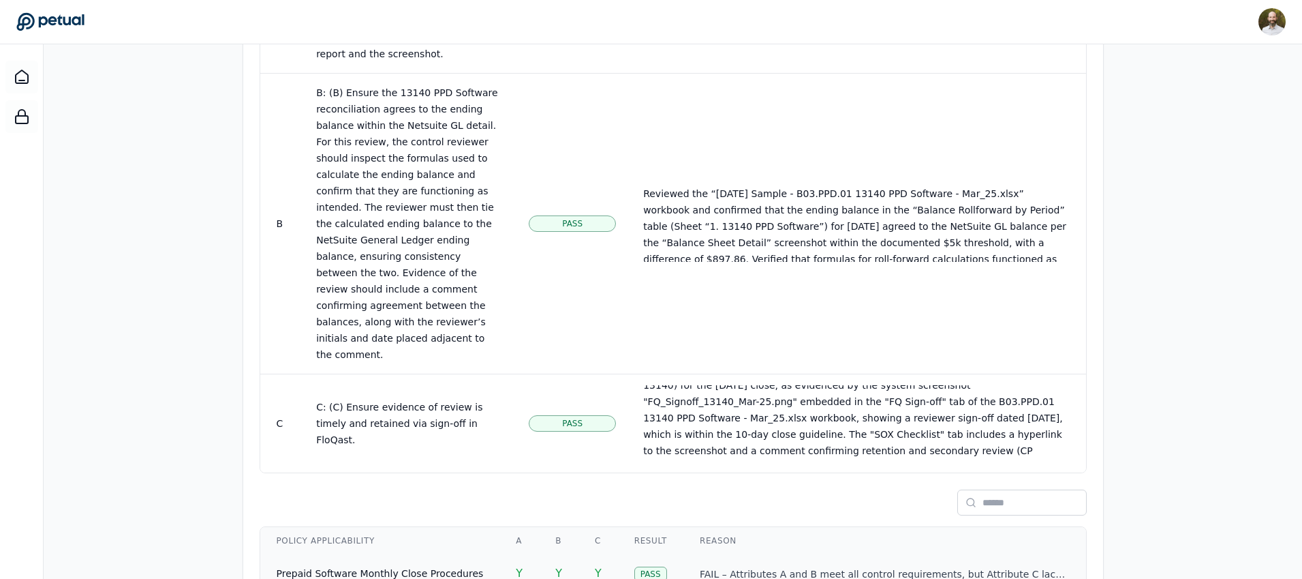
click at [428, 568] on span "Prepaid Software Monthly Close Procedures" at bounding box center [380, 573] width 207 height 11
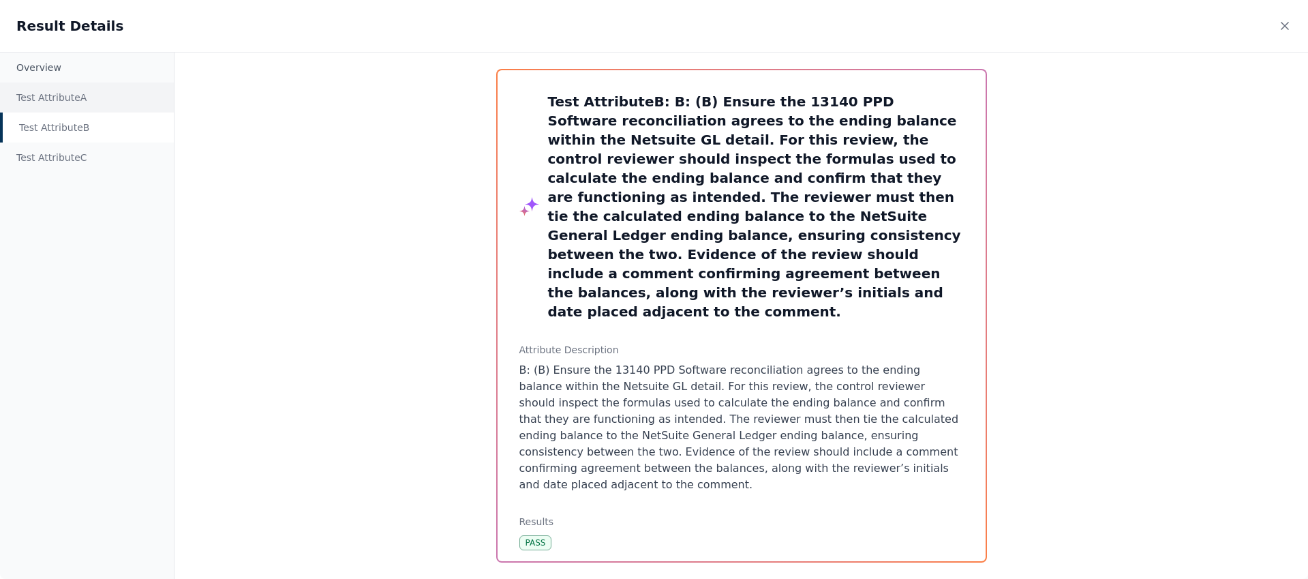
click at [78, 91] on div "Test Attribute A" at bounding box center [87, 97] width 174 height 30
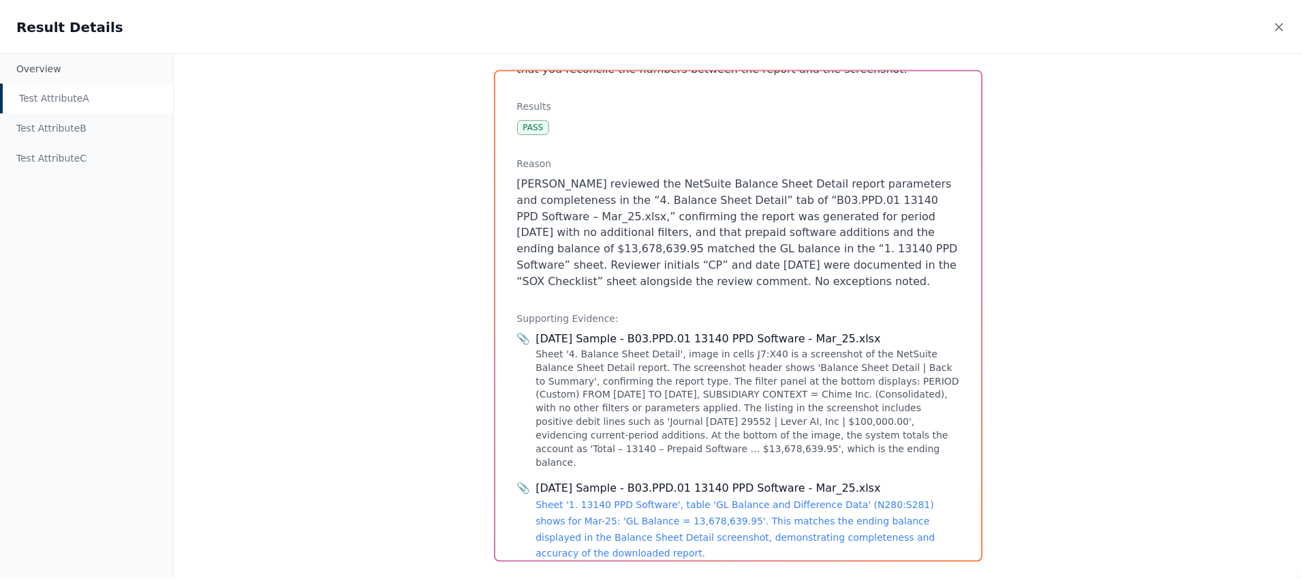
scroll to position [628, 0]
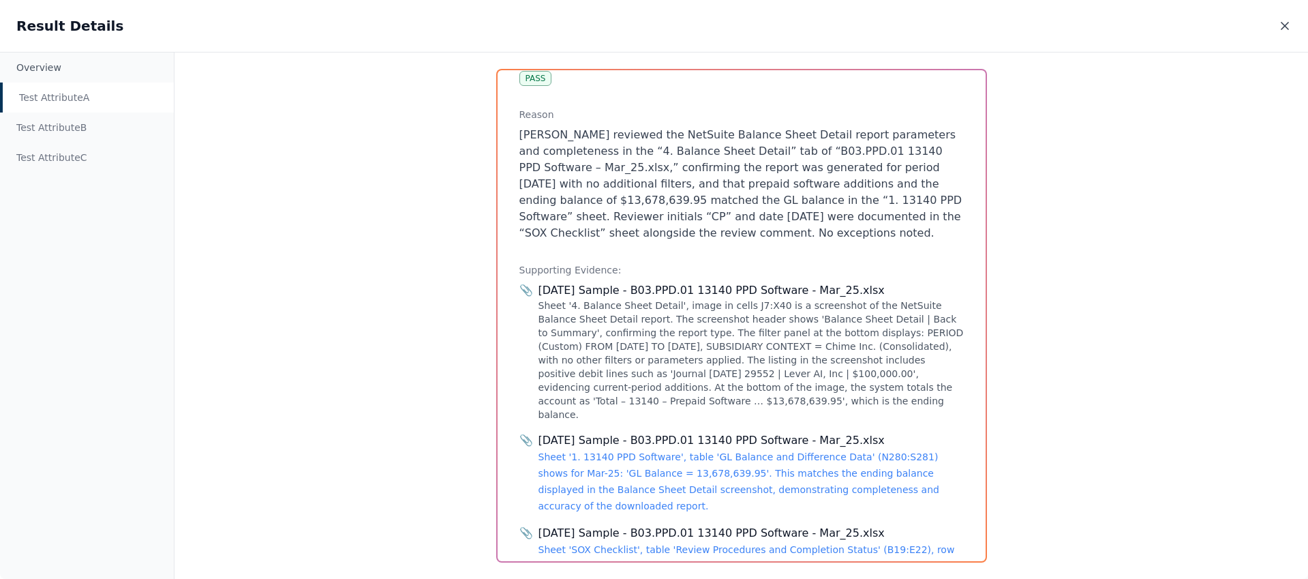
click at [1286, 29] on icon at bounding box center [1285, 26] width 14 height 14
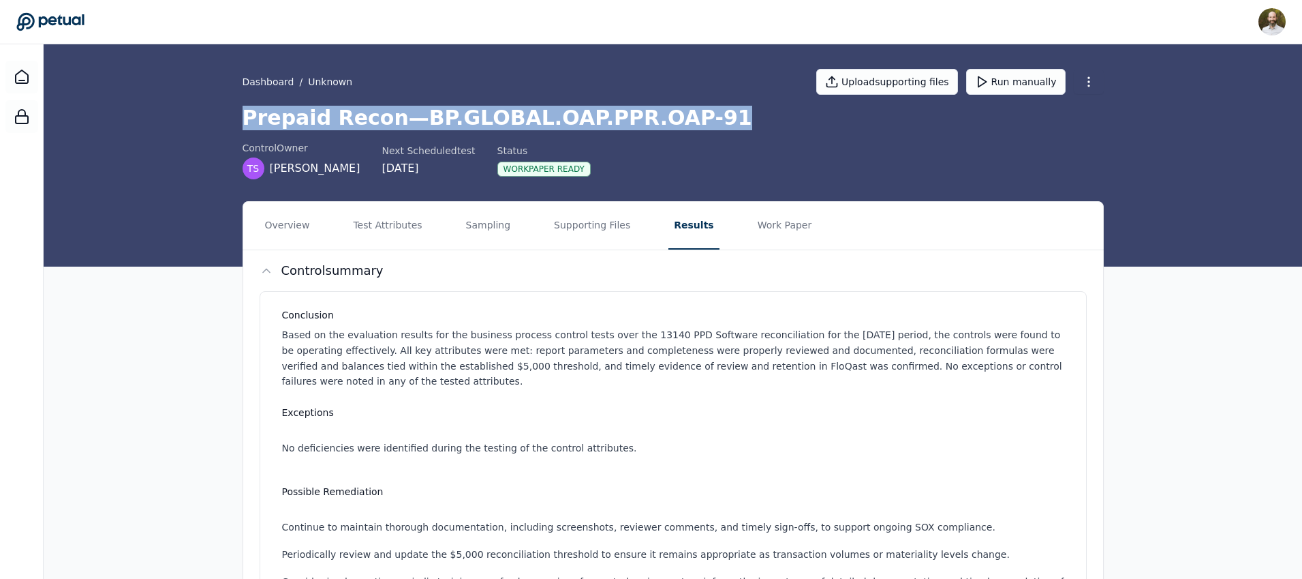
drag, startPoint x: 245, startPoint y: 114, endPoint x: 685, endPoint y: 119, distance: 439.6
click at [685, 119] on h1 "Prepaid Recon — BP.GLOBAL.OAP.PPR.OAP-91" at bounding box center [673, 118] width 861 height 25
copy h1 "Prepaid Recon — BP.GLOBAL.OAP.PPR.OAP-91"
click at [580, 232] on button "Supporting Files" at bounding box center [592, 226] width 87 height 48
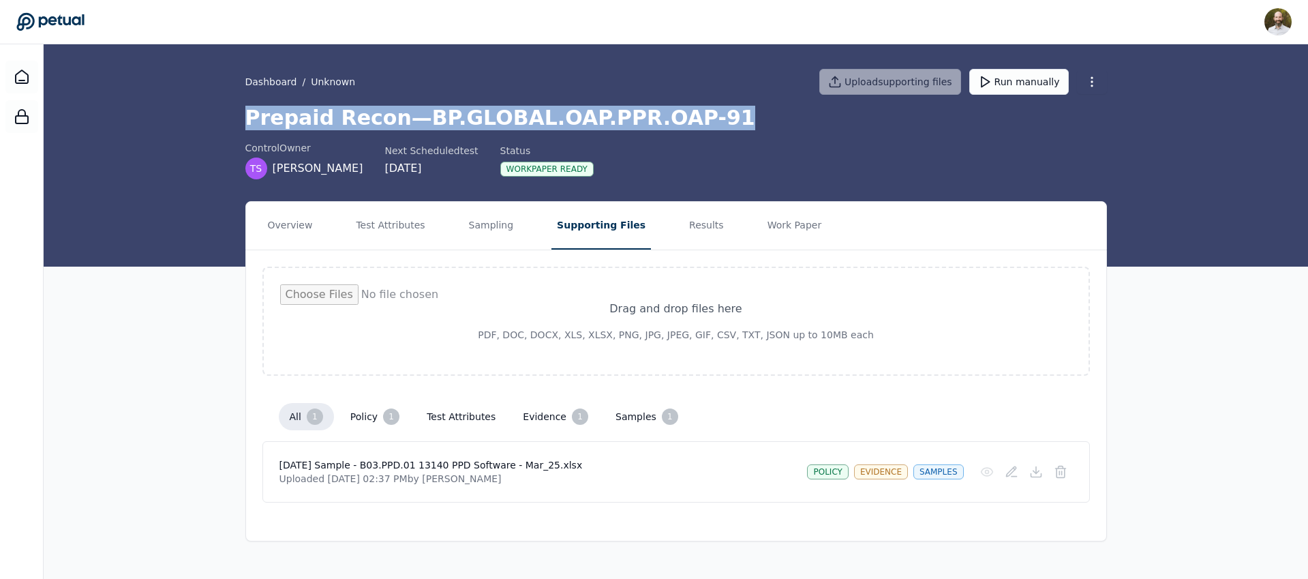
click at [369, 410] on button "policy 1" at bounding box center [374, 416] width 71 height 27
click at [298, 412] on button "all 1" at bounding box center [306, 416] width 55 height 27
click at [290, 225] on button "Overview" at bounding box center [290, 226] width 56 height 48
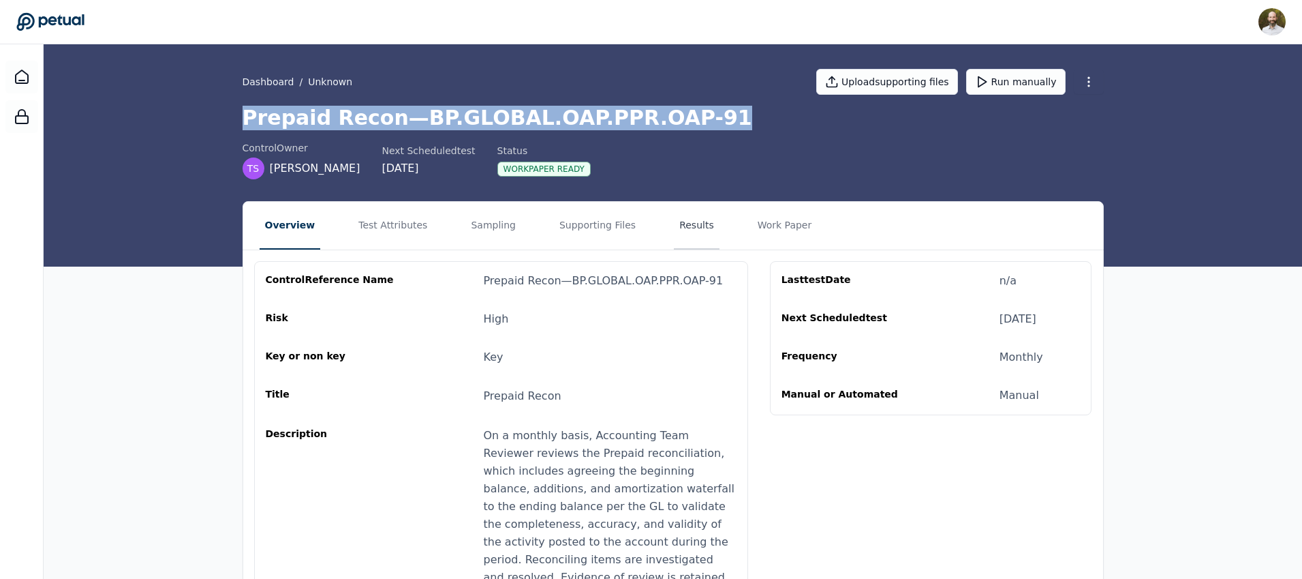
click at [674, 219] on button "Results" at bounding box center [697, 226] width 46 height 48
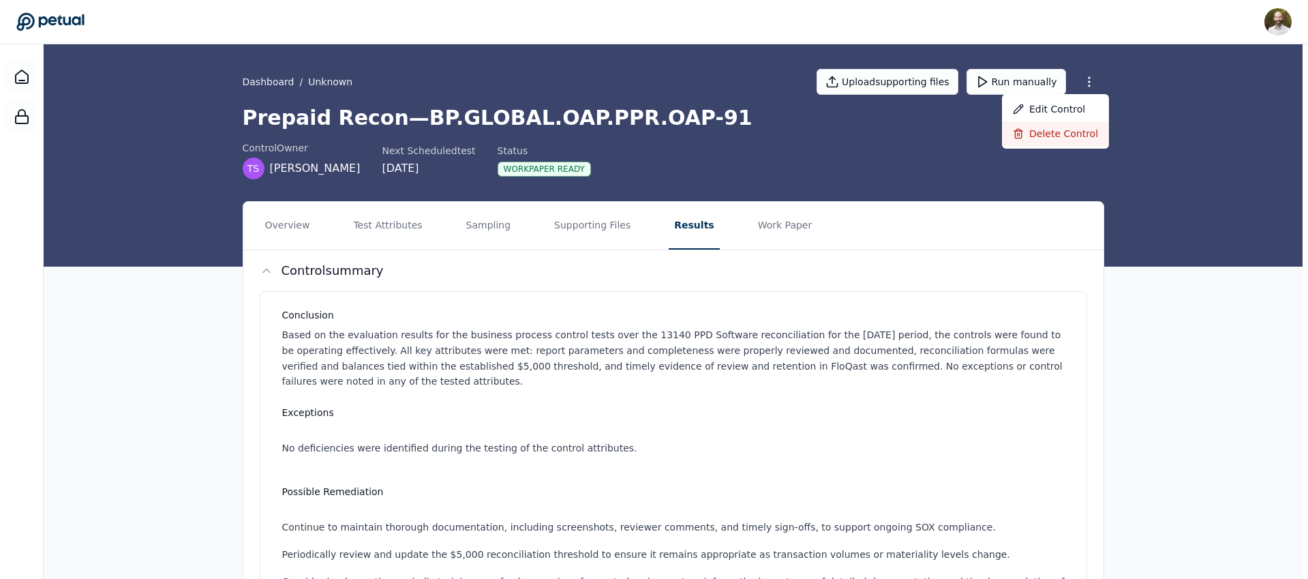
click at [1051, 132] on div "Delete control" at bounding box center [1055, 133] width 107 height 25
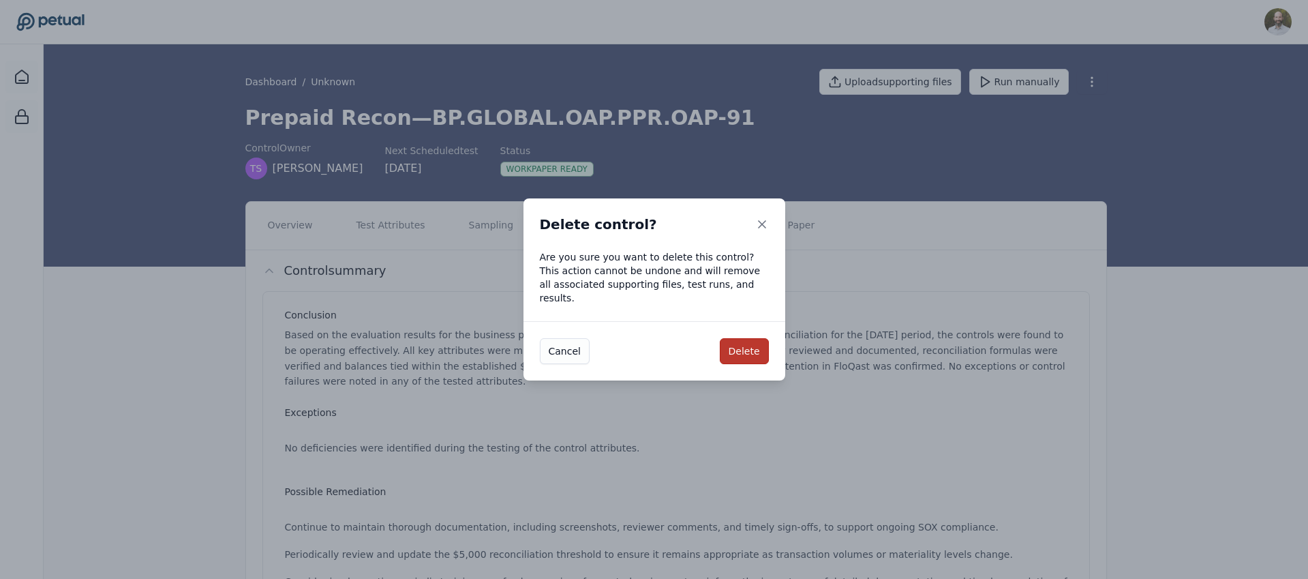
click at [744, 352] on button "Delete" at bounding box center [744, 351] width 49 height 26
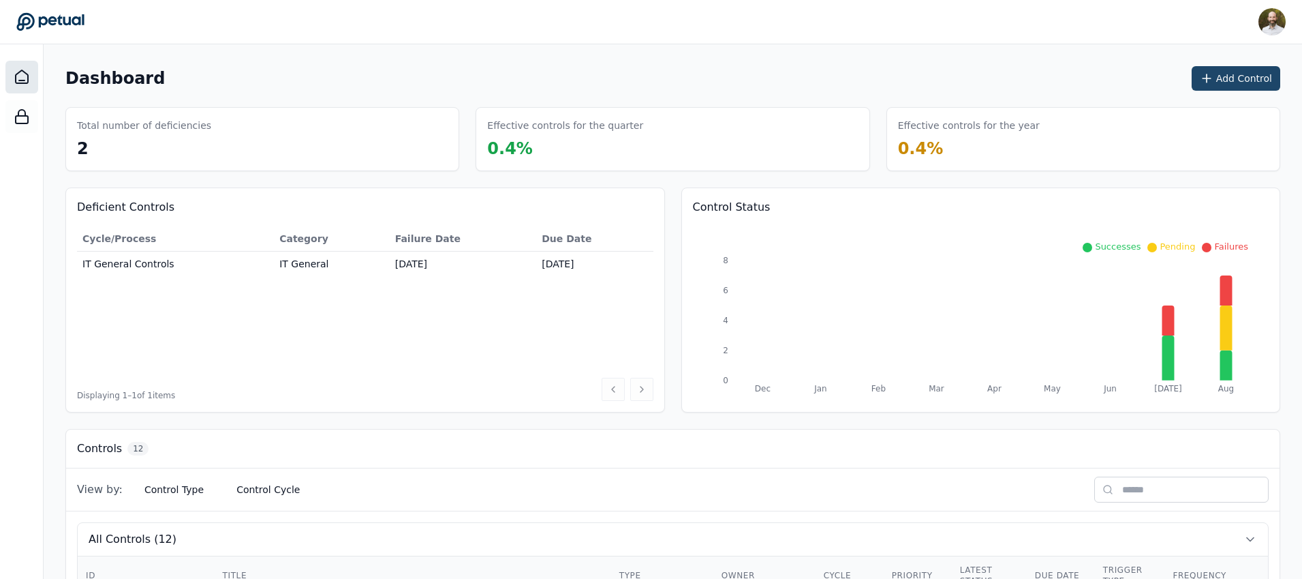
click at [1242, 81] on button "Add Control" at bounding box center [1236, 78] width 89 height 25
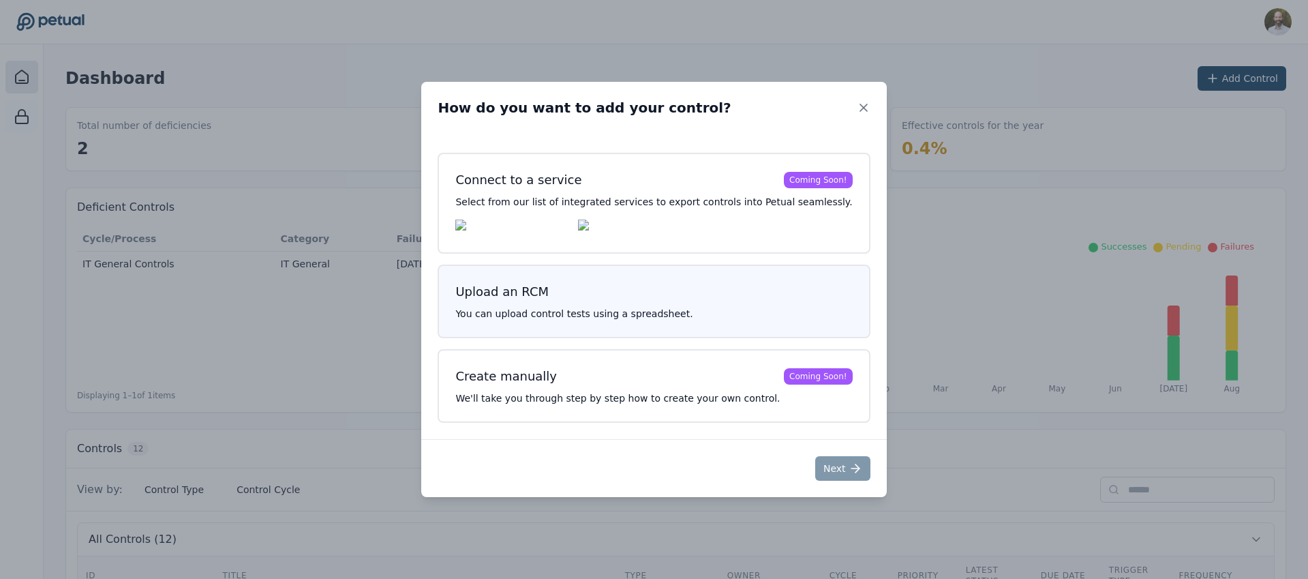
click at [592, 301] on h3 "Upload an RCM" at bounding box center [653, 291] width 397 height 19
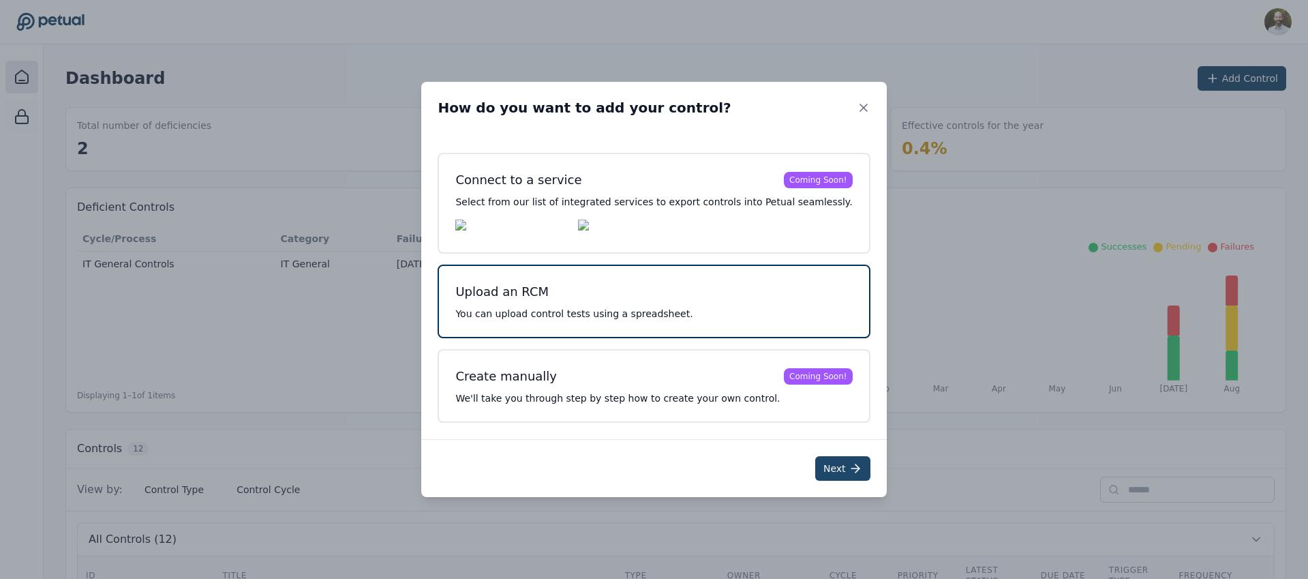
click at [829, 470] on button "Next" at bounding box center [842, 468] width 55 height 25
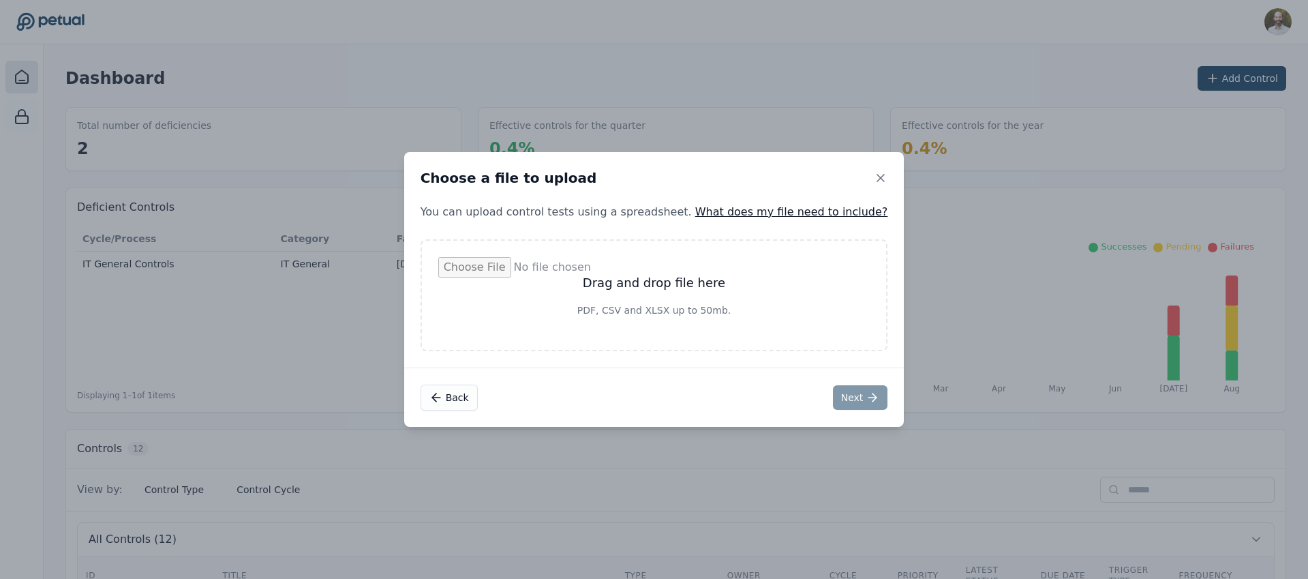
click at [697, 308] on input "file" at bounding box center [654, 295] width 432 height 76
type input "**********"
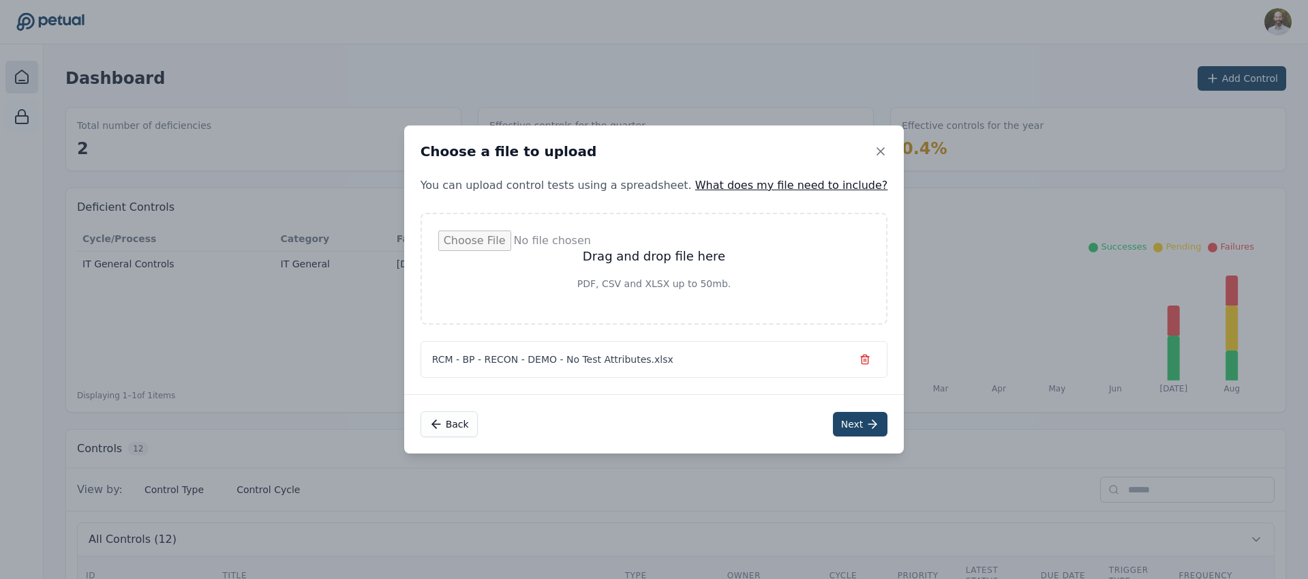
click at [837, 424] on button "Next" at bounding box center [860, 424] width 55 height 25
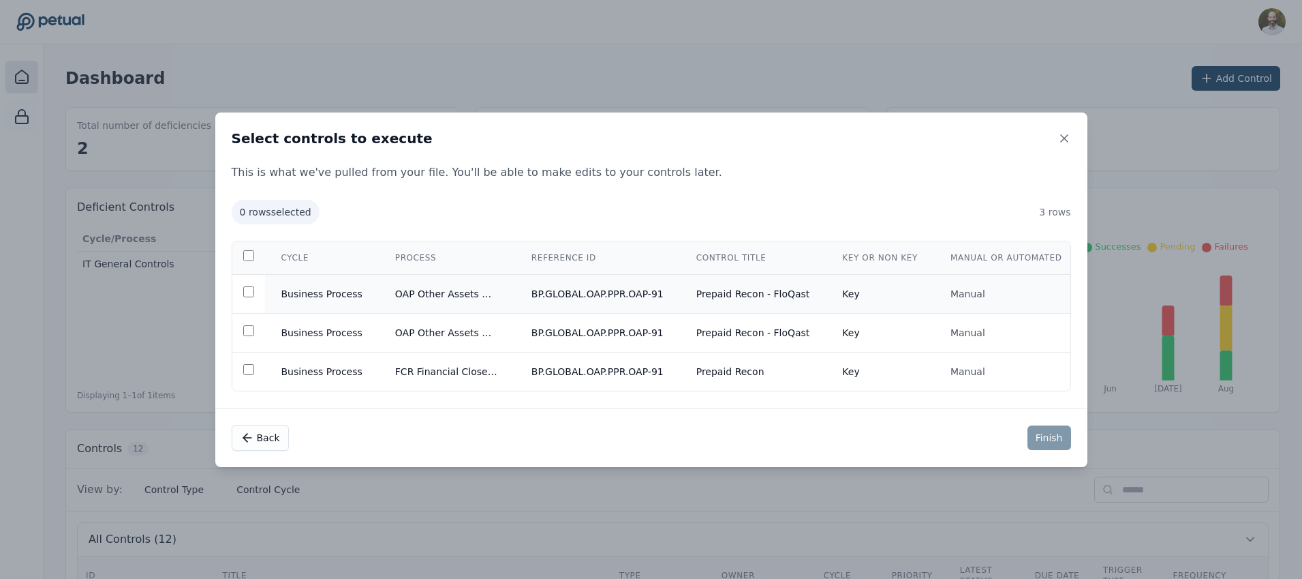
click at [724, 294] on td "Prepaid Recon - FloQast" at bounding box center [753, 293] width 147 height 39
click at [1043, 438] on button "Finish" at bounding box center [1050, 437] width 44 height 25
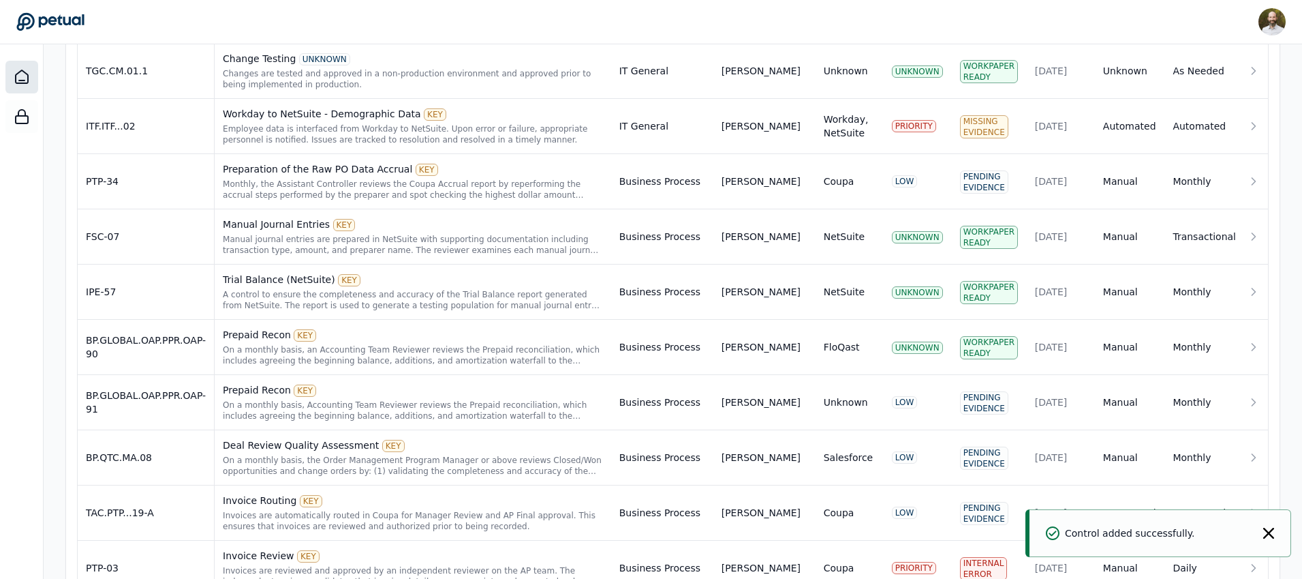
scroll to position [606, 0]
click at [412, 410] on div "On a monthly basis, Accounting Team Reviewer reviews the Prepaid reconciliation…" at bounding box center [413, 411] width 380 height 22
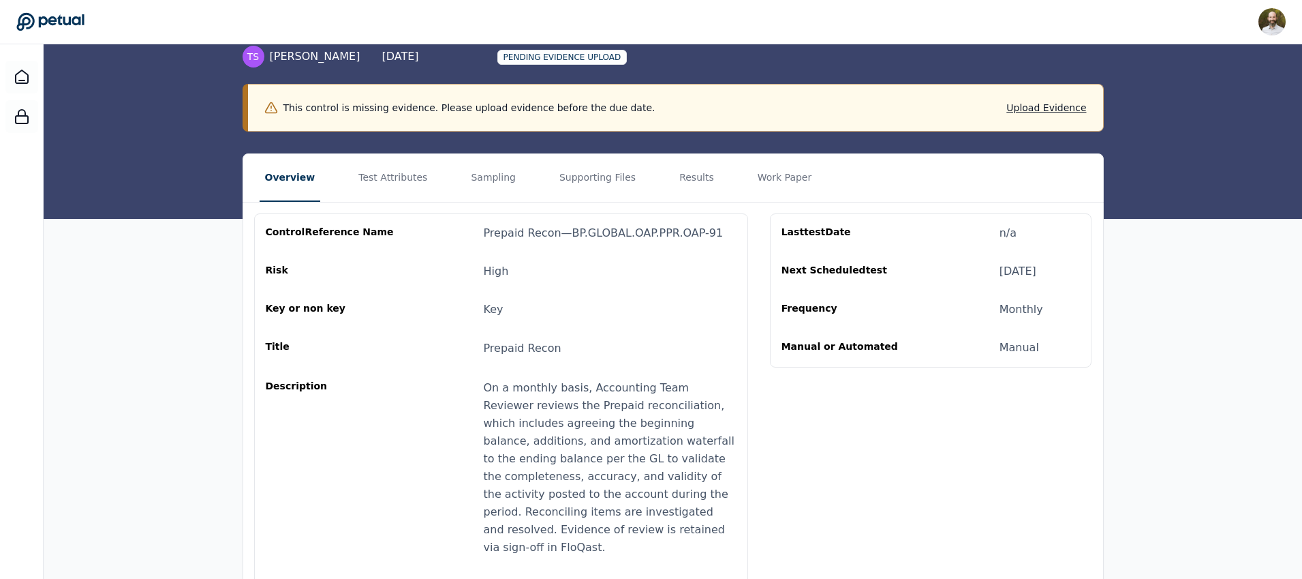
scroll to position [172, 0]
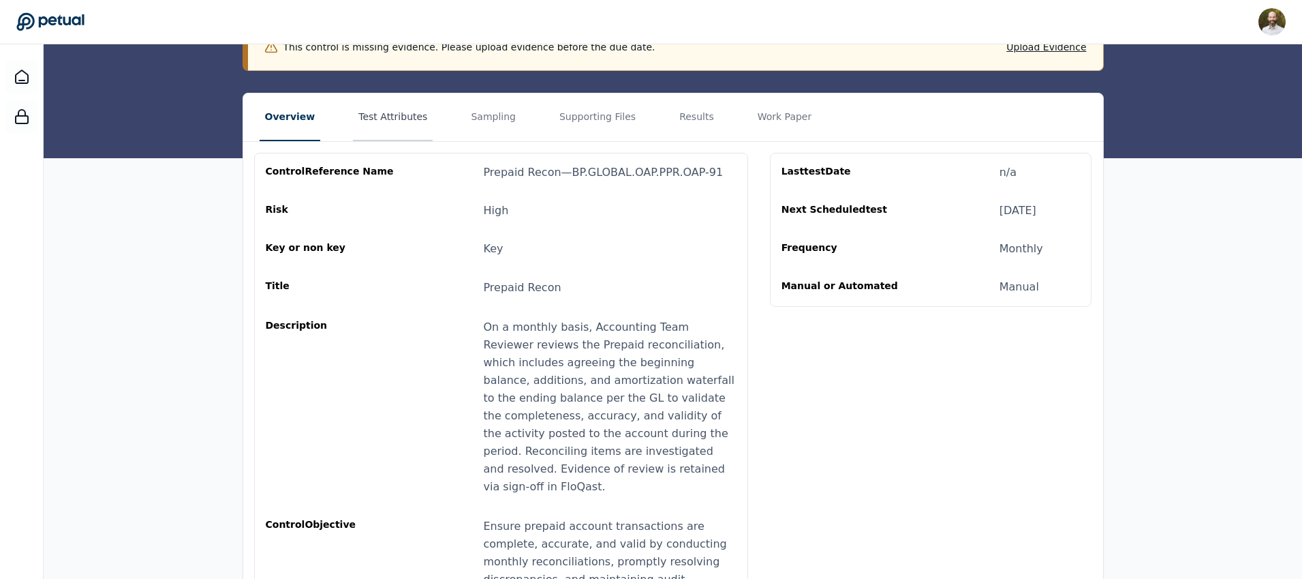
click at [388, 121] on button "Test Attributes" at bounding box center [393, 117] width 80 height 48
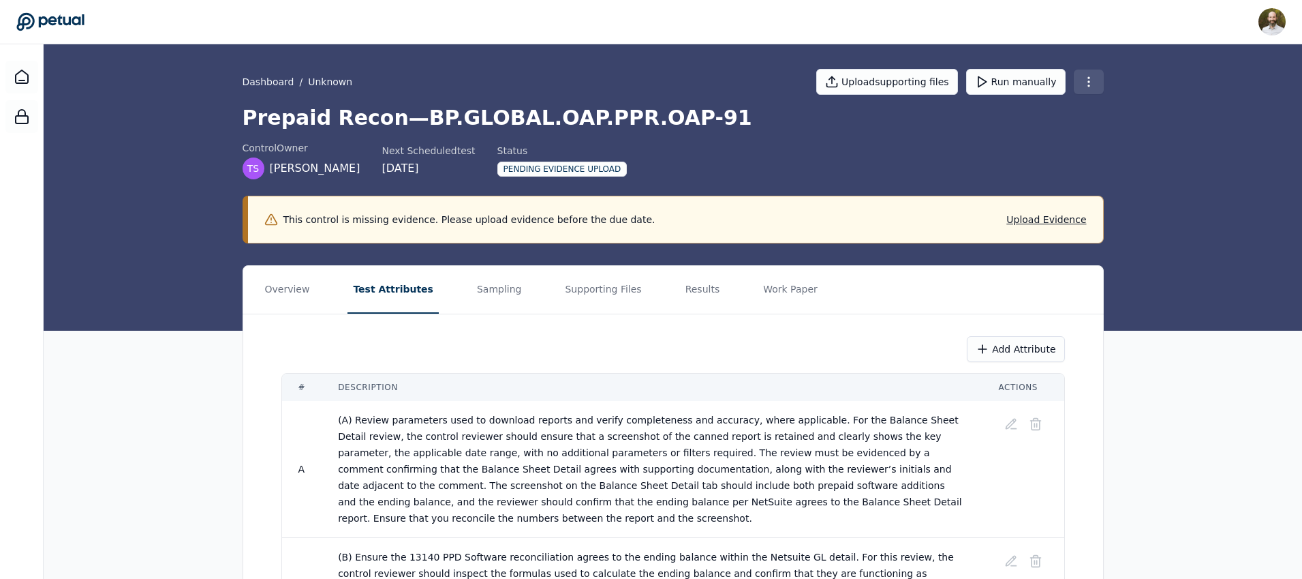
click at [1092, 84] on html "David Coulombe david.coulombe@petual.ai Sign out Dashboard / Unknown Upload sup…" at bounding box center [651, 377] width 1302 height 755
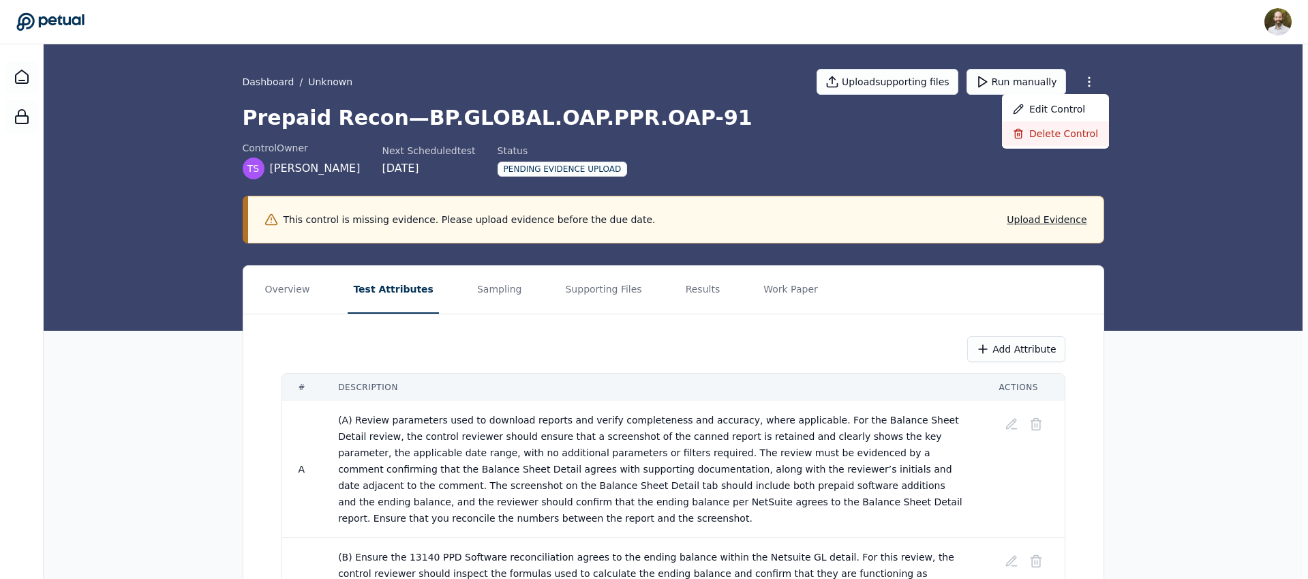
click at [1041, 136] on div "Delete control" at bounding box center [1055, 133] width 107 height 25
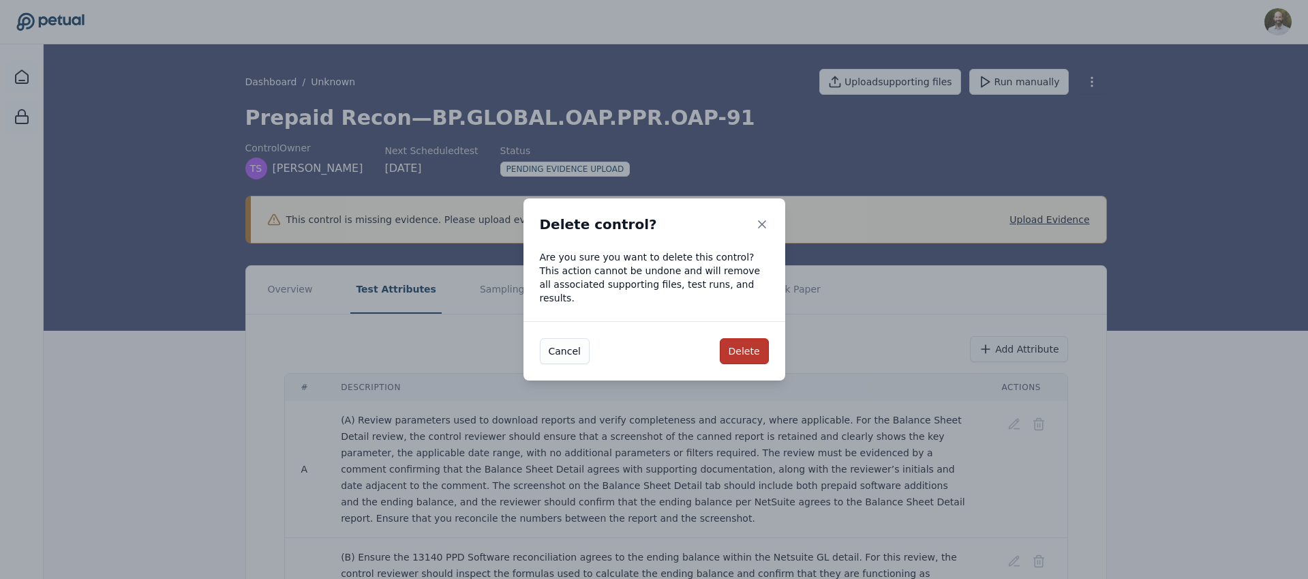
click at [748, 346] on button "Delete" at bounding box center [744, 351] width 49 height 26
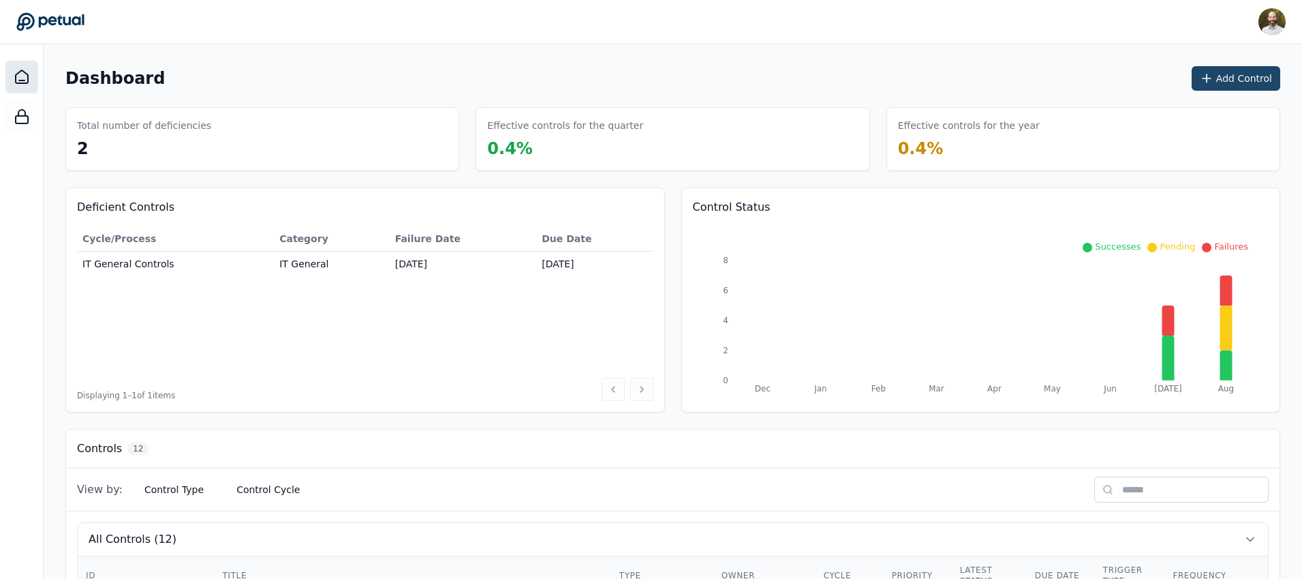
click at [1249, 72] on button "Add Control" at bounding box center [1236, 78] width 89 height 25
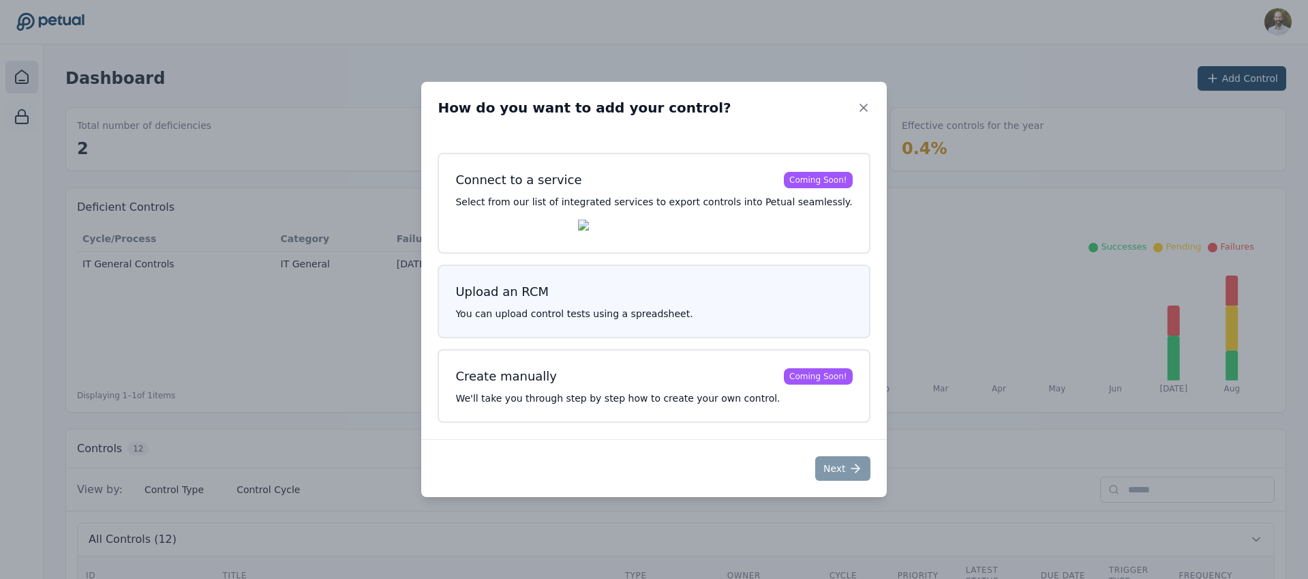
click at [625, 286] on h3 "Upload an RCM" at bounding box center [653, 291] width 397 height 19
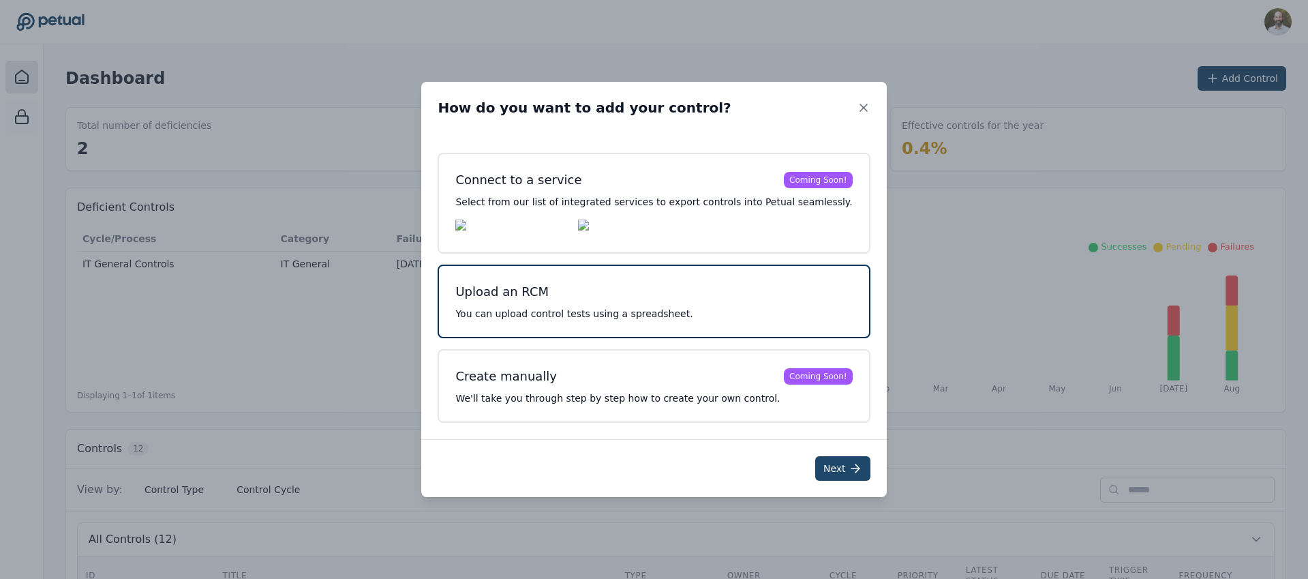
click at [848, 475] on icon at bounding box center [855, 468] width 14 height 14
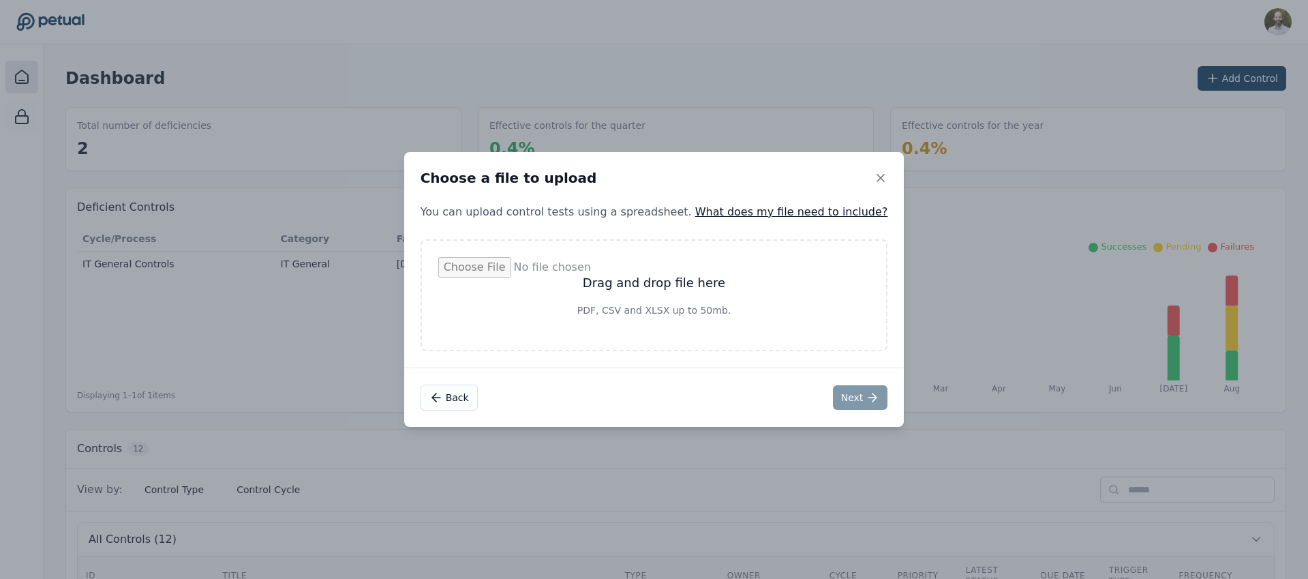
click at [634, 292] on input "file" at bounding box center [654, 295] width 432 height 76
click at [669, 279] on input "file" at bounding box center [654, 295] width 432 height 76
type input "**********"
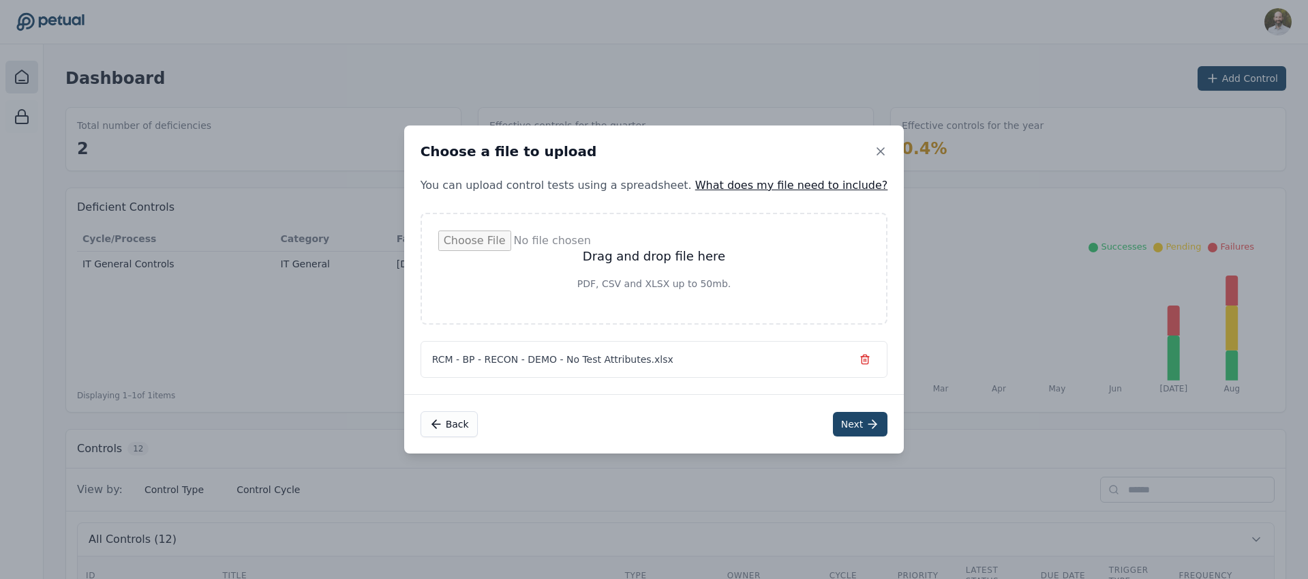
click at [846, 416] on button "Next" at bounding box center [860, 424] width 55 height 25
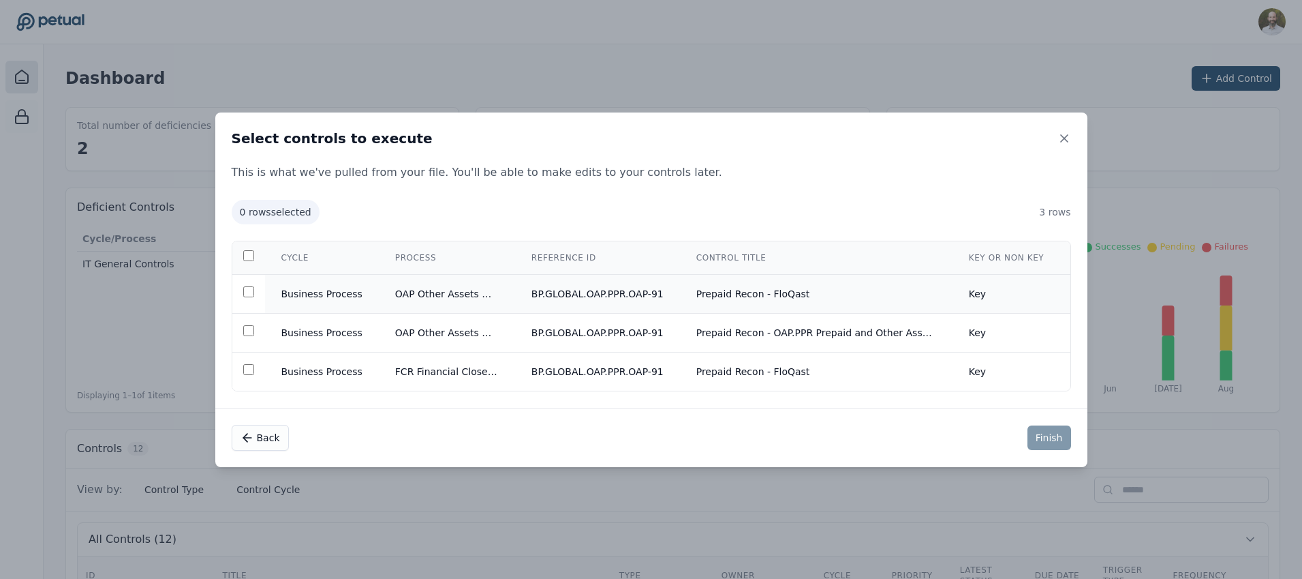
click at [690, 290] on td "Prepaid Recon - FloQast" at bounding box center [816, 293] width 273 height 39
click at [1044, 438] on button "Finish" at bounding box center [1050, 437] width 44 height 25
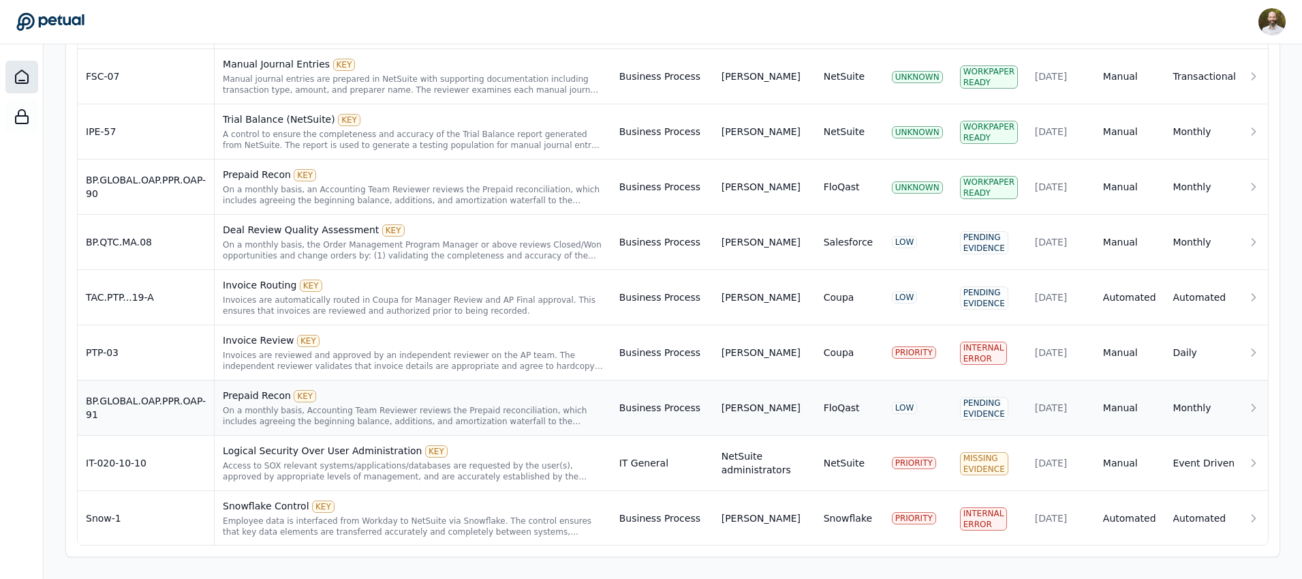
click at [431, 396] on div "Prepaid Recon KEY" at bounding box center [413, 395] width 380 height 14
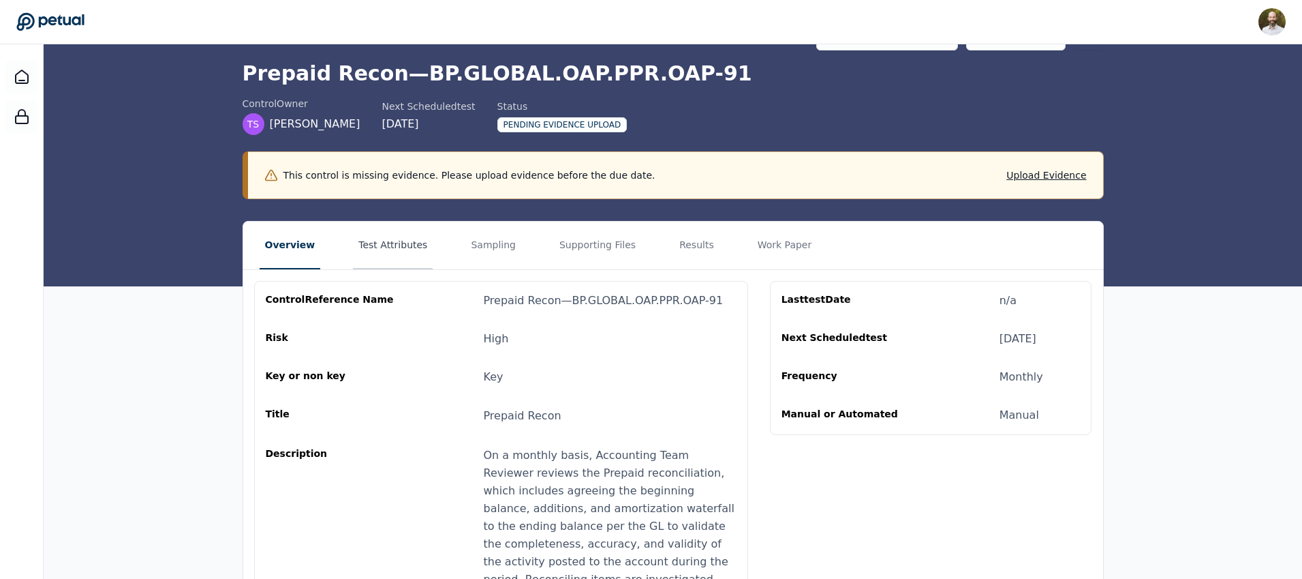
click at [373, 234] on button "Test Attributes" at bounding box center [393, 245] width 80 height 48
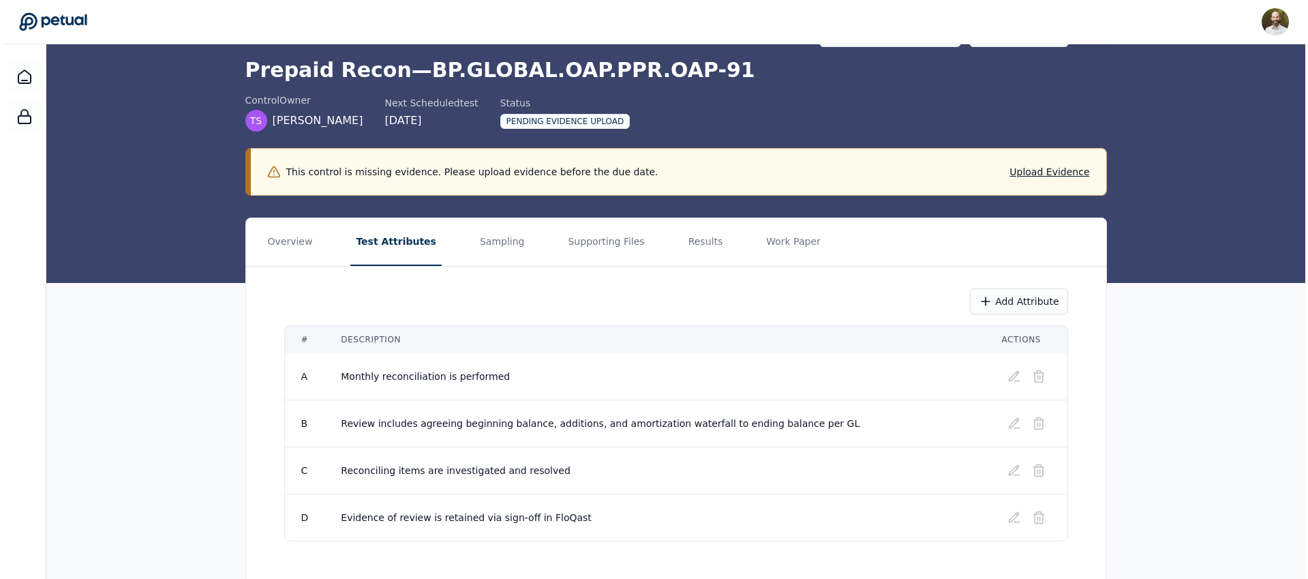
scroll to position [76, 0]
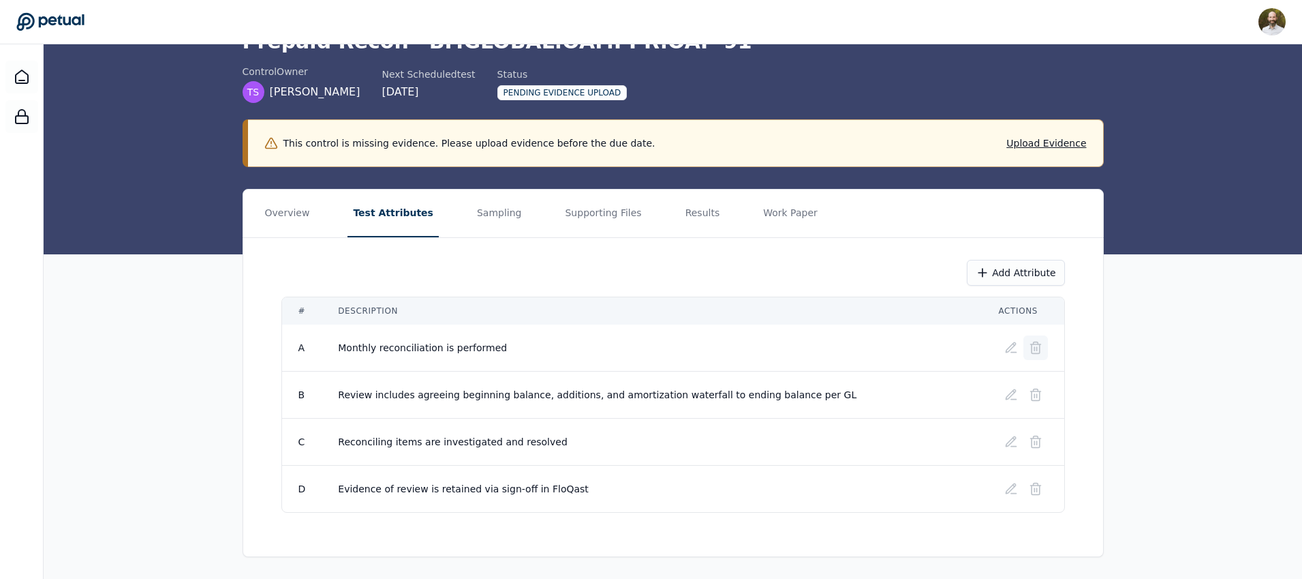
click at [1041, 346] on icon at bounding box center [1036, 348] width 14 height 14
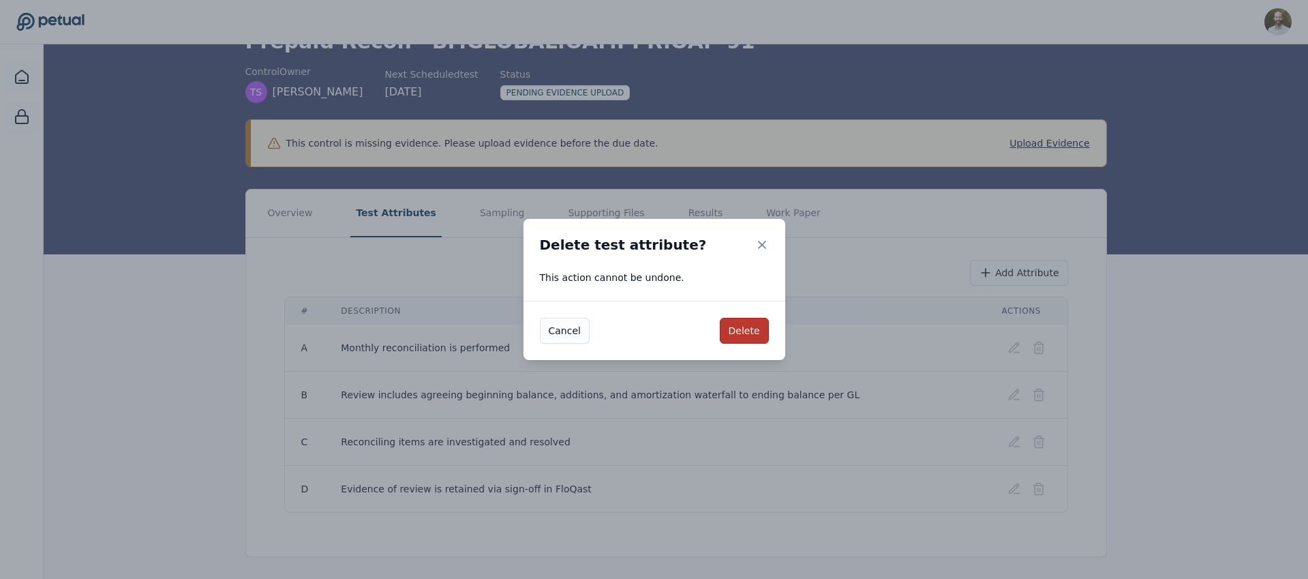
click at [753, 328] on button "Delete" at bounding box center [744, 331] width 49 height 26
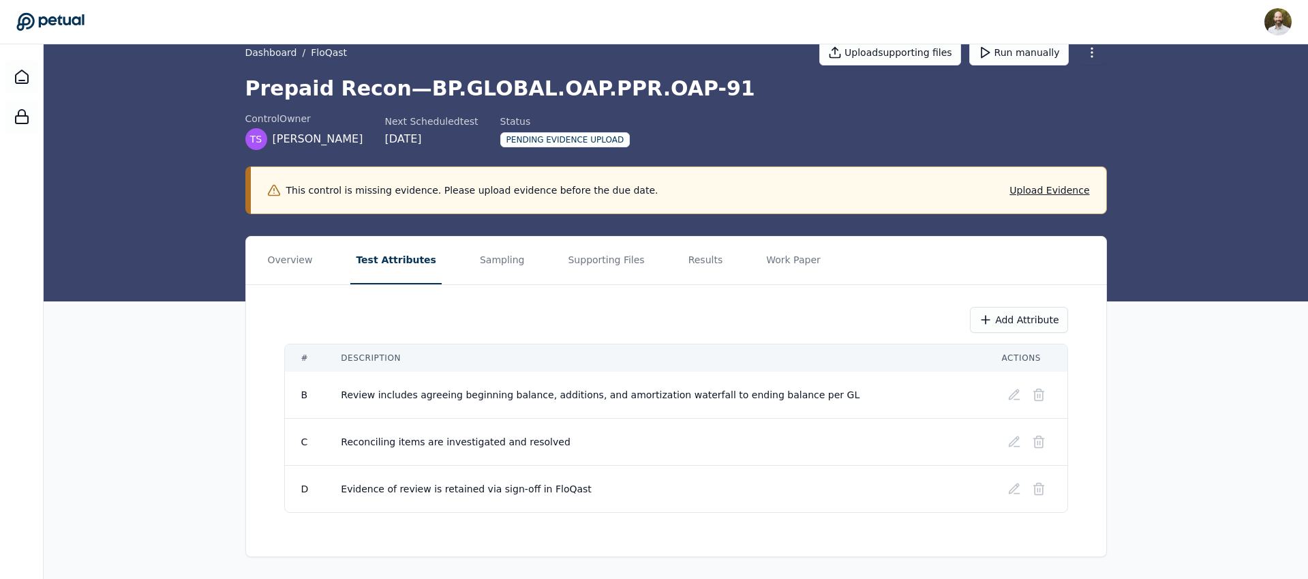
scroll to position [29, 0]
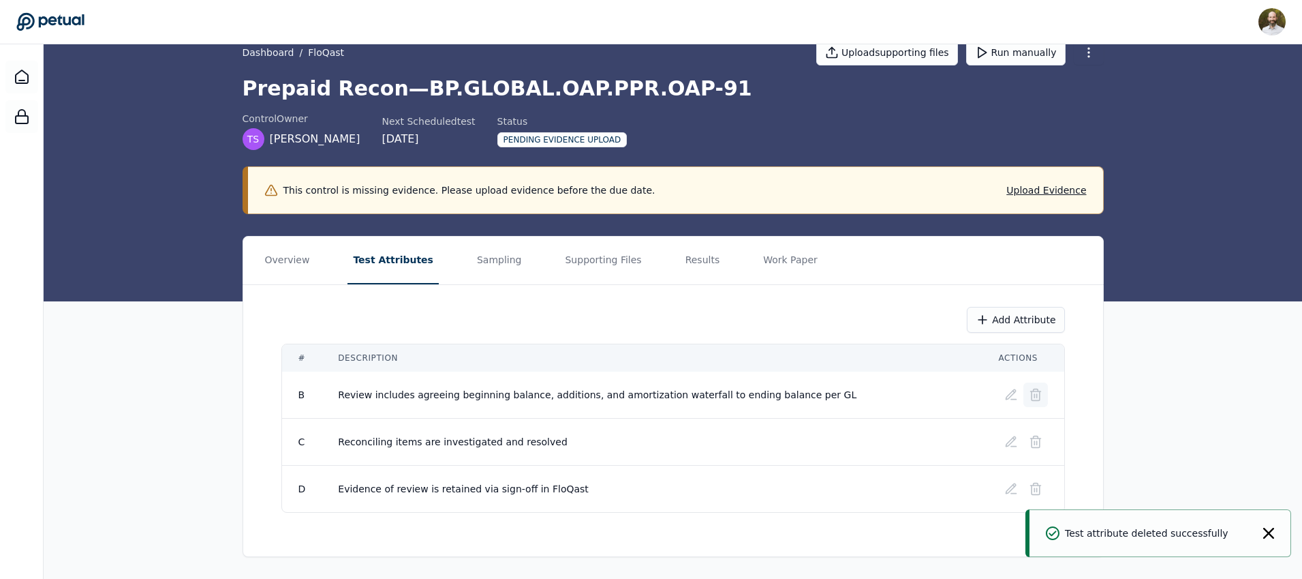
click at [1035, 386] on button at bounding box center [1036, 394] width 25 height 25
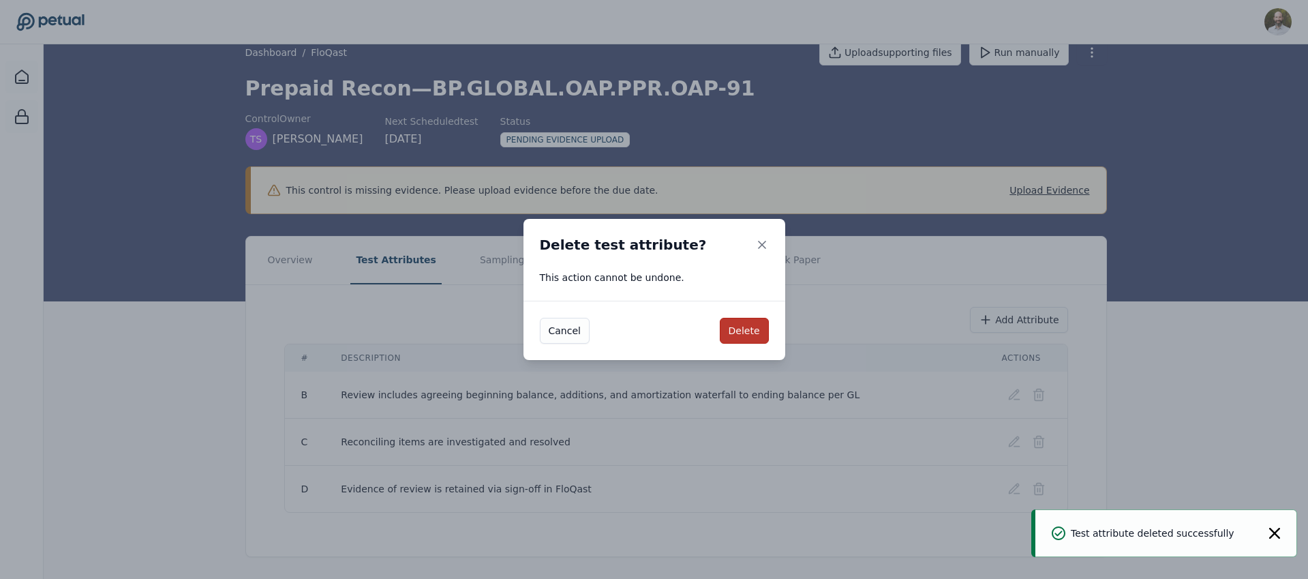
click at [762, 330] on button "Delete" at bounding box center [744, 331] width 49 height 26
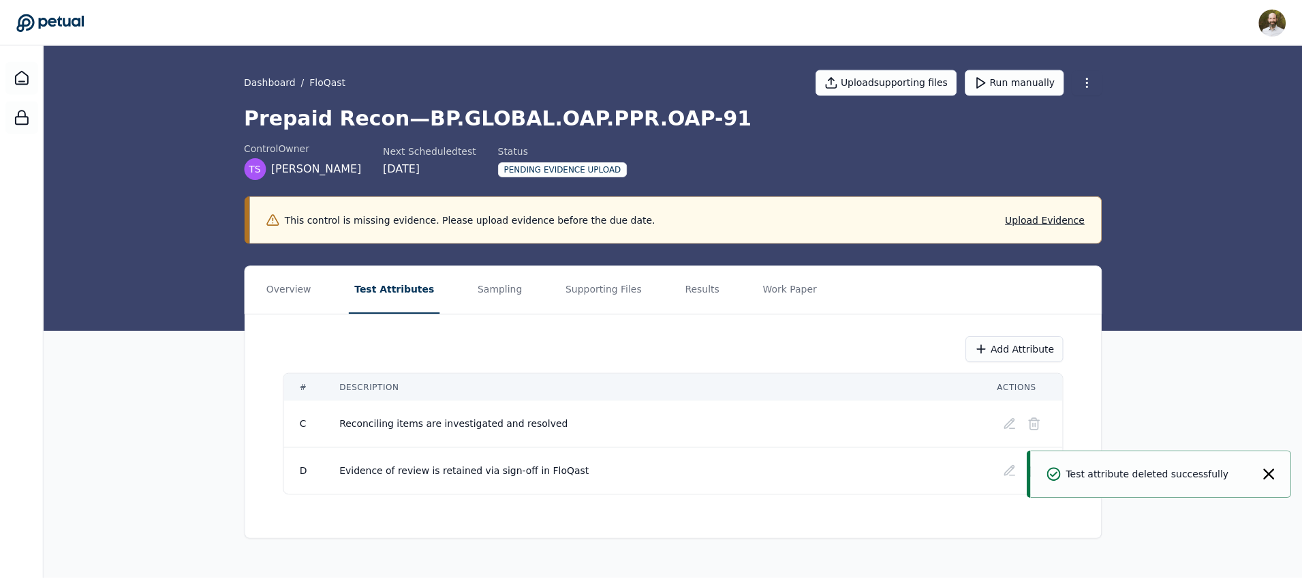
scroll to position [0, 0]
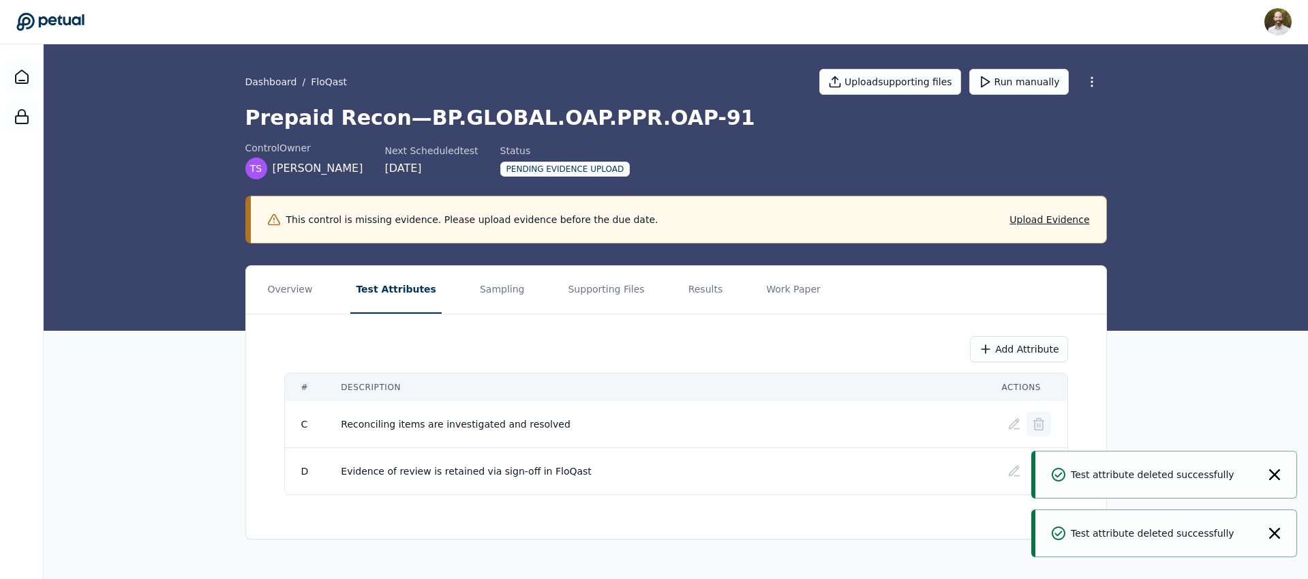
click at [1043, 425] on icon at bounding box center [1039, 424] width 14 height 14
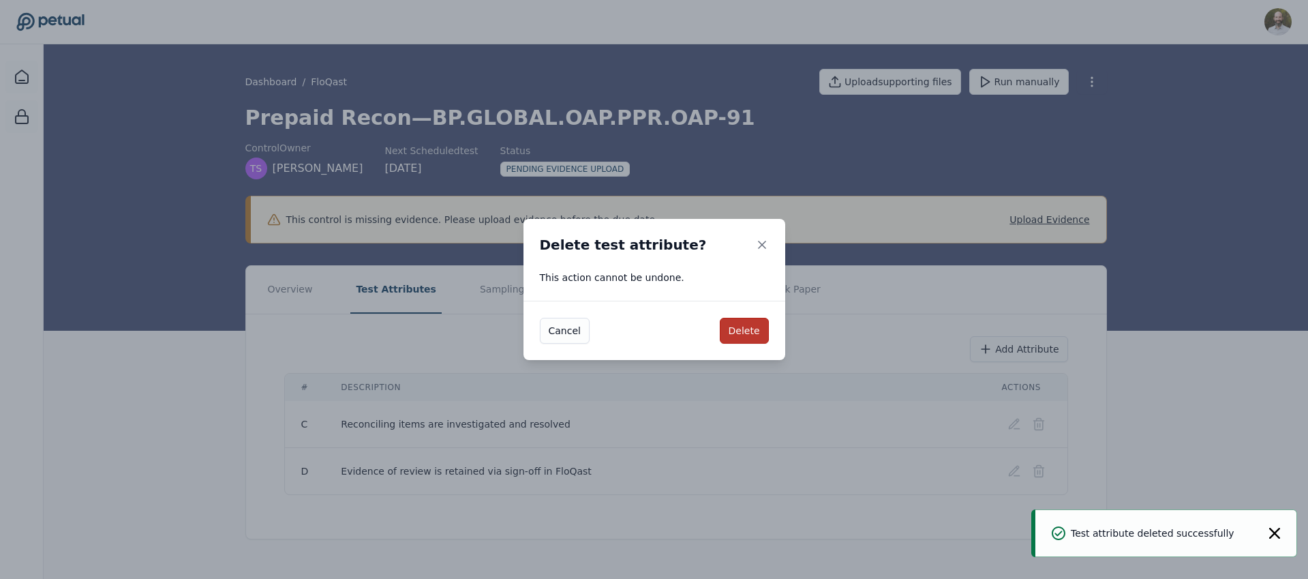
click at [726, 325] on button "Delete" at bounding box center [744, 331] width 49 height 26
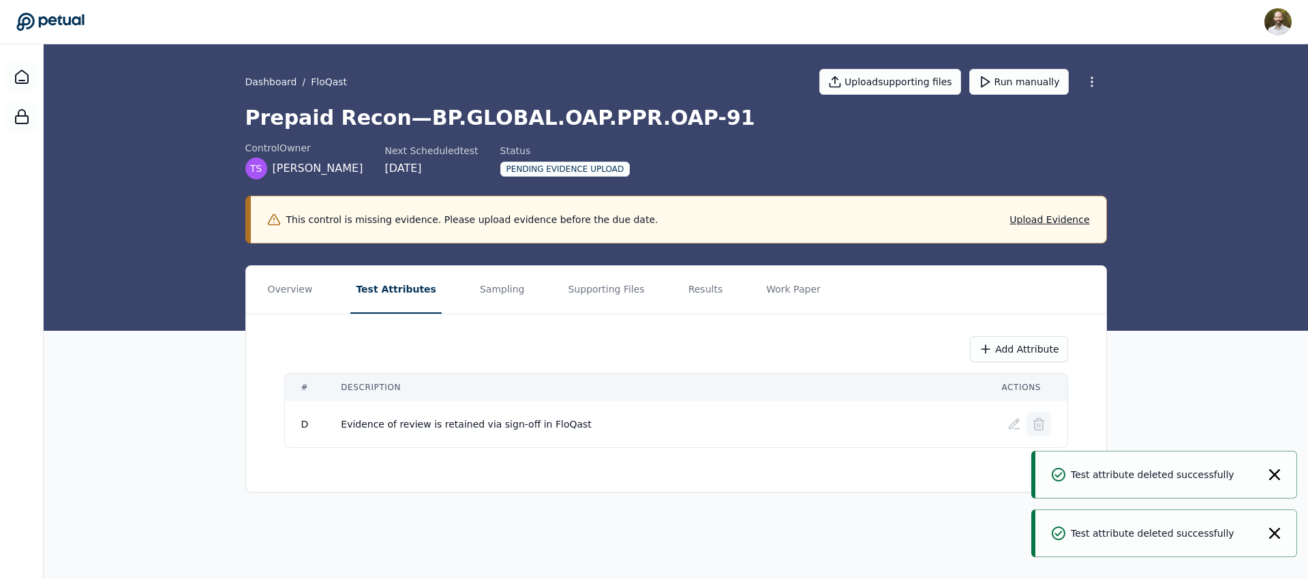
click at [1041, 424] on icon at bounding box center [1039, 424] width 14 height 14
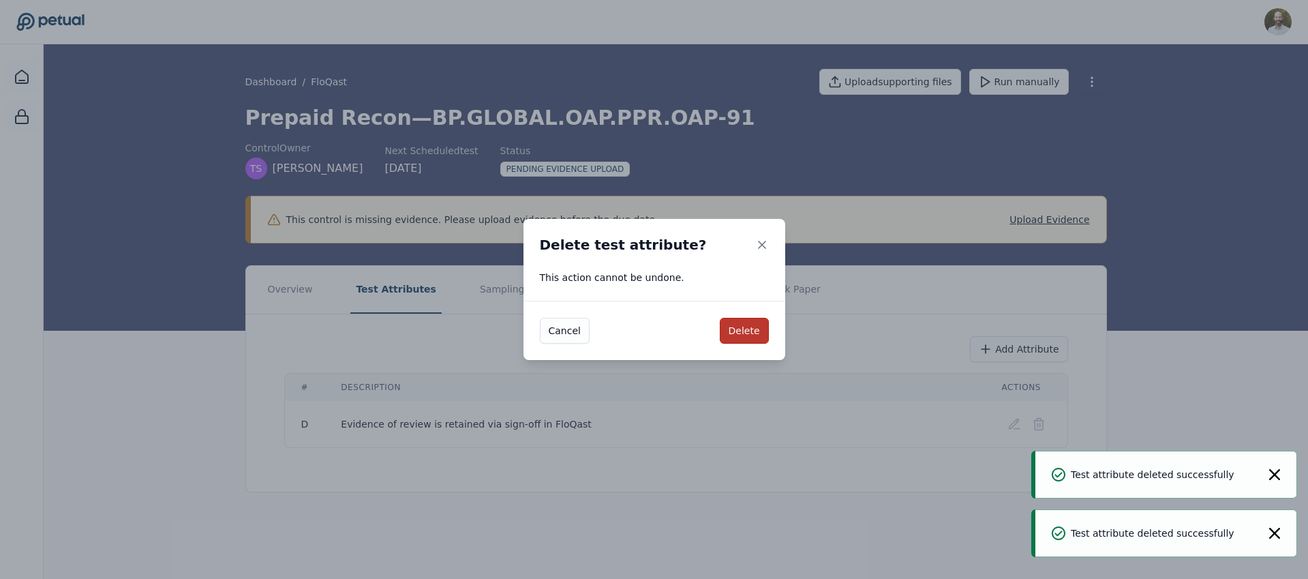
click at [737, 326] on button "Delete" at bounding box center [744, 331] width 49 height 26
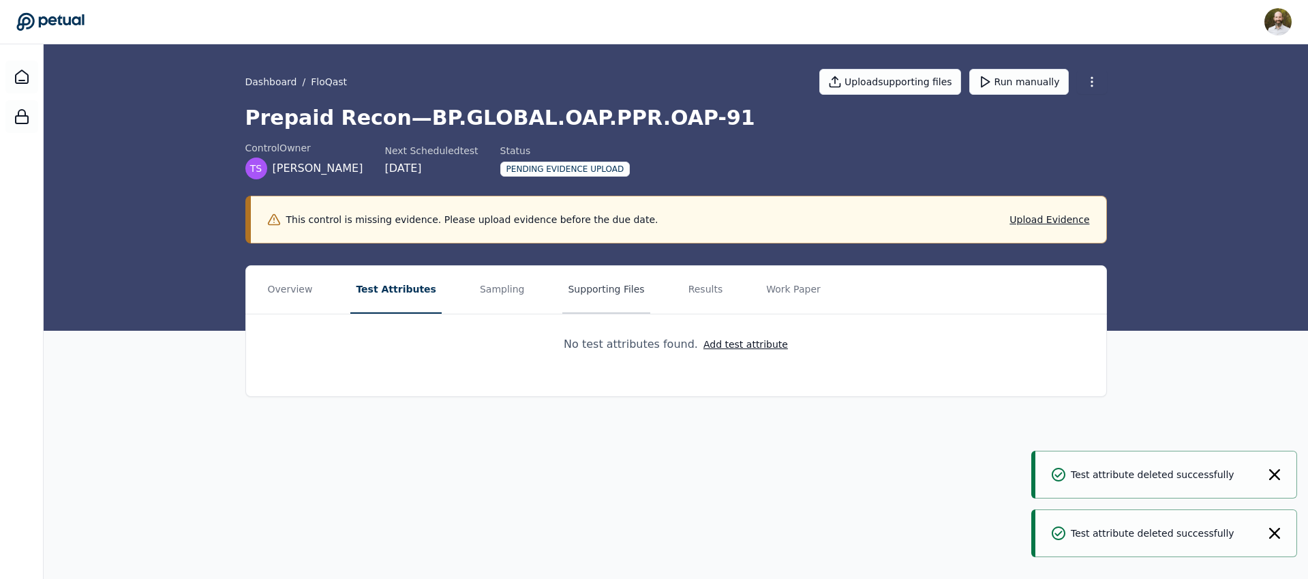
click at [570, 288] on button "Supporting Files" at bounding box center [605, 290] width 87 height 48
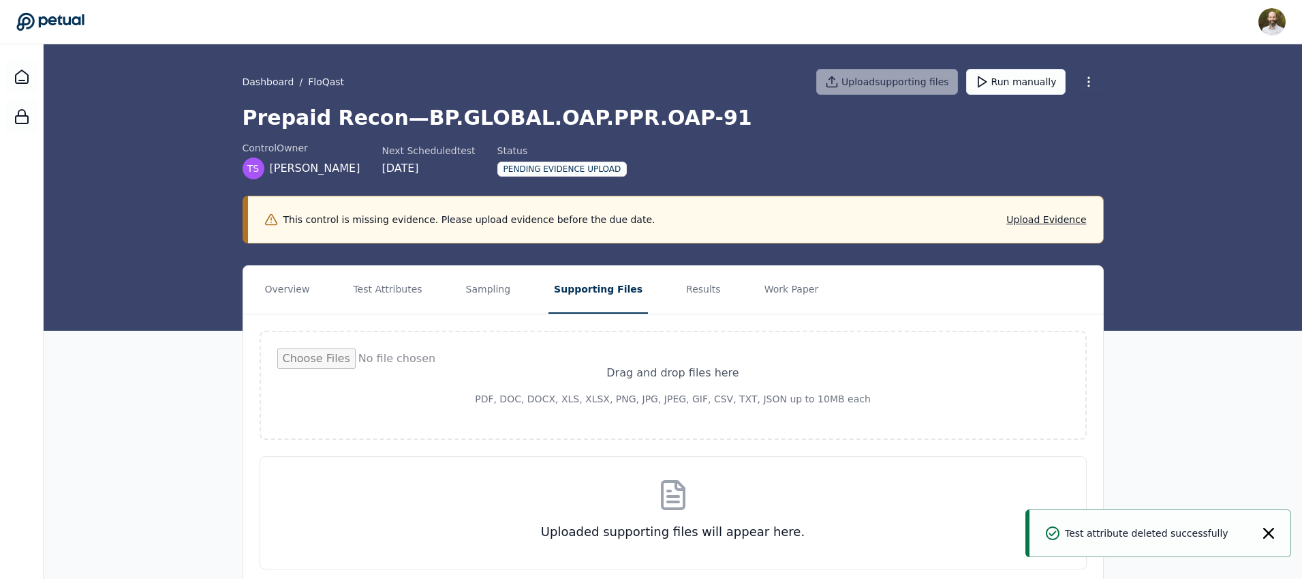
click at [680, 382] on input "file" at bounding box center [673, 385] width 792 height 74
type input "**********"
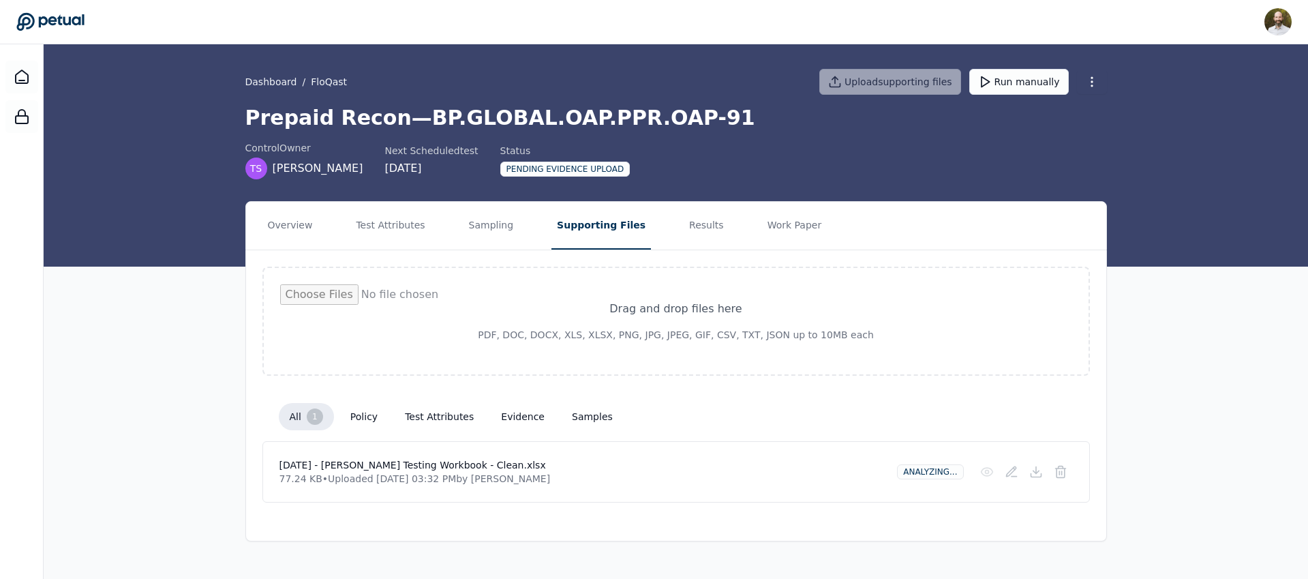
click at [639, 372] on div "Drag and drop files here PDF, DOC, DOCX, XLS, XLSX, PNG, JPG, JPEG, GIF, CSV, T…" at bounding box center [675, 320] width 827 height 109
click at [689, 314] on input "file" at bounding box center [676, 321] width 792 height 74
type input "**********"
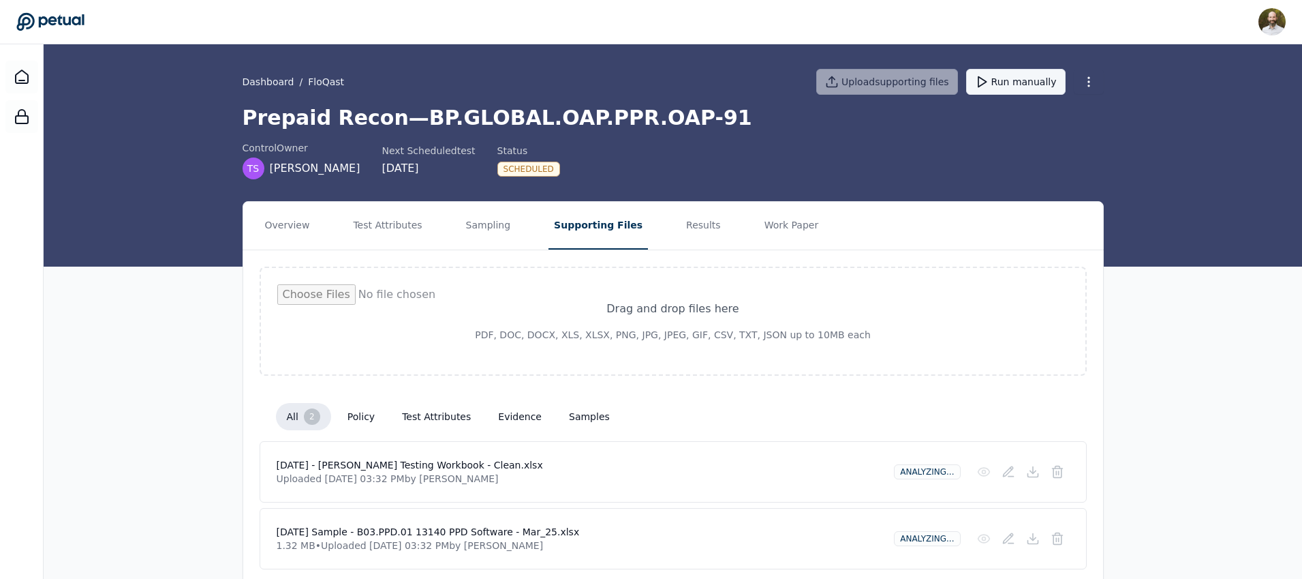
click at [1013, 85] on button "Run manually" at bounding box center [1015, 82] width 99 height 26
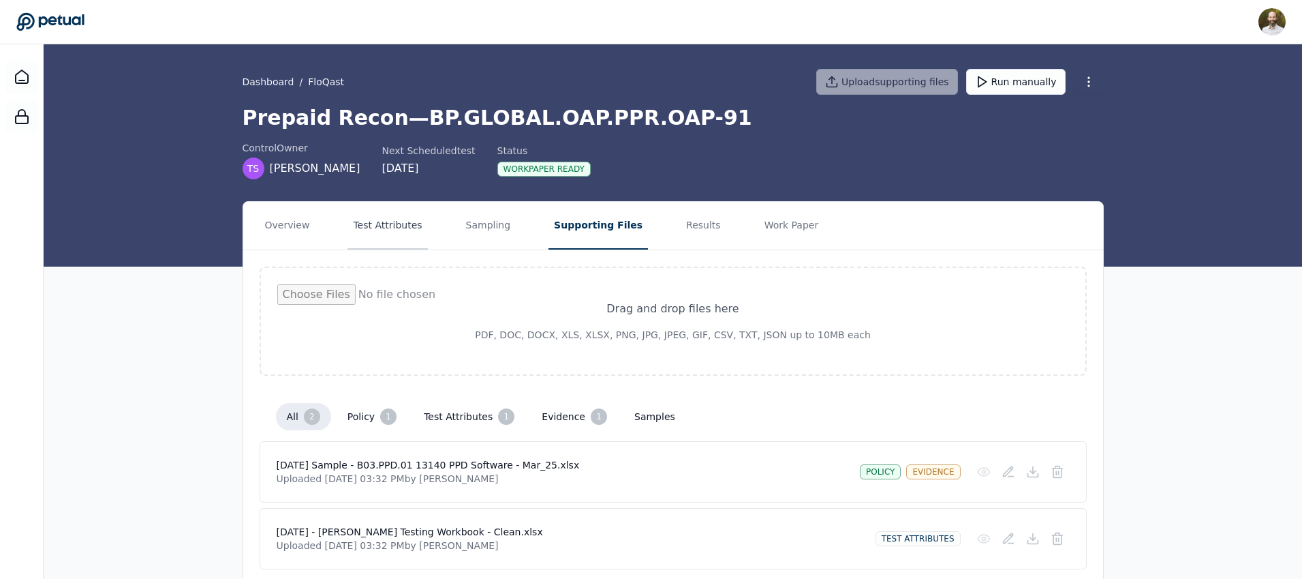
click at [398, 219] on button "Test Attributes" at bounding box center [388, 226] width 80 height 48
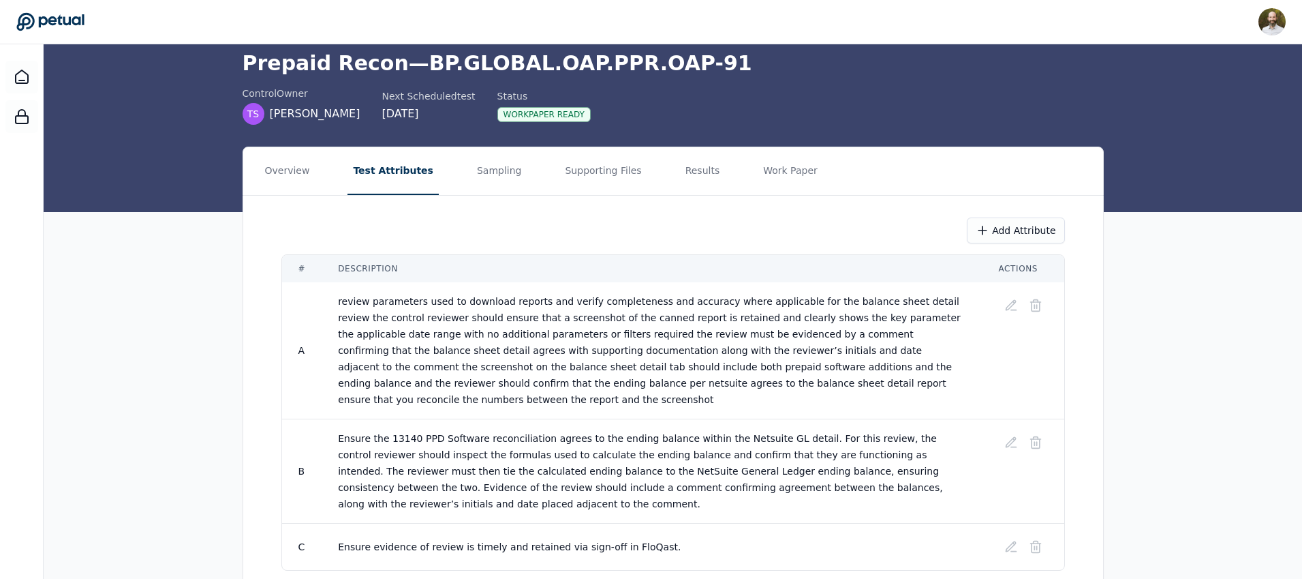
scroll to position [96, 0]
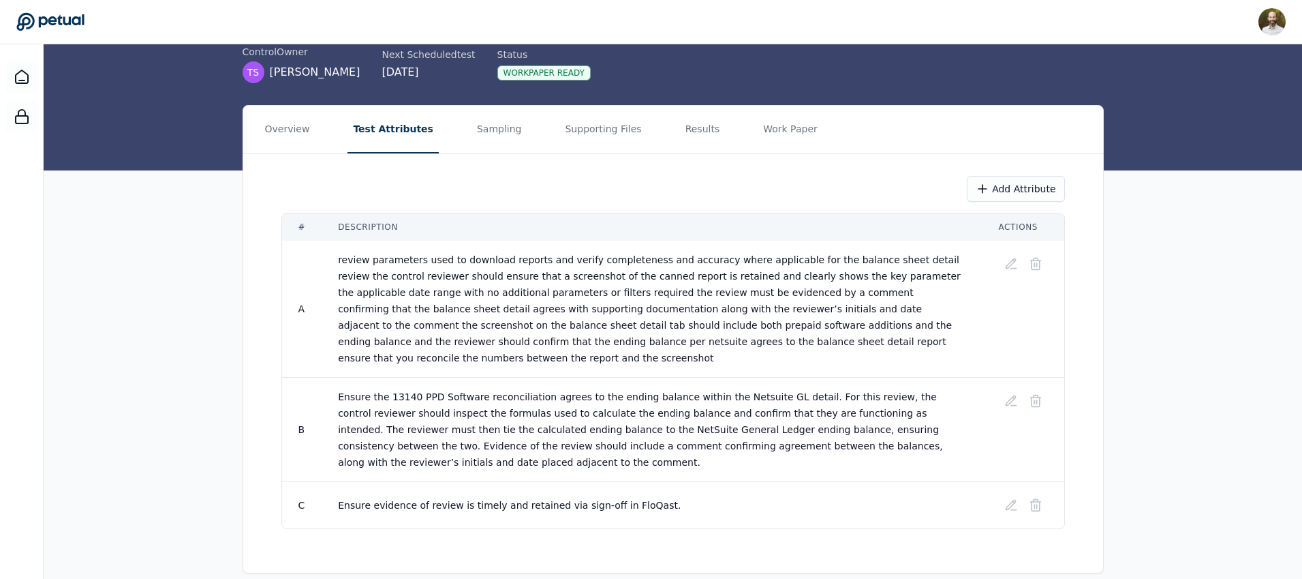
click at [496, 315] on td "review parameters used to download reports and verify completeness and accuracy…" at bounding box center [652, 309] width 660 height 137
click at [495, 129] on button "Sampling" at bounding box center [500, 130] width 56 height 48
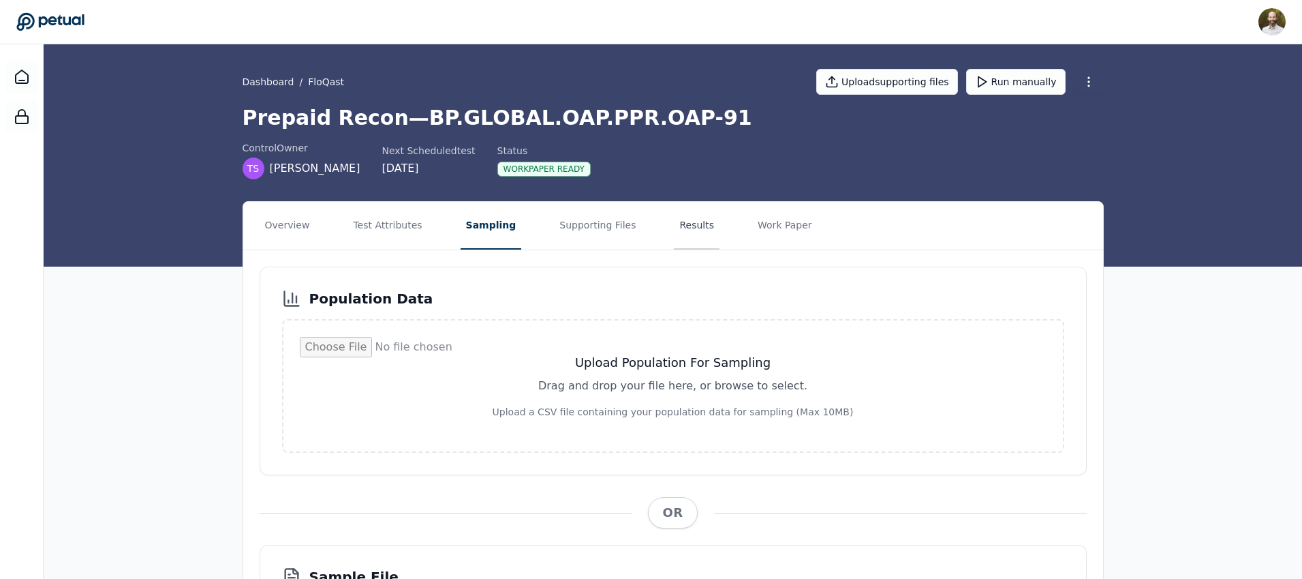
click at [674, 226] on button "Results" at bounding box center [697, 226] width 46 height 48
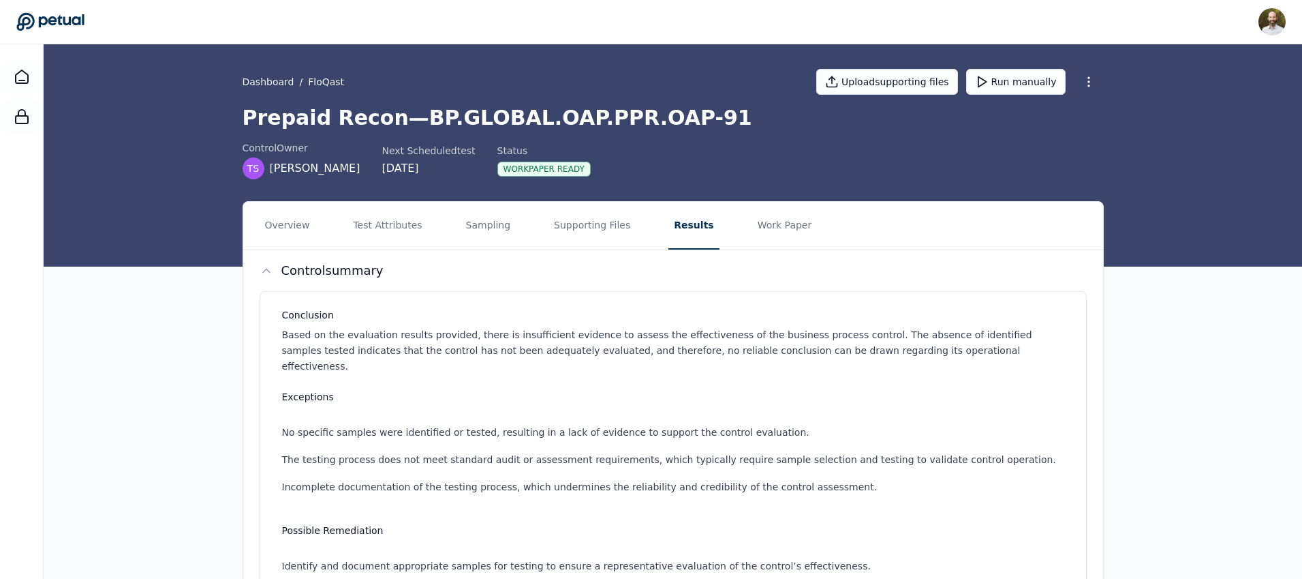
scroll to position [309, 0]
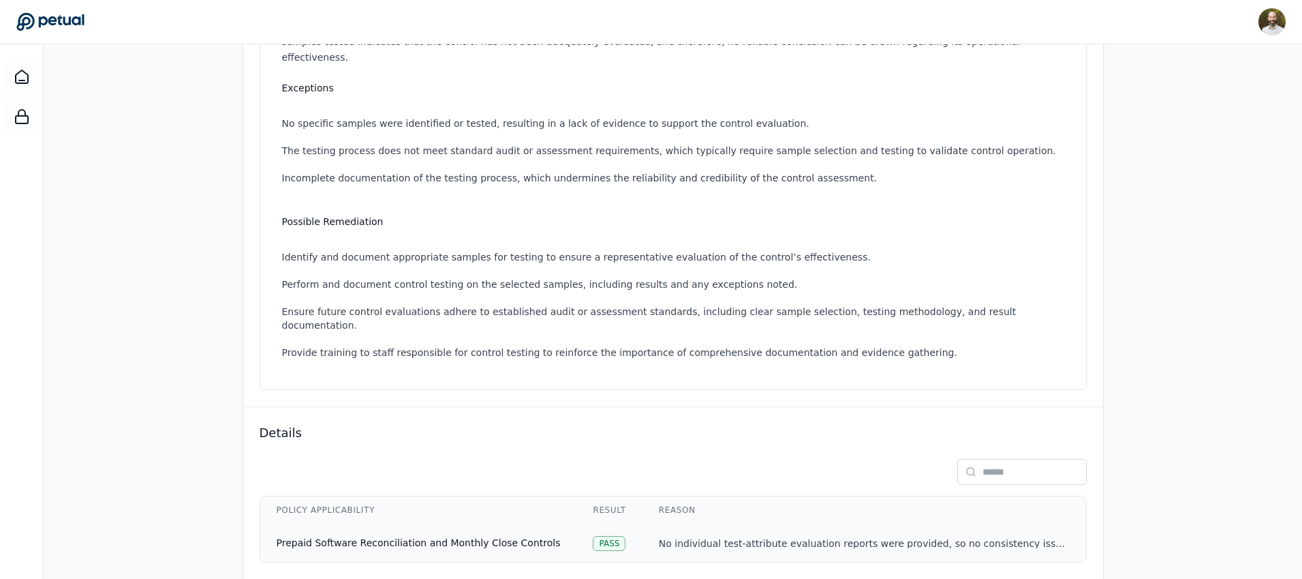
click at [546, 523] on td "Prepaid Software Reconciliation and Monthly Close Controls" at bounding box center [418, 542] width 317 height 38
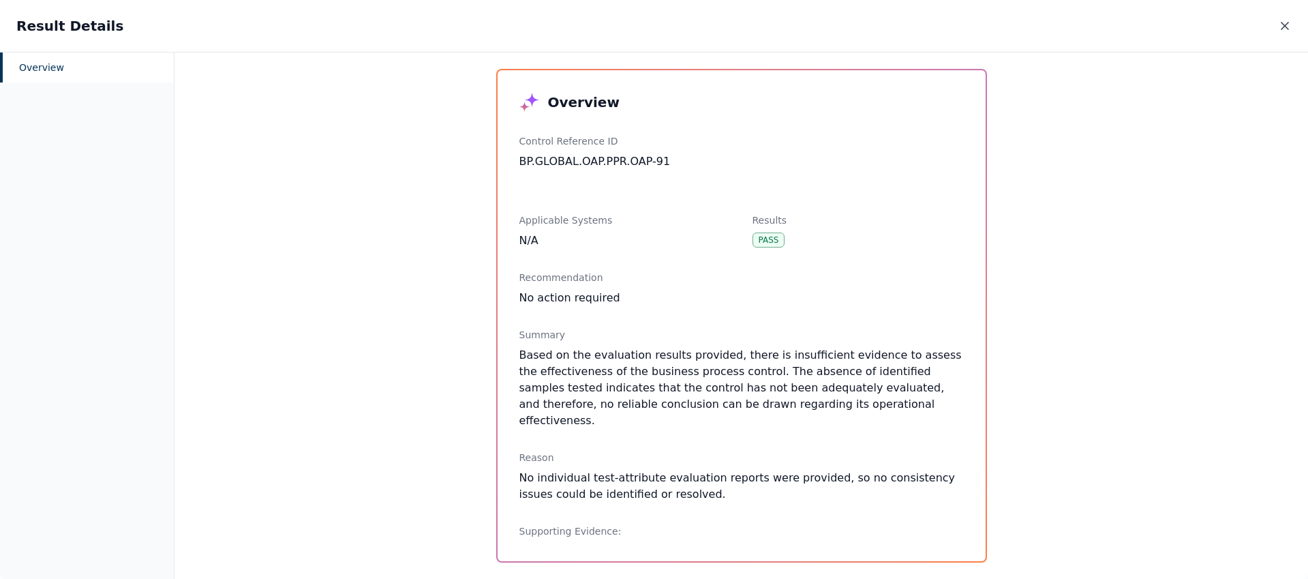
click at [1282, 26] on icon at bounding box center [1285, 26] width 14 height 14
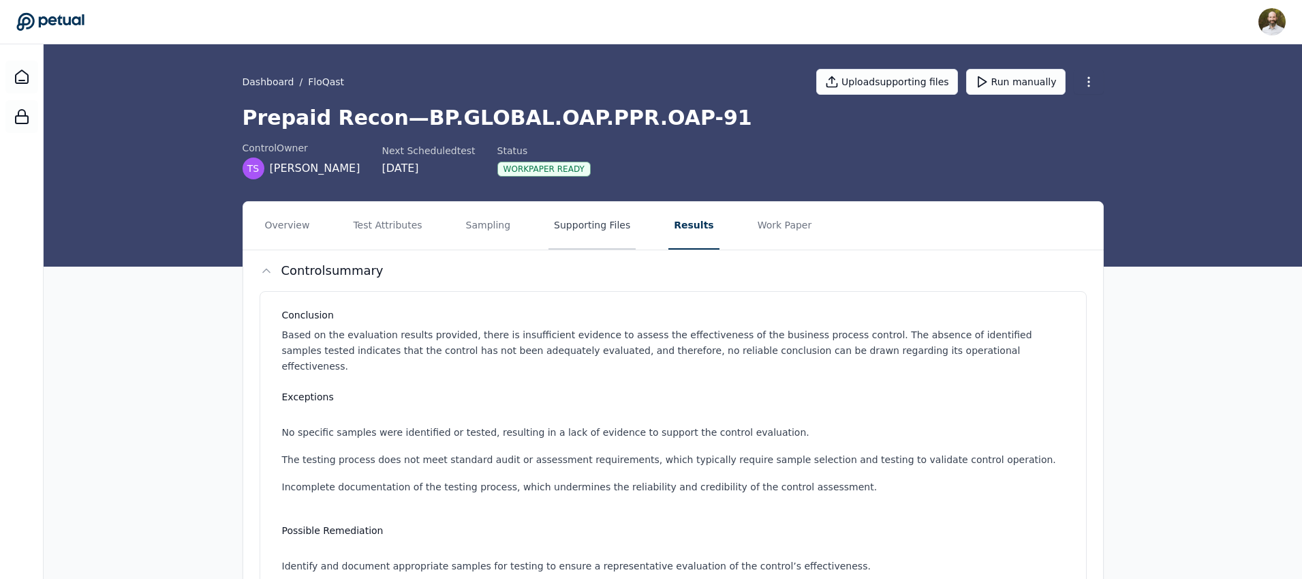
click at [596, 234] on button "Supporting Files" at bounding box center [592, 226] width 87 height 48
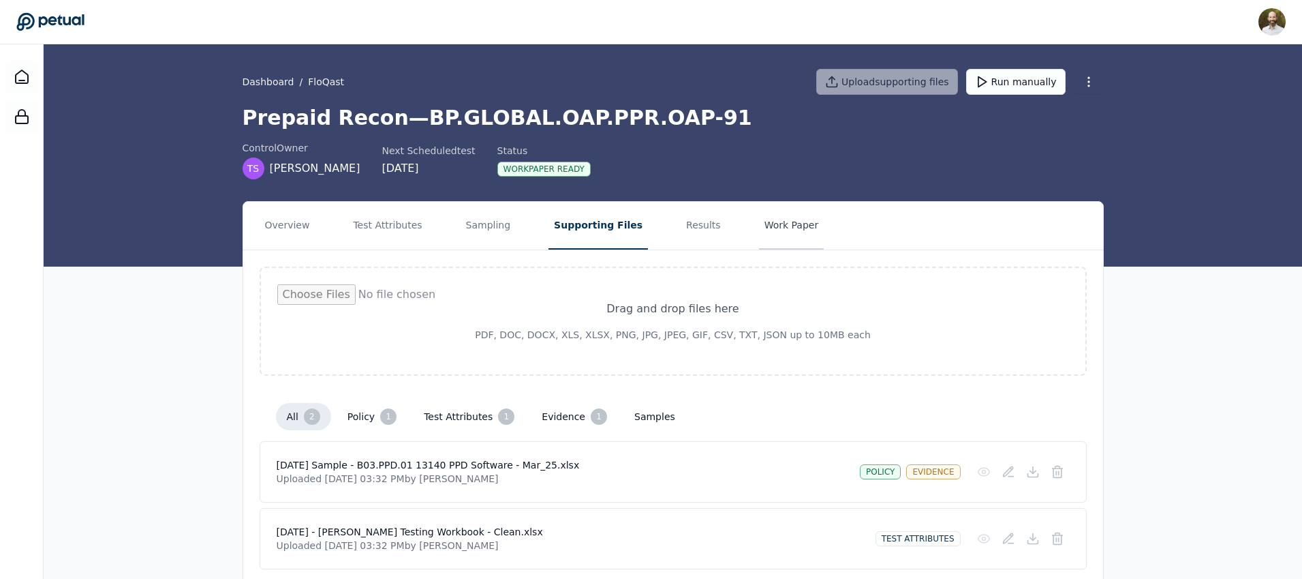
click at [760, 235] on button "Work Paper" at bounding box center [791, 226] width 65 height 48
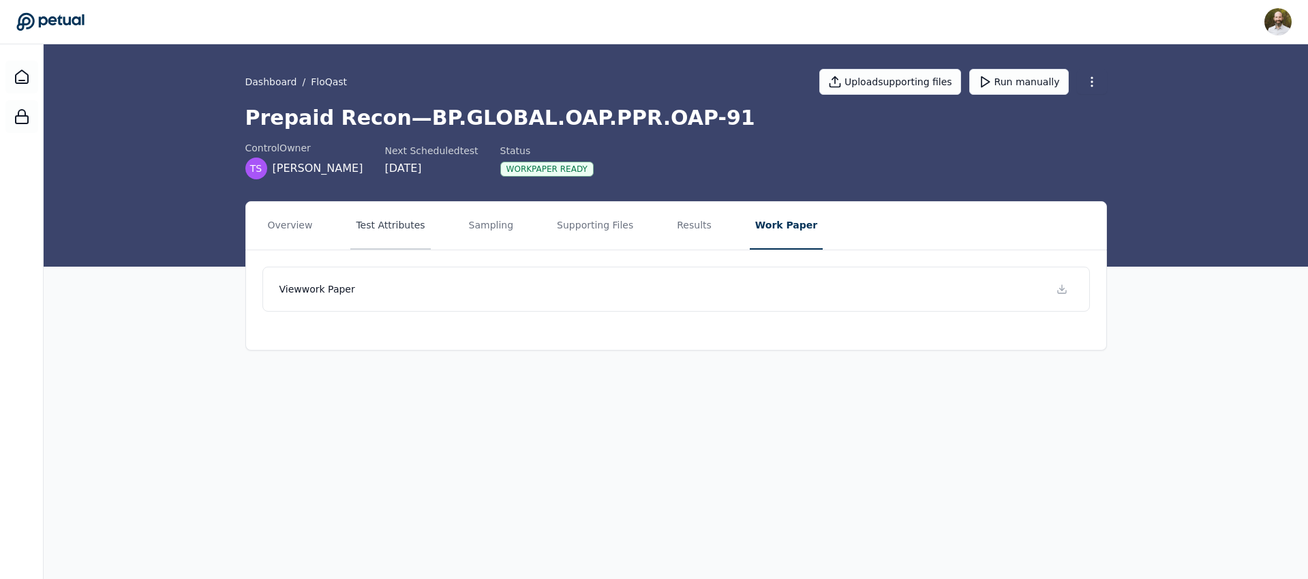
click at [356, 230] on button "Test Attributes" at bounding box center [390, 226] width 80 height 48
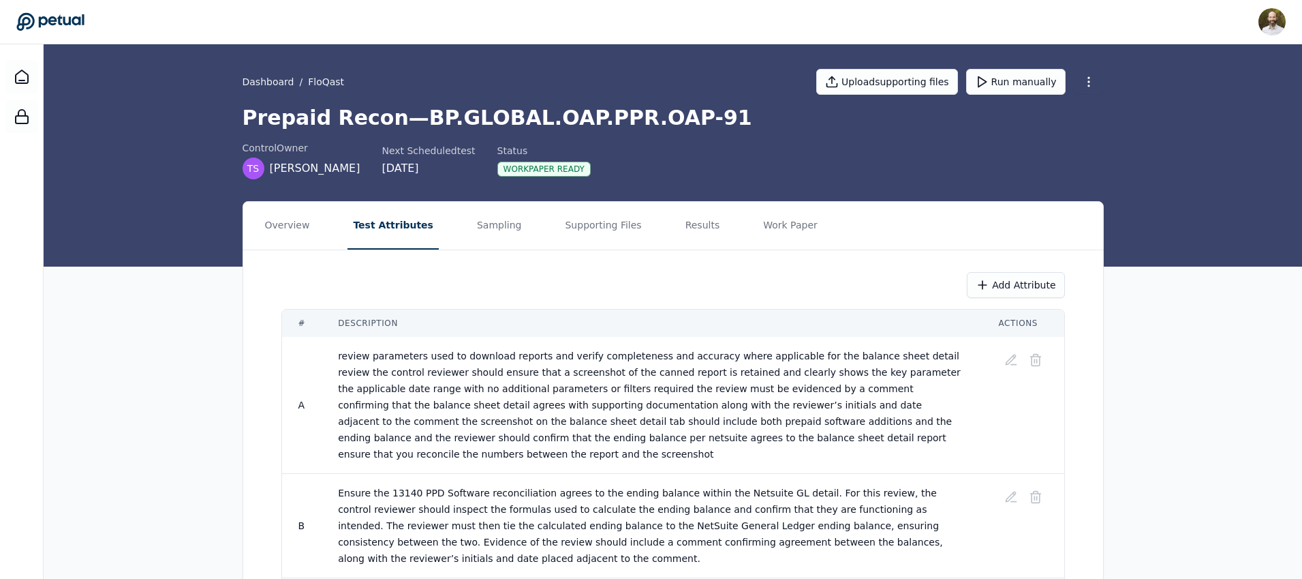
scroll to position [96, 0]
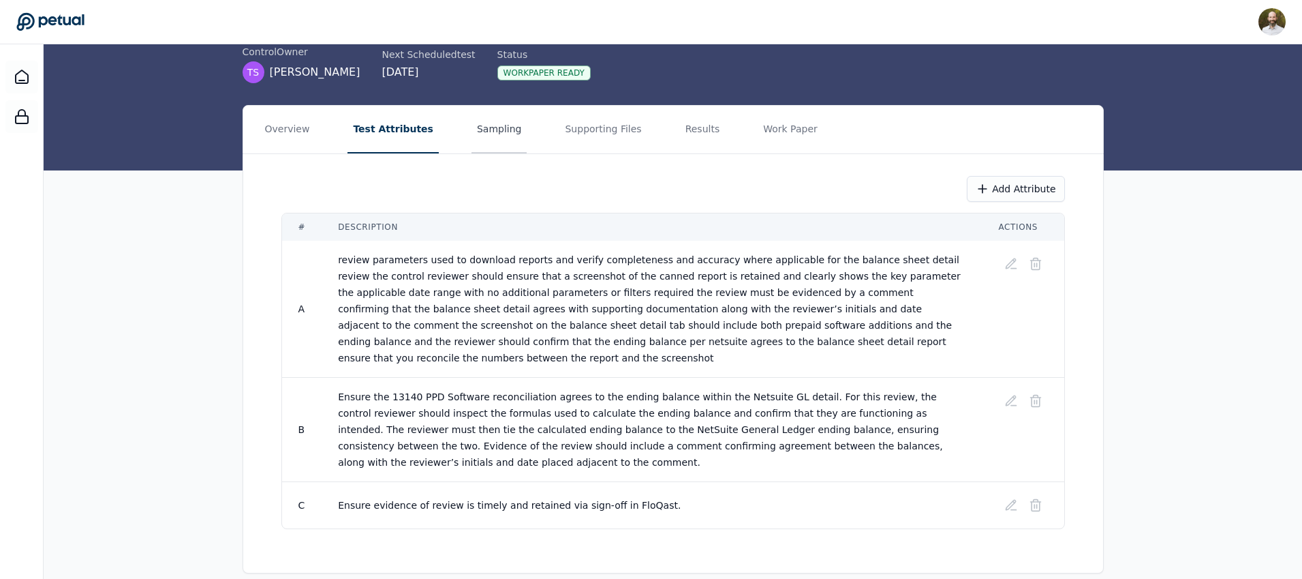
click at [482, 125] on button "Sampling" at bounding box center [500, 130] width 56 height 48
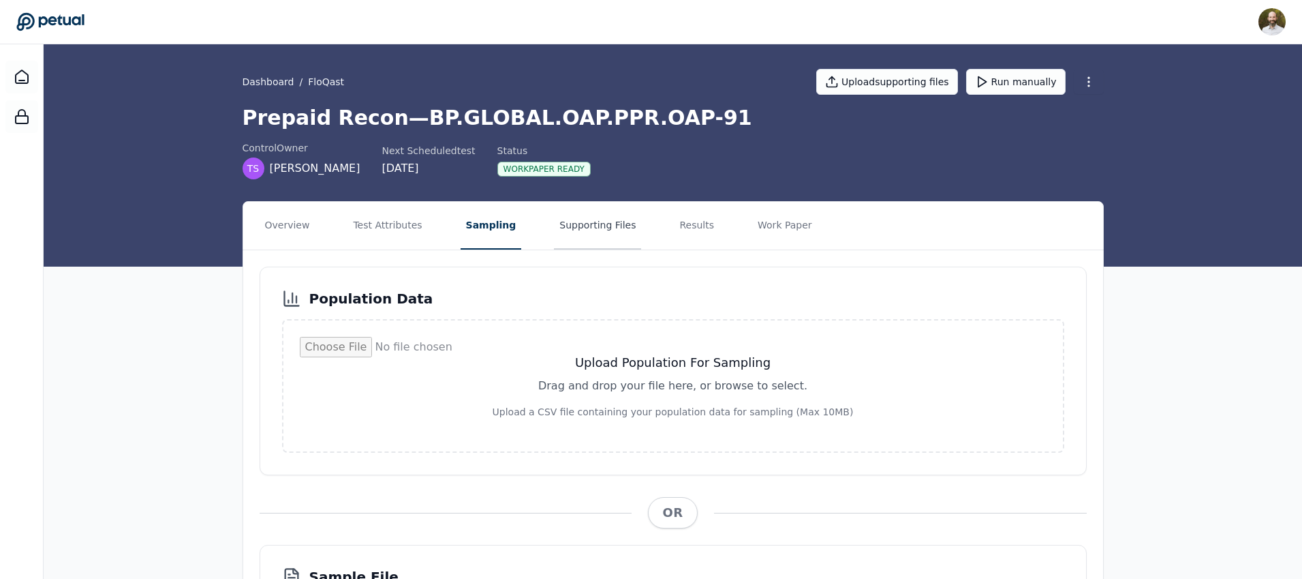
click at [588, 228] on button "Supporting Files" at bounding box center [597, 226] width 87 height 48
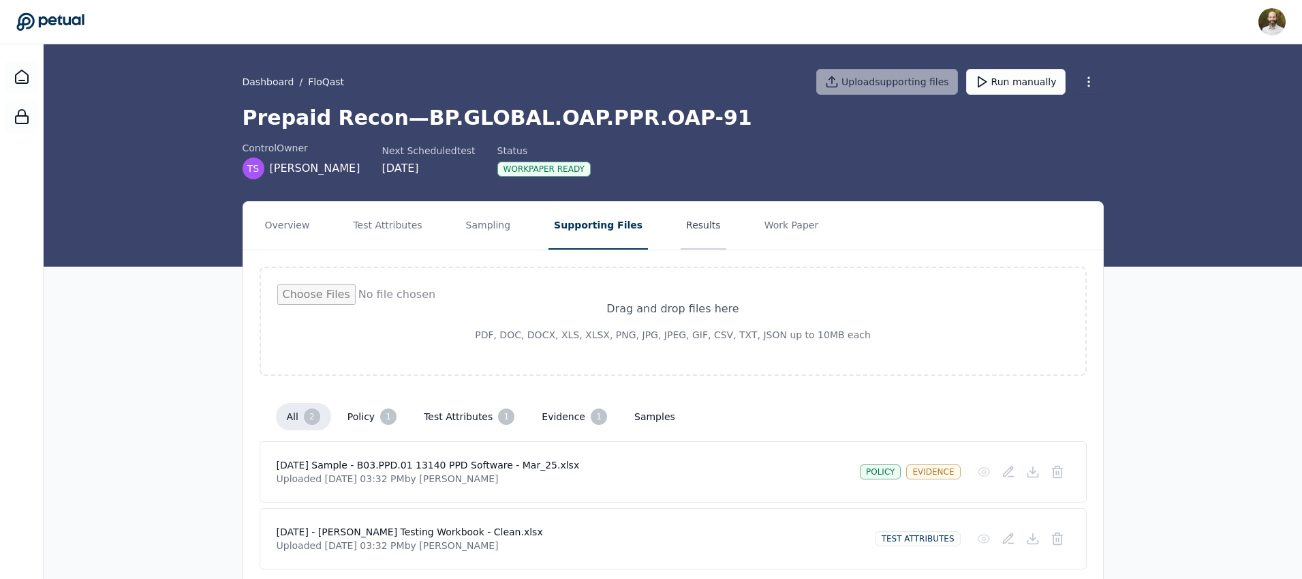
click at [681, 219] on button "Results" at bounding box center [704, 226] width 46 height 48
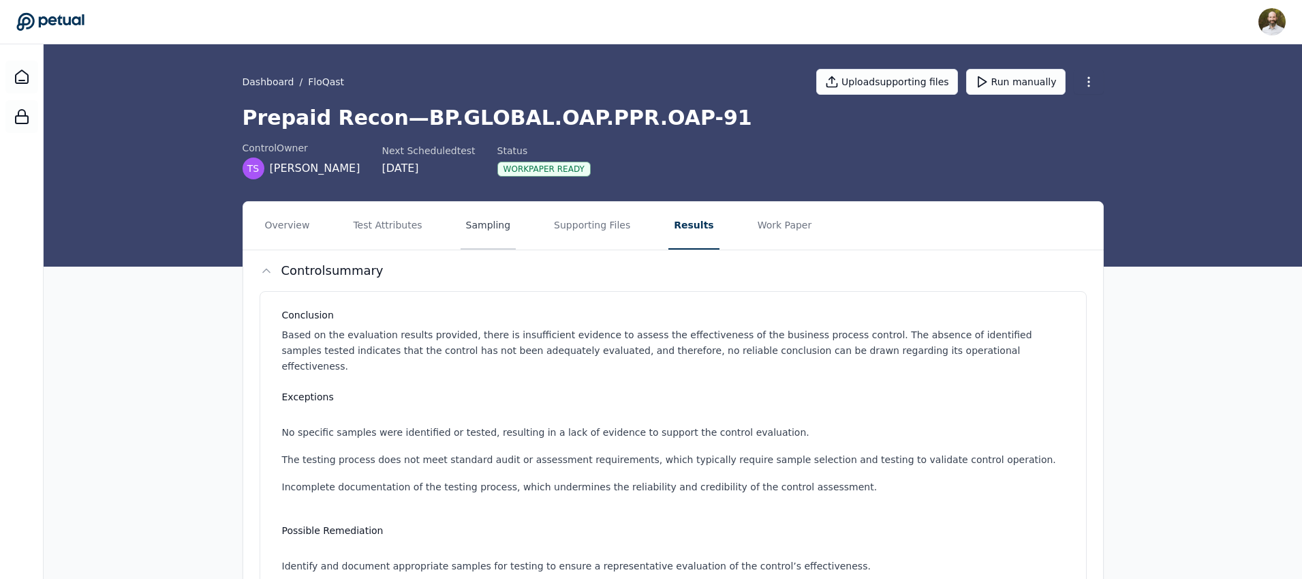
click at [495, 224] on button "Sampling" at bounding box center [489, 226] width 56 height 48
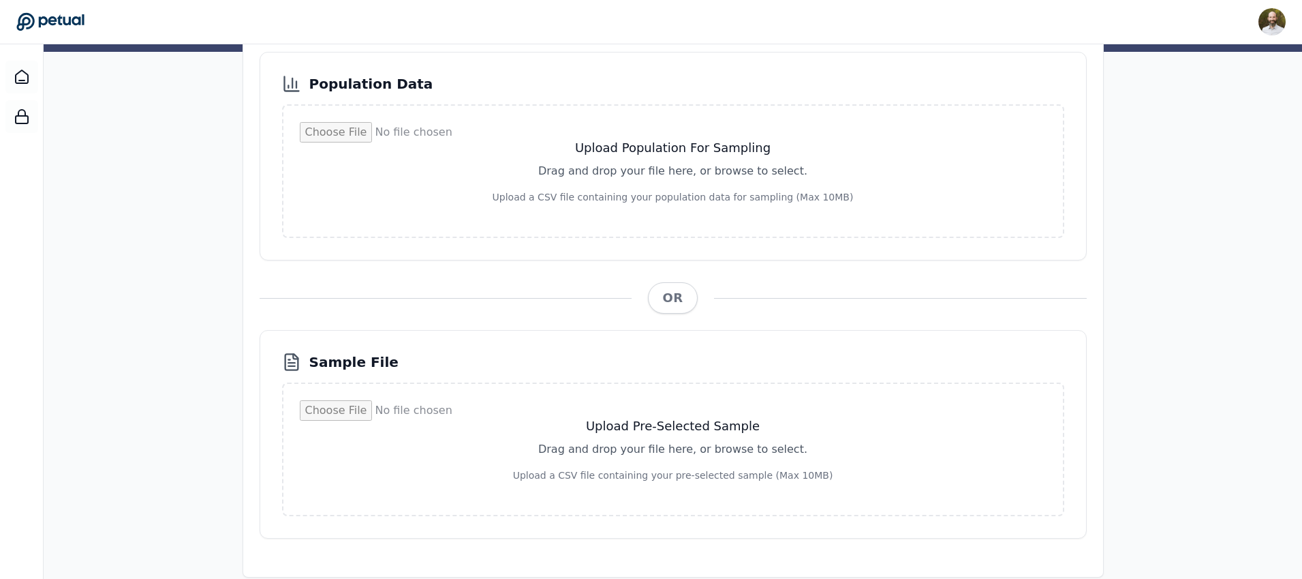
scroll to position [235, 0]
